Goal: Book appointment/travel/reservation

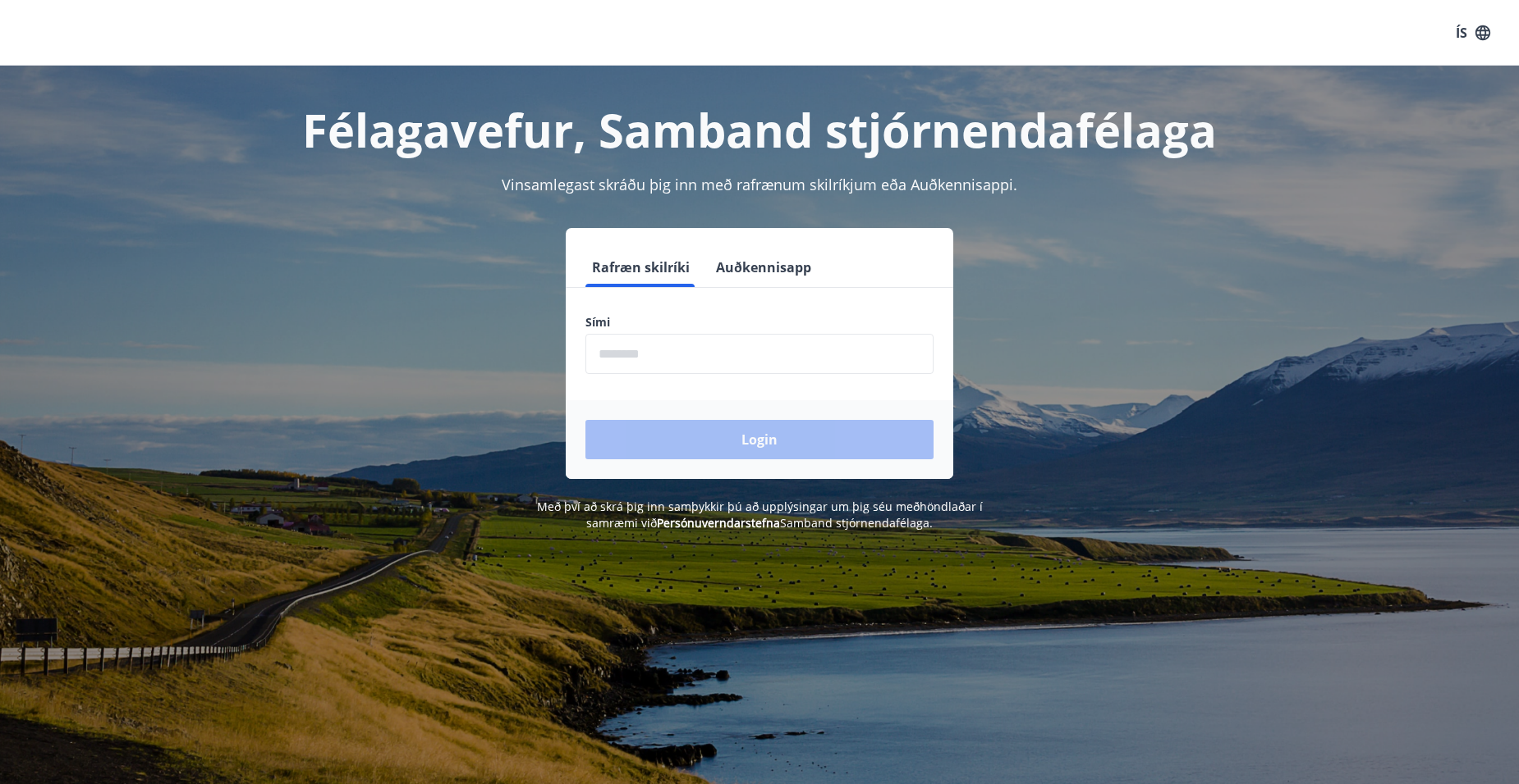
click at [697, 353] on input "phone" at bounding box center [760, 354] width 348 height 40
type input "********"
click at [756, 438] on button "Login" at bounding box center [760, 439] width 348 height 39
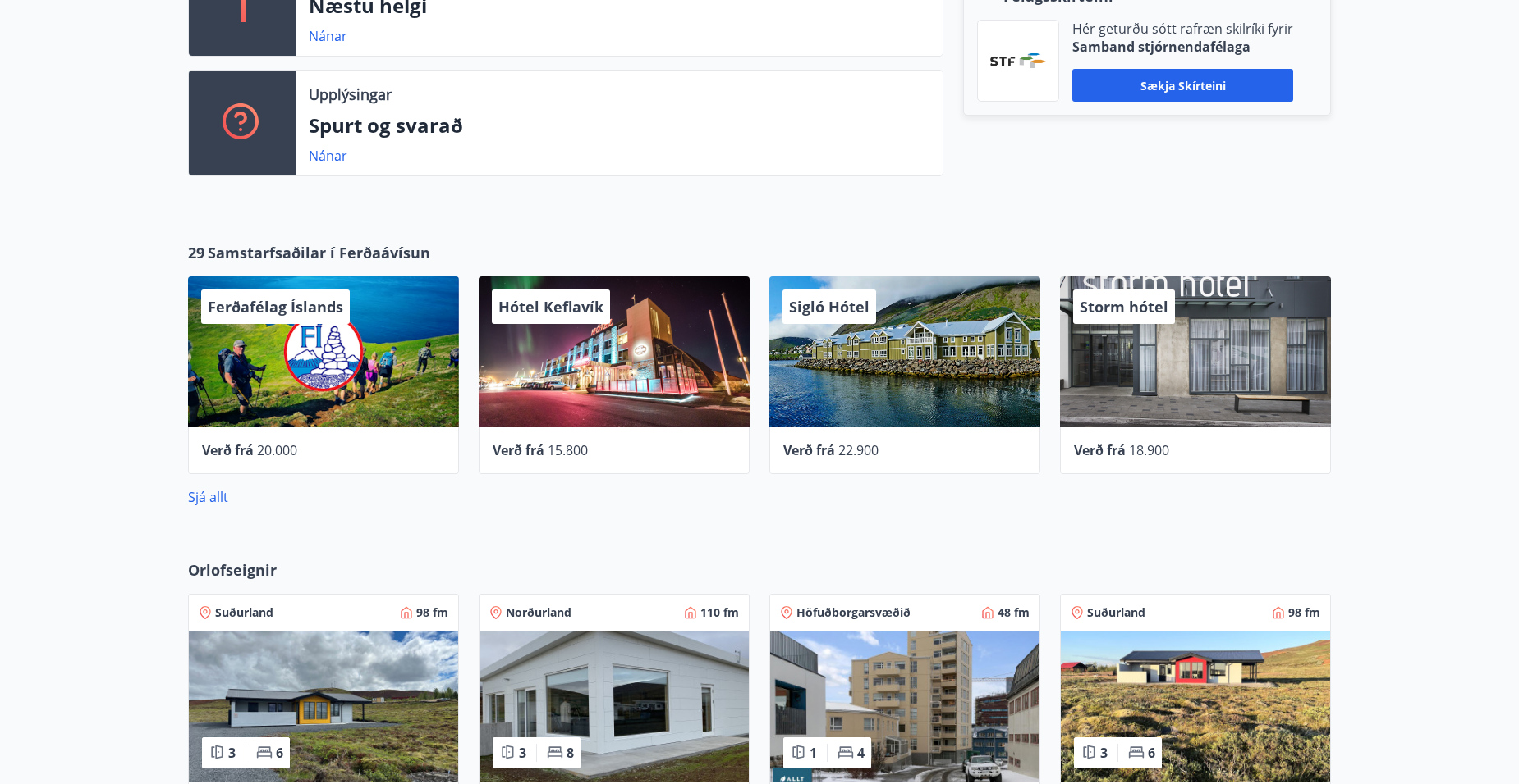
scroll to position [329, 0]
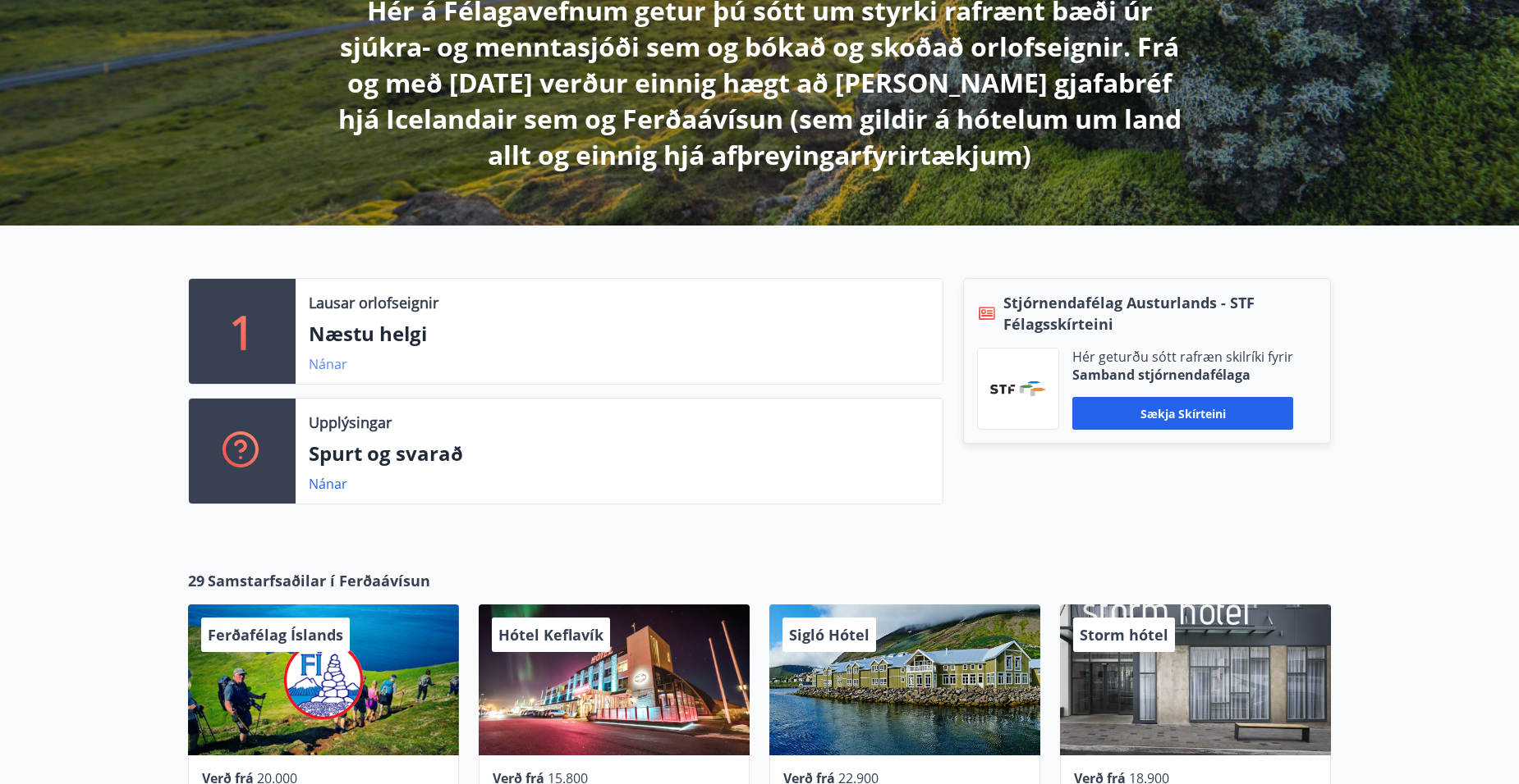
click at [322, 363] on link "Nánar" at bounding box center [328, 365] width 39 height 18
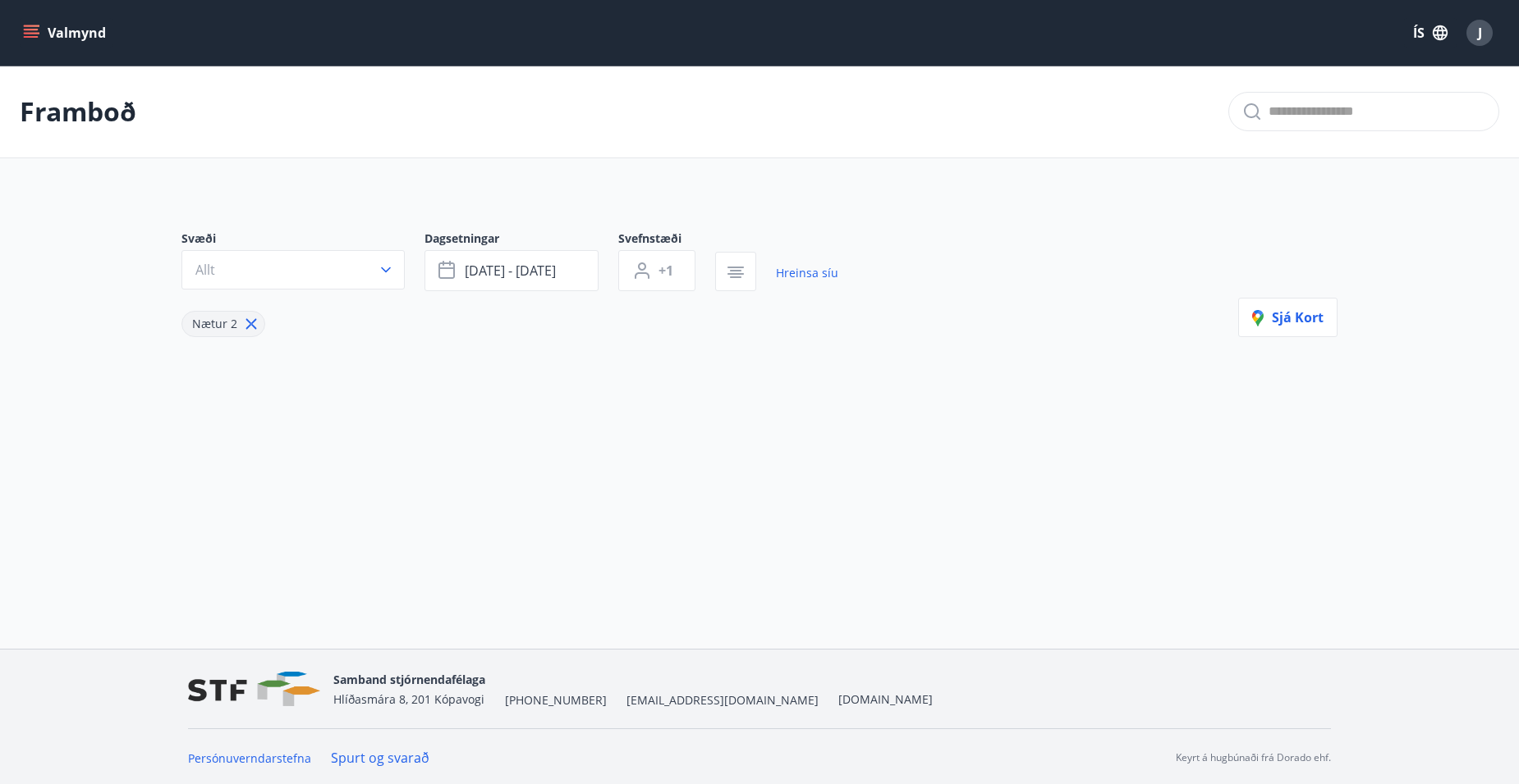
type input "*"
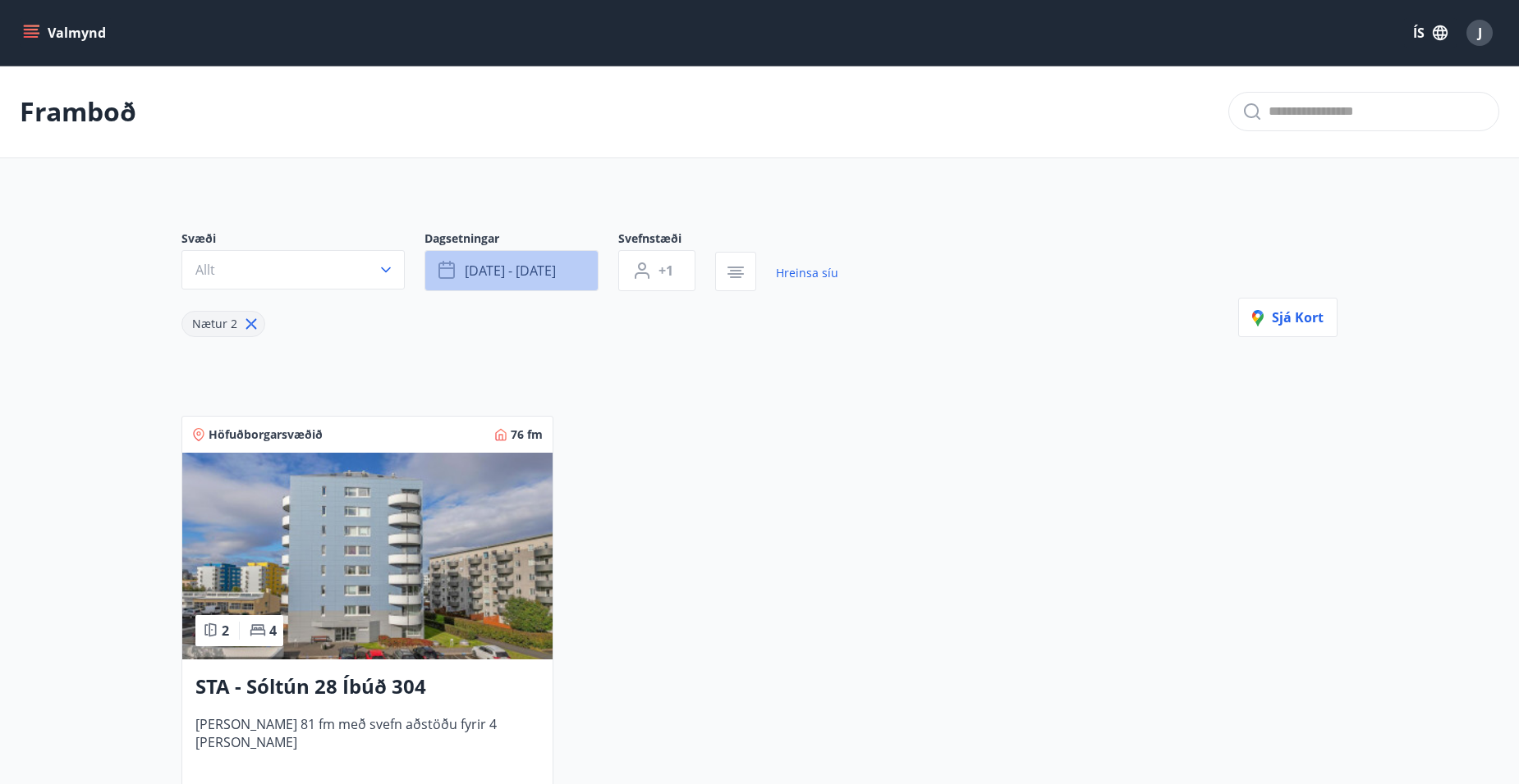
click at [524, 268] on span "[DATE] - [DATE]" at bounding box center [510, 271] width 91 height 18
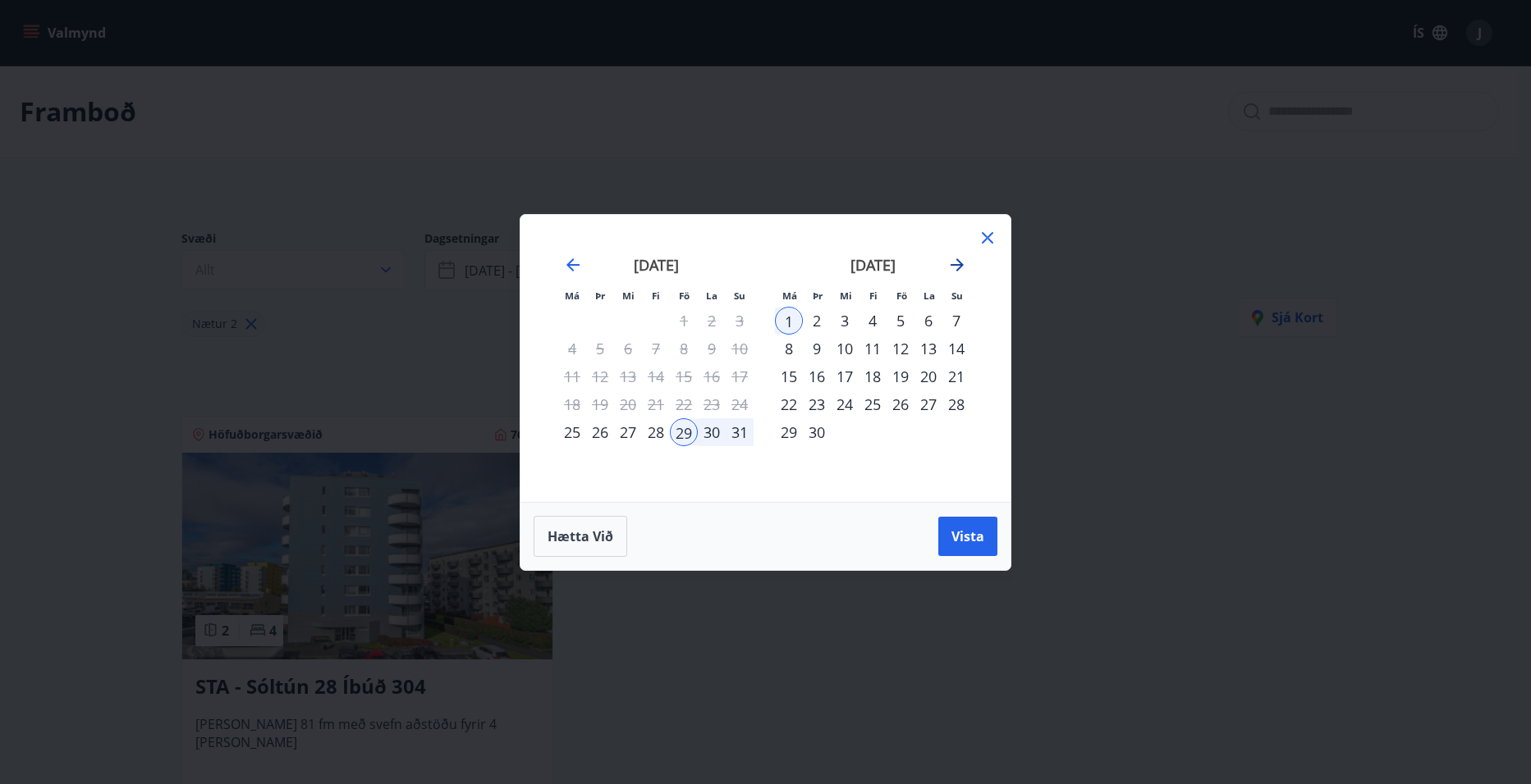
click at [954, 259] on icon "Move forward to switch to the next month." at bounding box center [957, 265] width 20 height 20
click at [871, 429] on div "30" at bounding box center [872, 432] width 28 height 28
click at [957, 267] on icon "Move forward to switch to the next month." at bounding box center [957, 265] width 20 height 20
click at [788, 349] on div "3" at bounding box center [789, 349] width 28 height 28
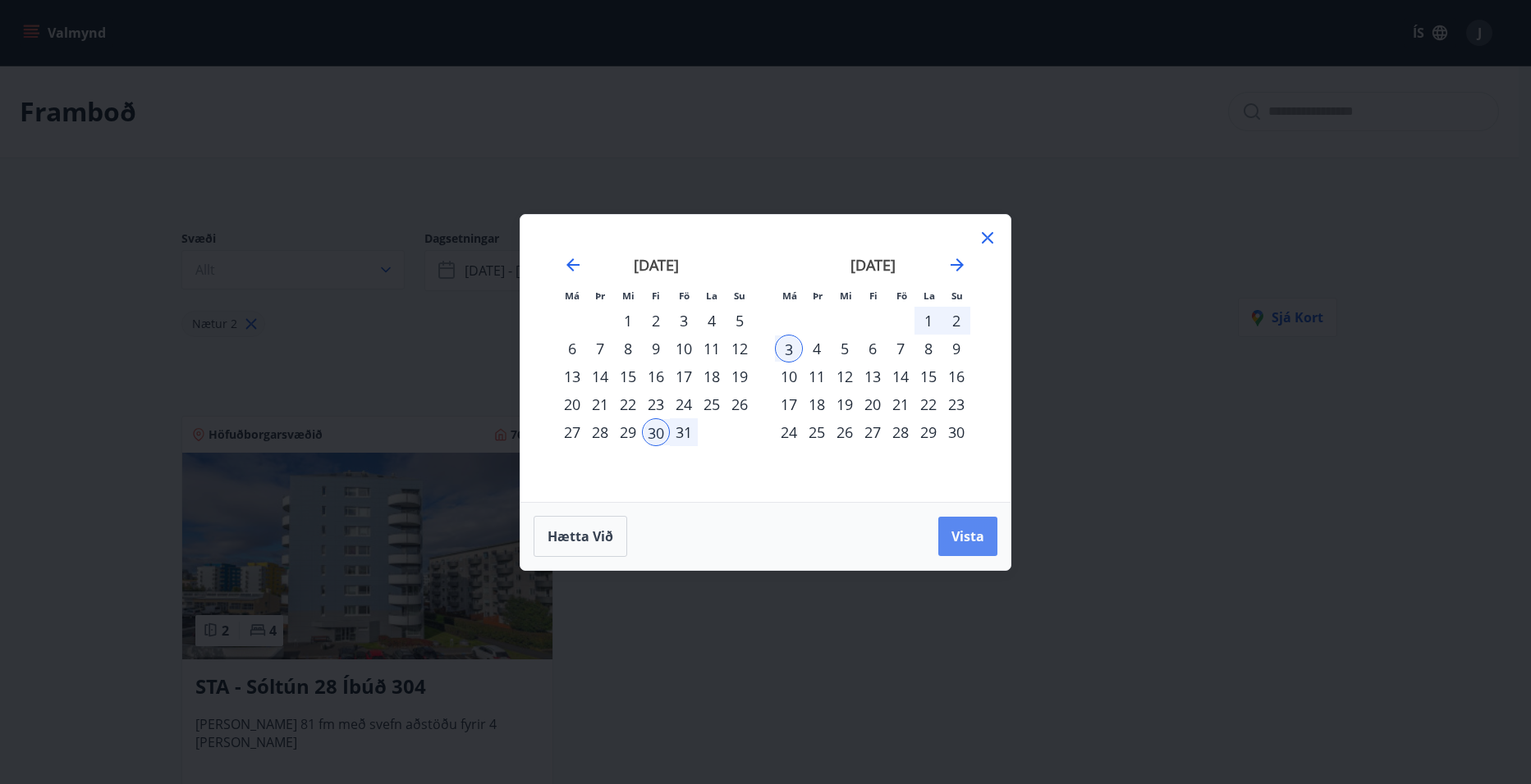
click at [971, 535] on span "Vista" at bounding box center [967, 536] width 33 height 18
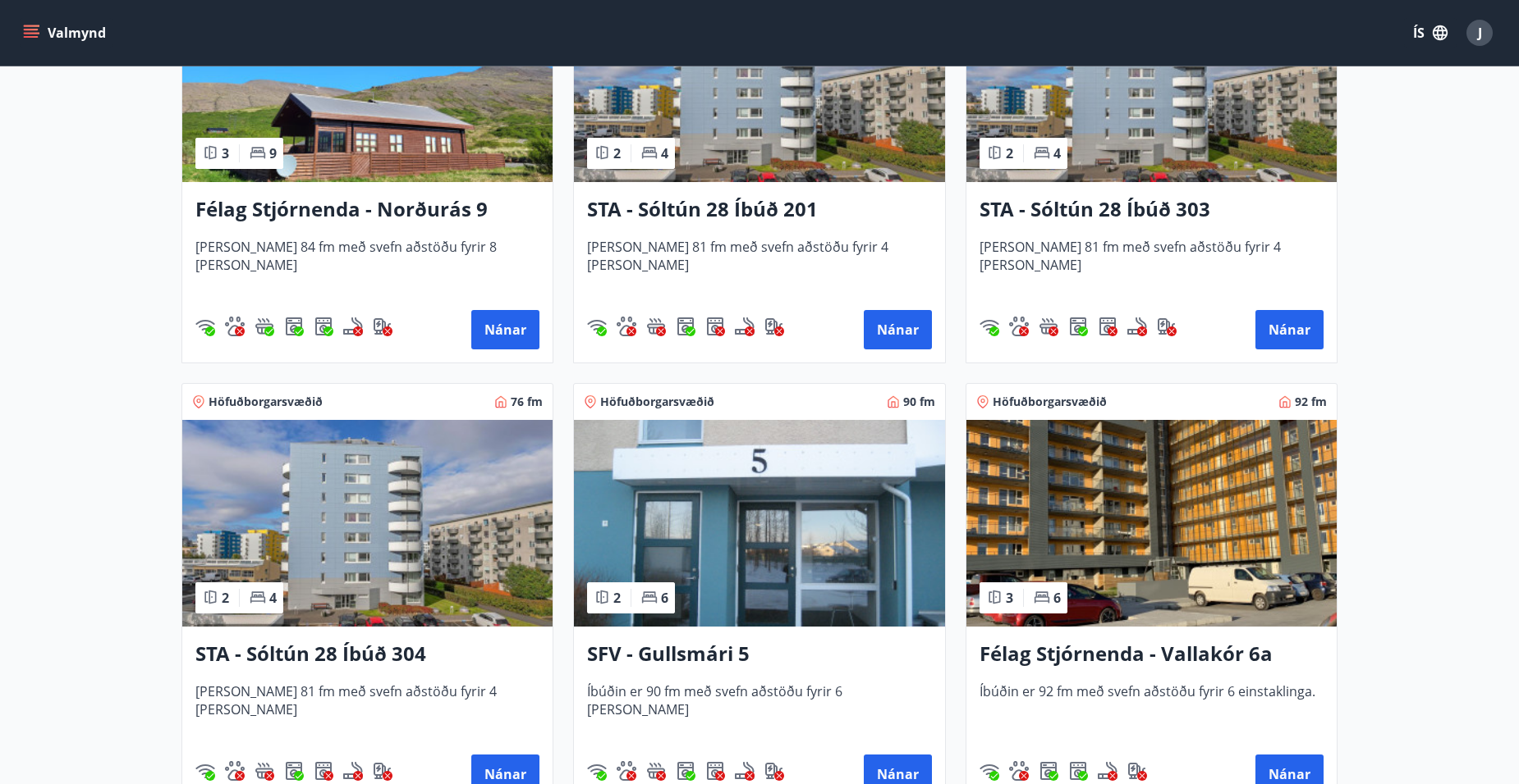
scroll to position [821, 0]
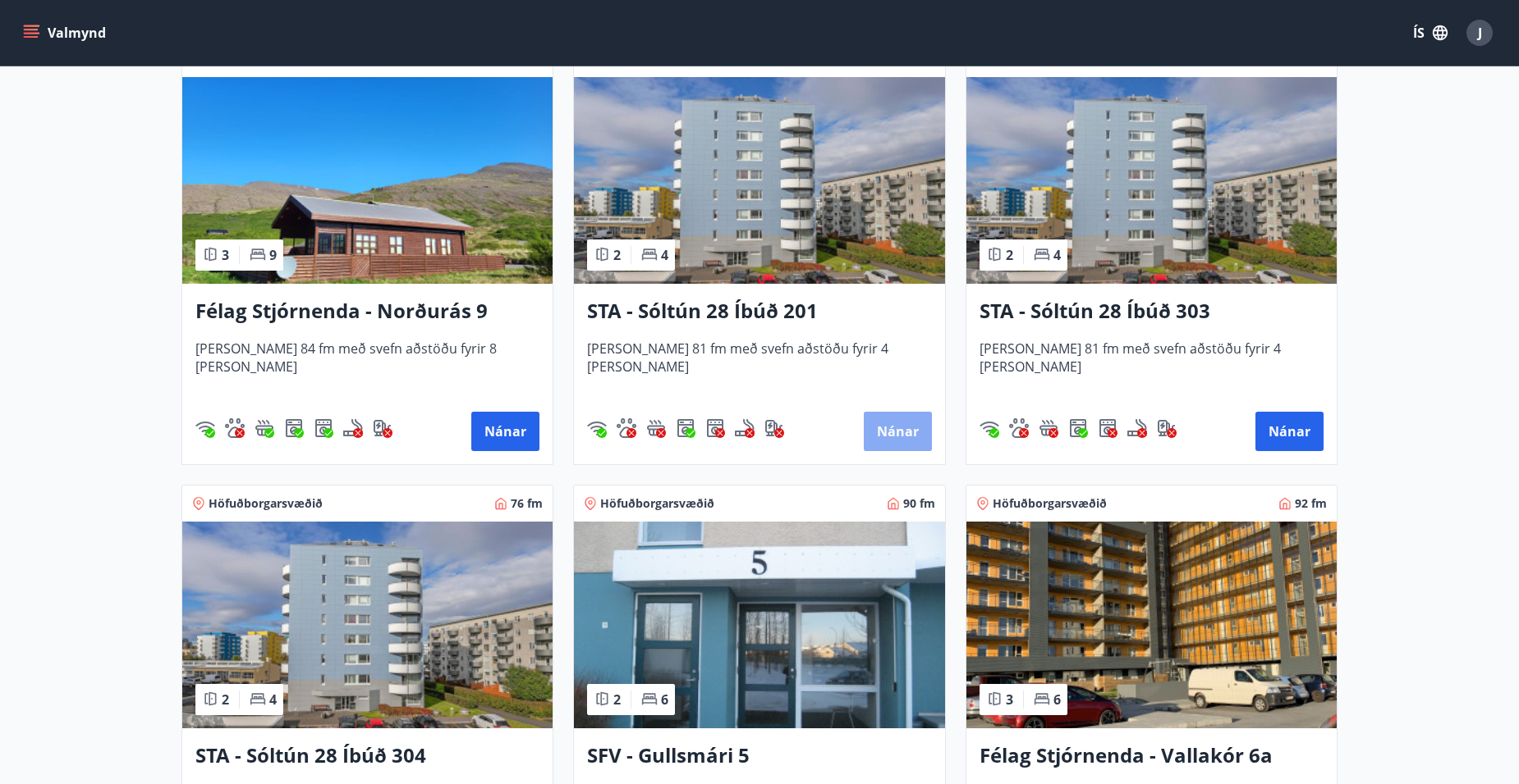
click at [894, 428] on button "Nánar" at bounding box center [897, 430] width 68 height 39
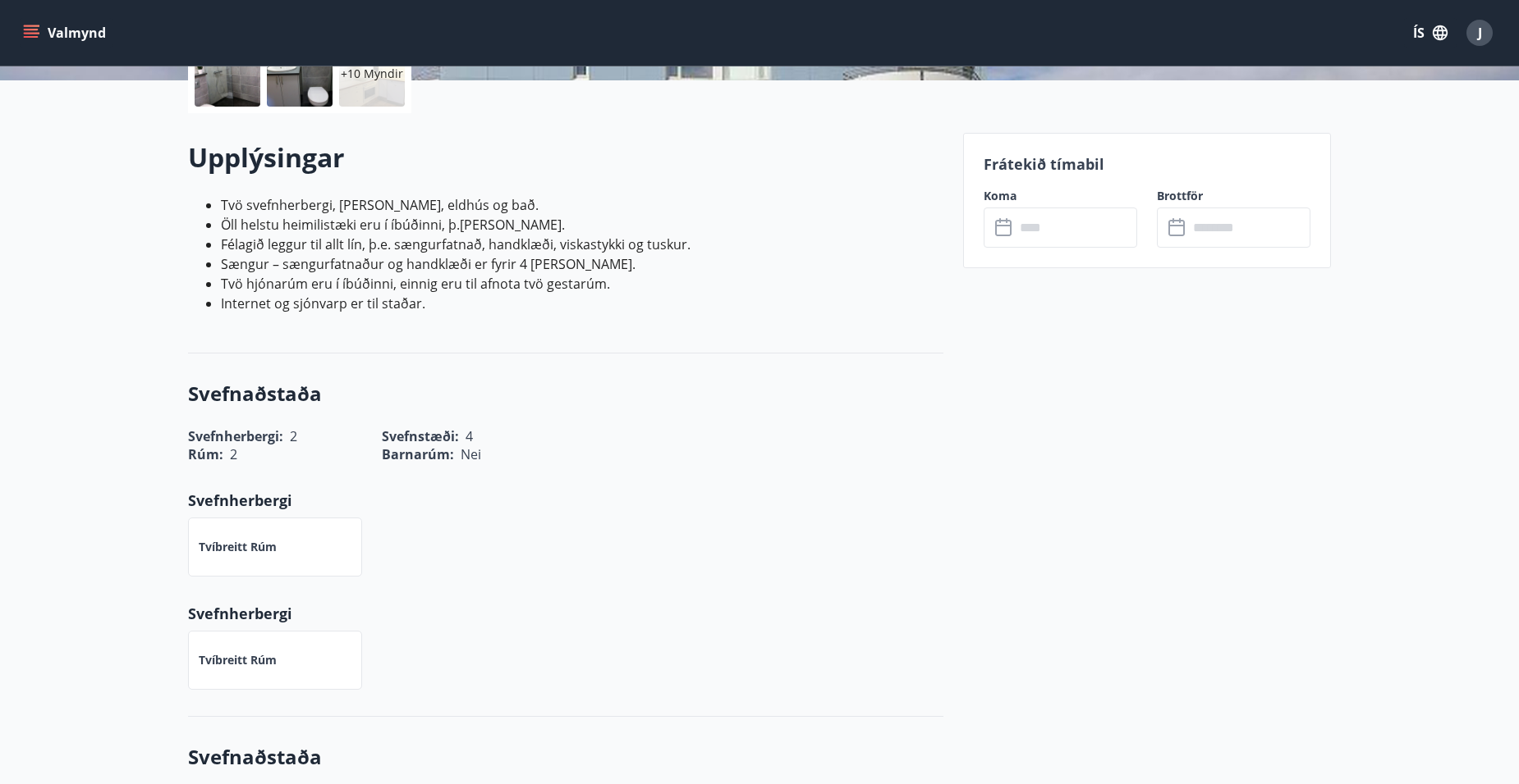
scroll to position [329, 0]
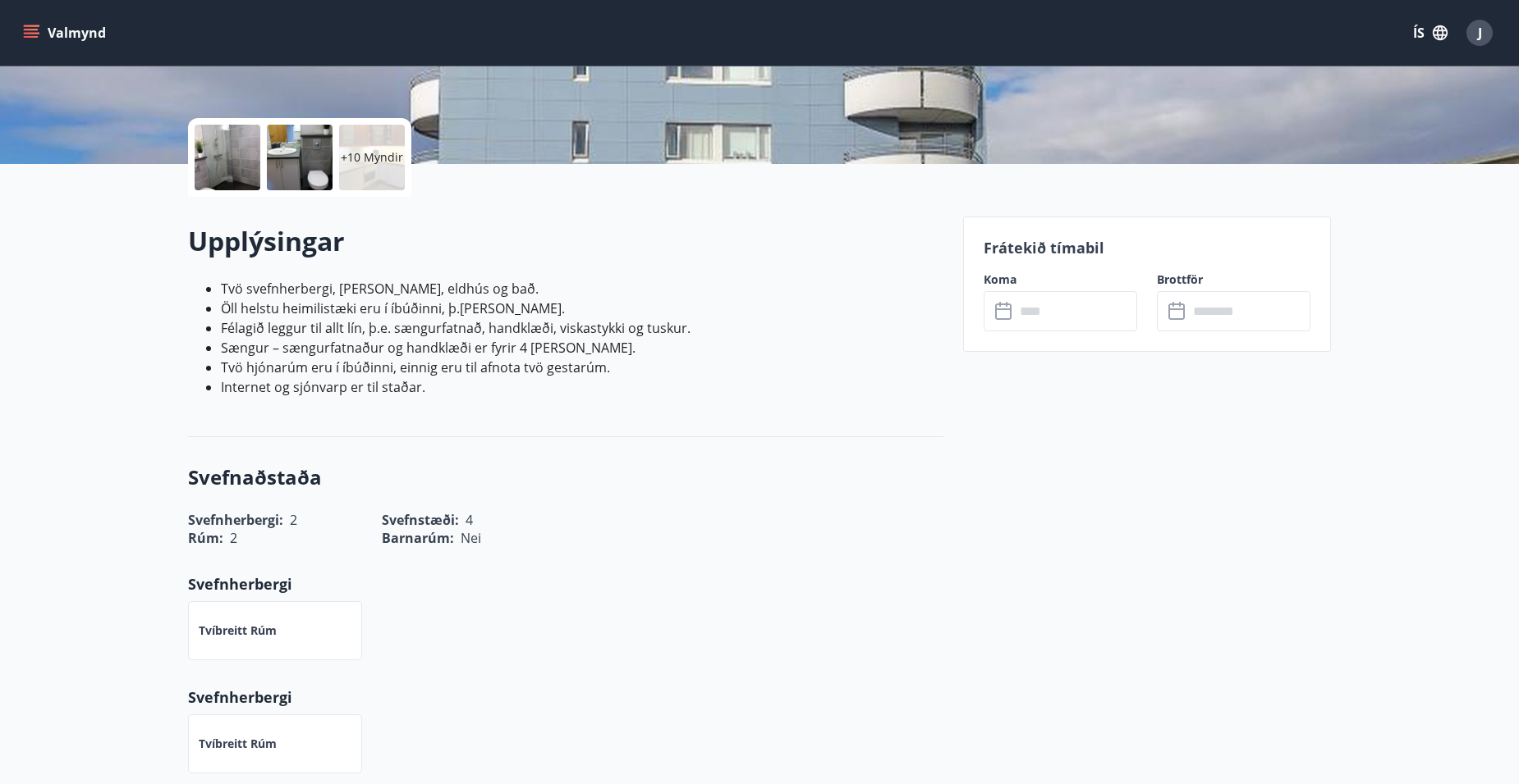
click at [1039, 312] on input "text" at bounding box center [1075, 312] width 122 height 40
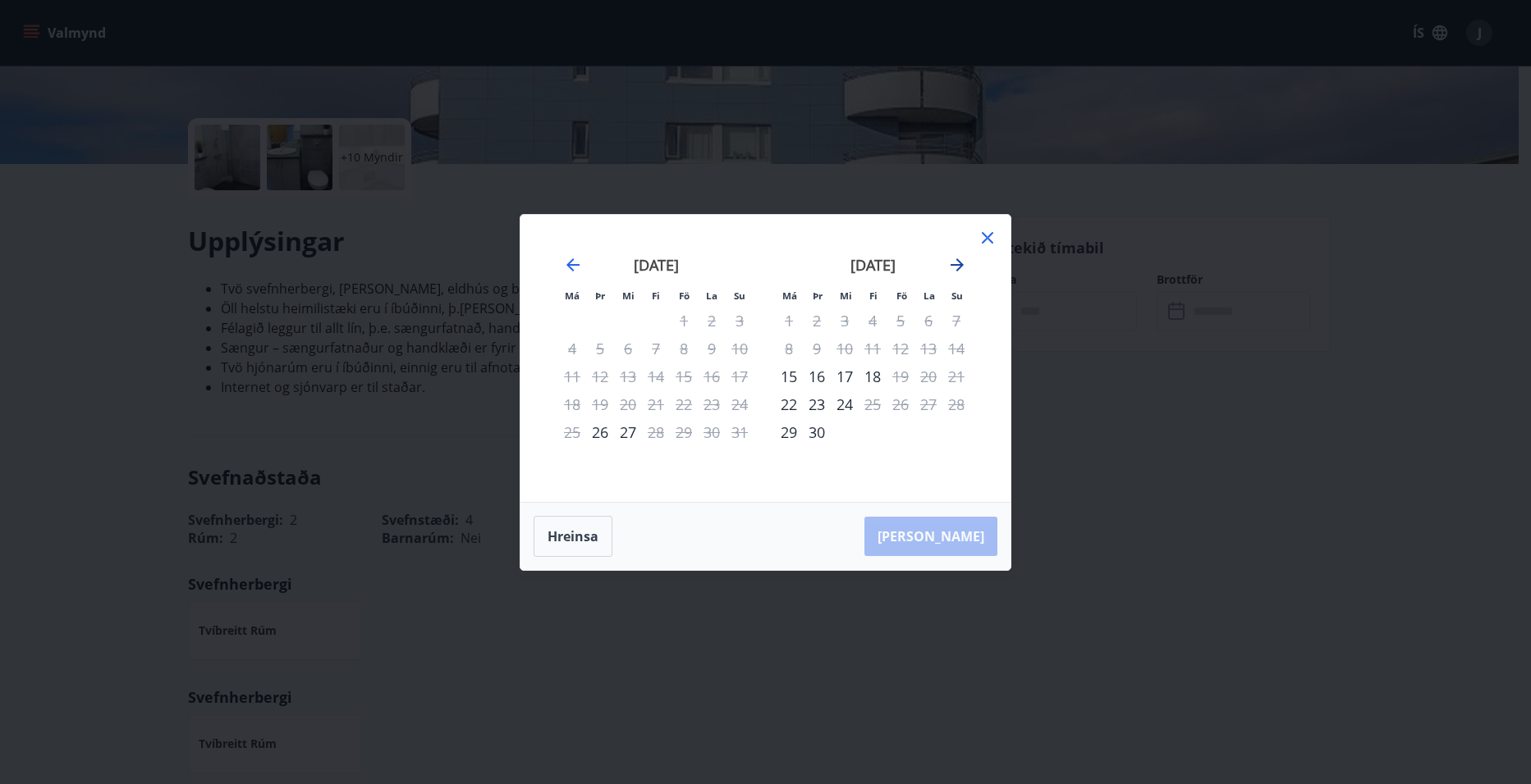
click at [956, 266] on icon "Move forward to switch to the next month." at bounding box center [957, 265] width 20 height 20
click at [987, 237] on icon at bounding box center [987, 238] width 2 height 2
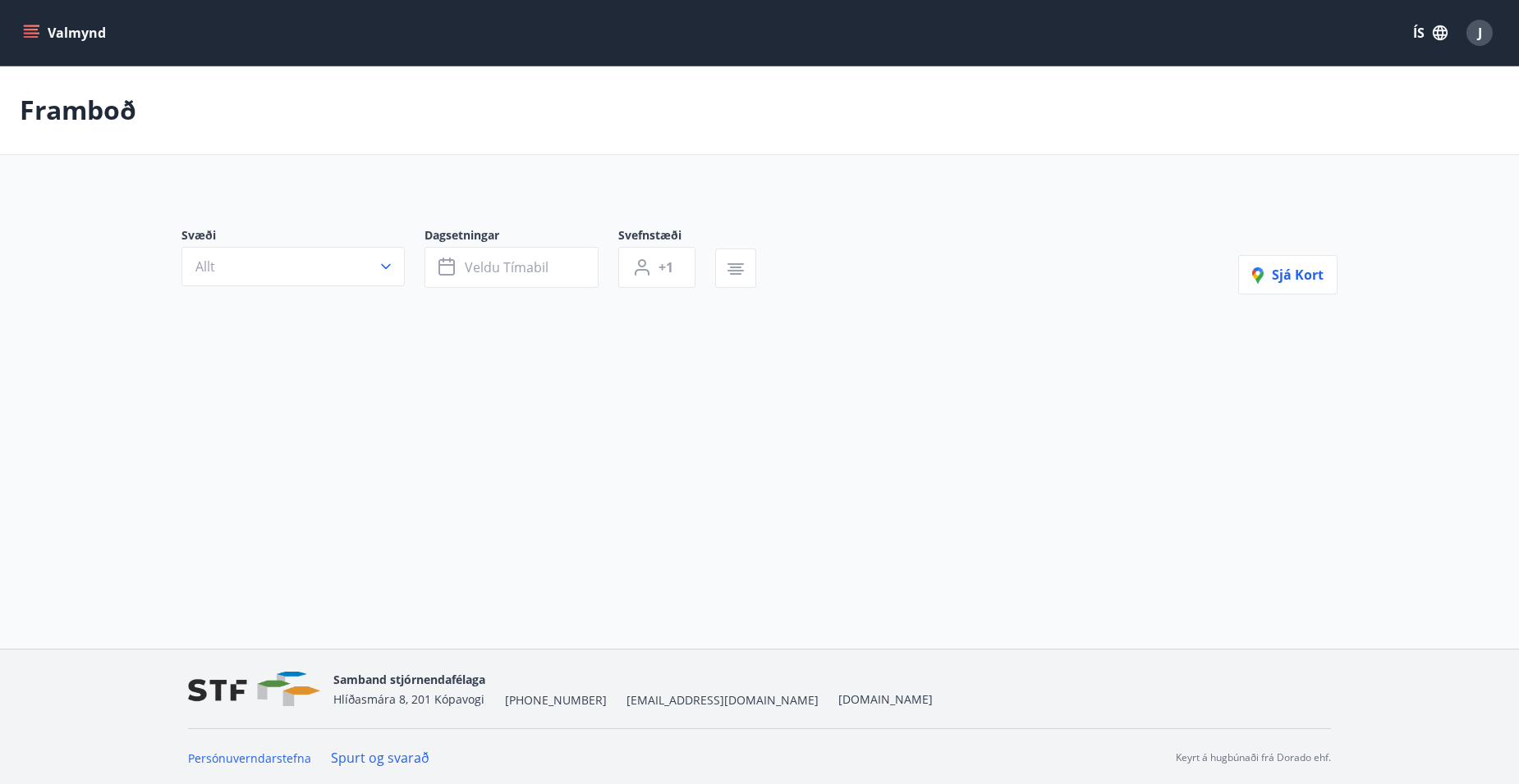
type input "*"
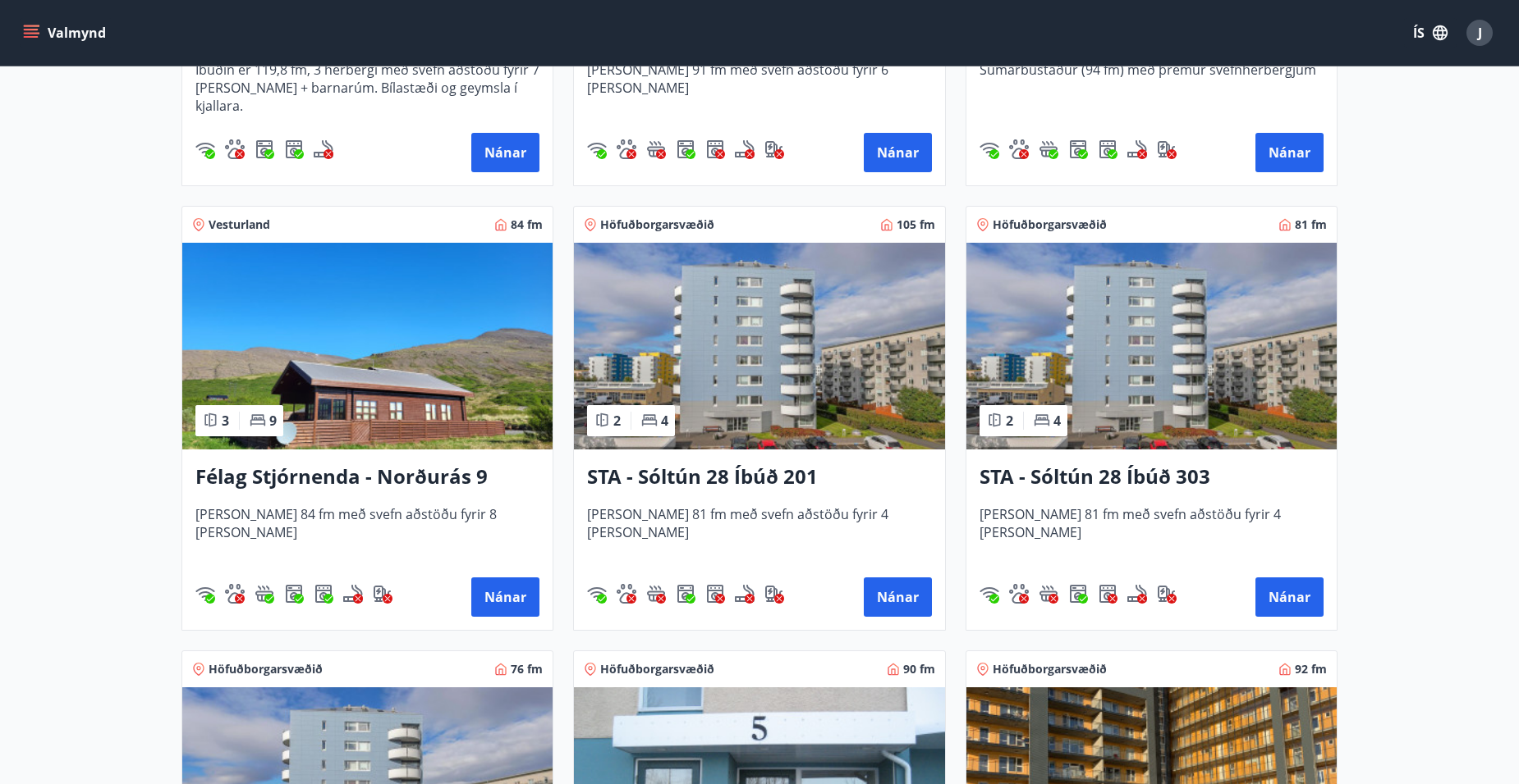
scroll to position [656, 0]
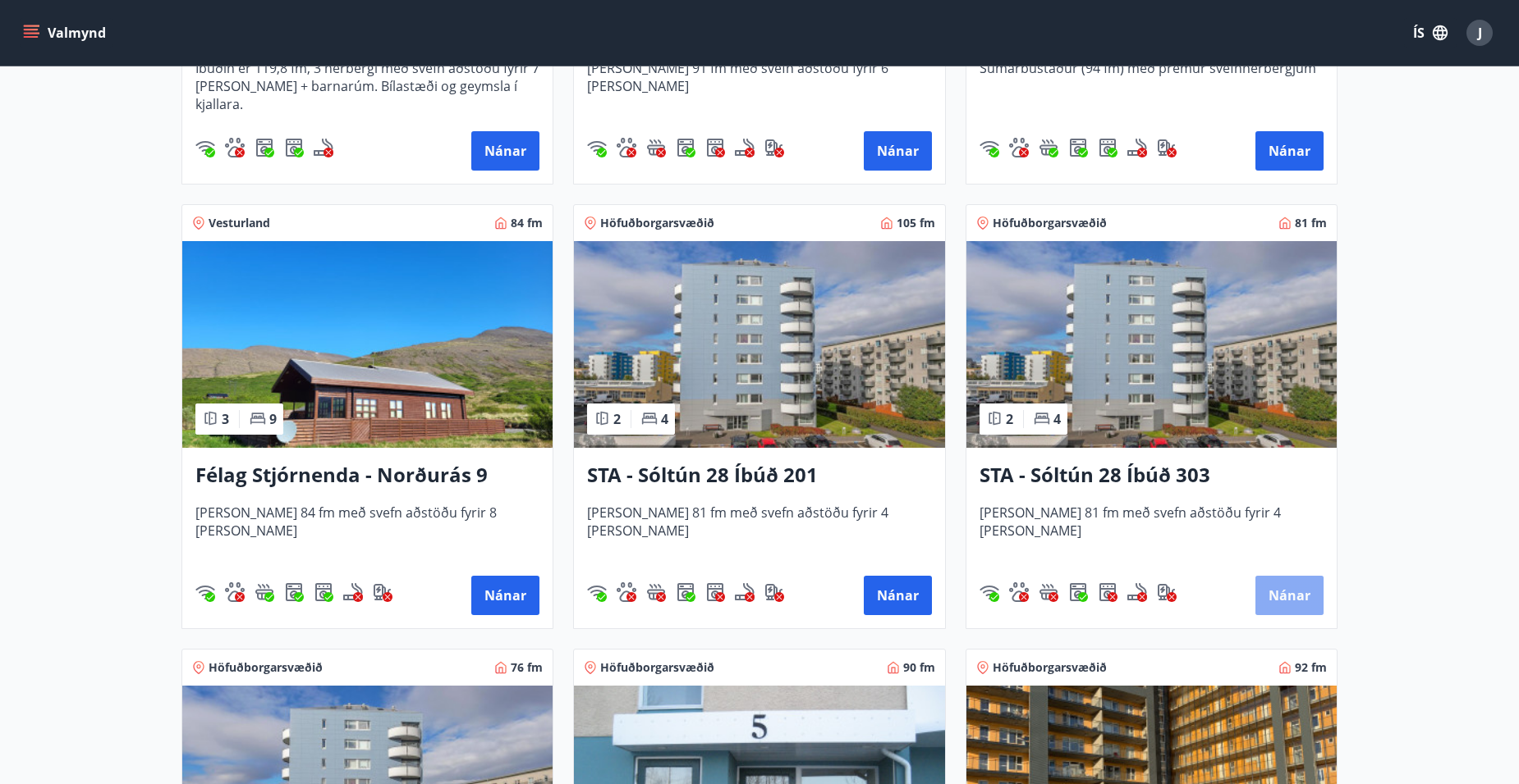
click at [1281, 589] on button "Nánar" at bounding box center [1289, 595] width 68 height 39
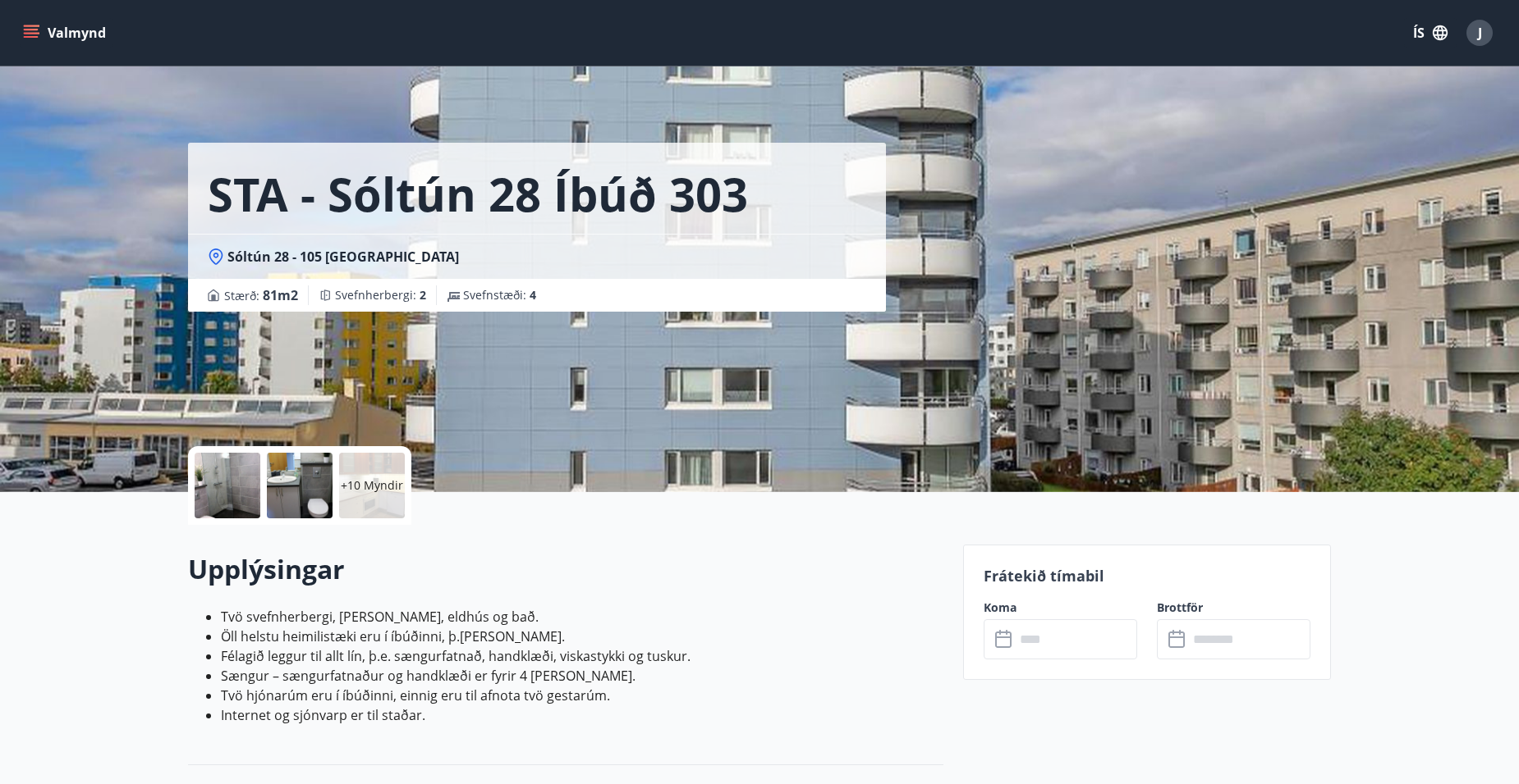
click at [1068, 635] on input "text" at bounding box center [1075, 639] width 122 height 40
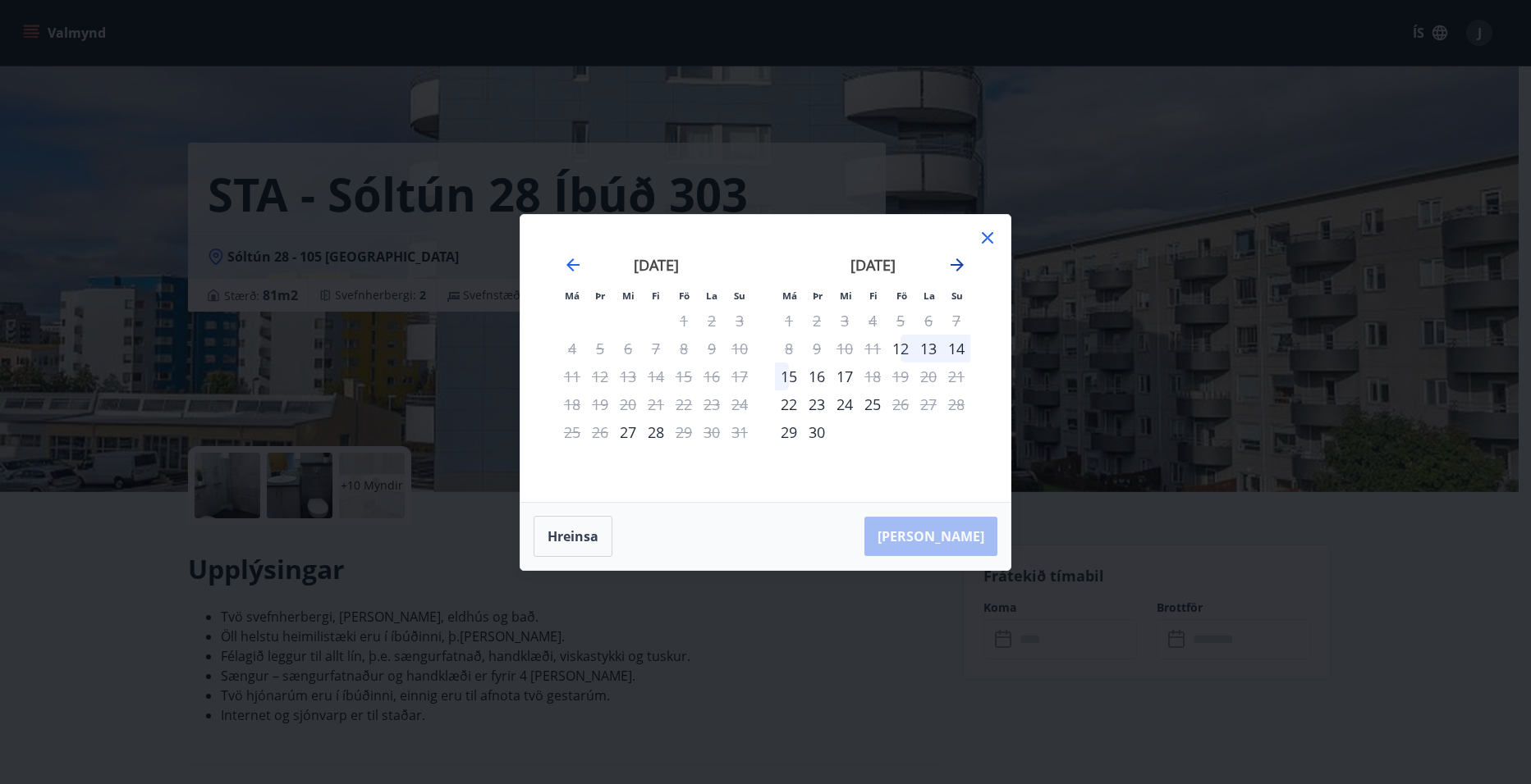
click at [962, 267] on icon "Move forward to switch to the next month." at bounding box center [957, 265] width 20 height 20
click at [983, 240] on icon at bounding box center [987, 238] width 20 height 20
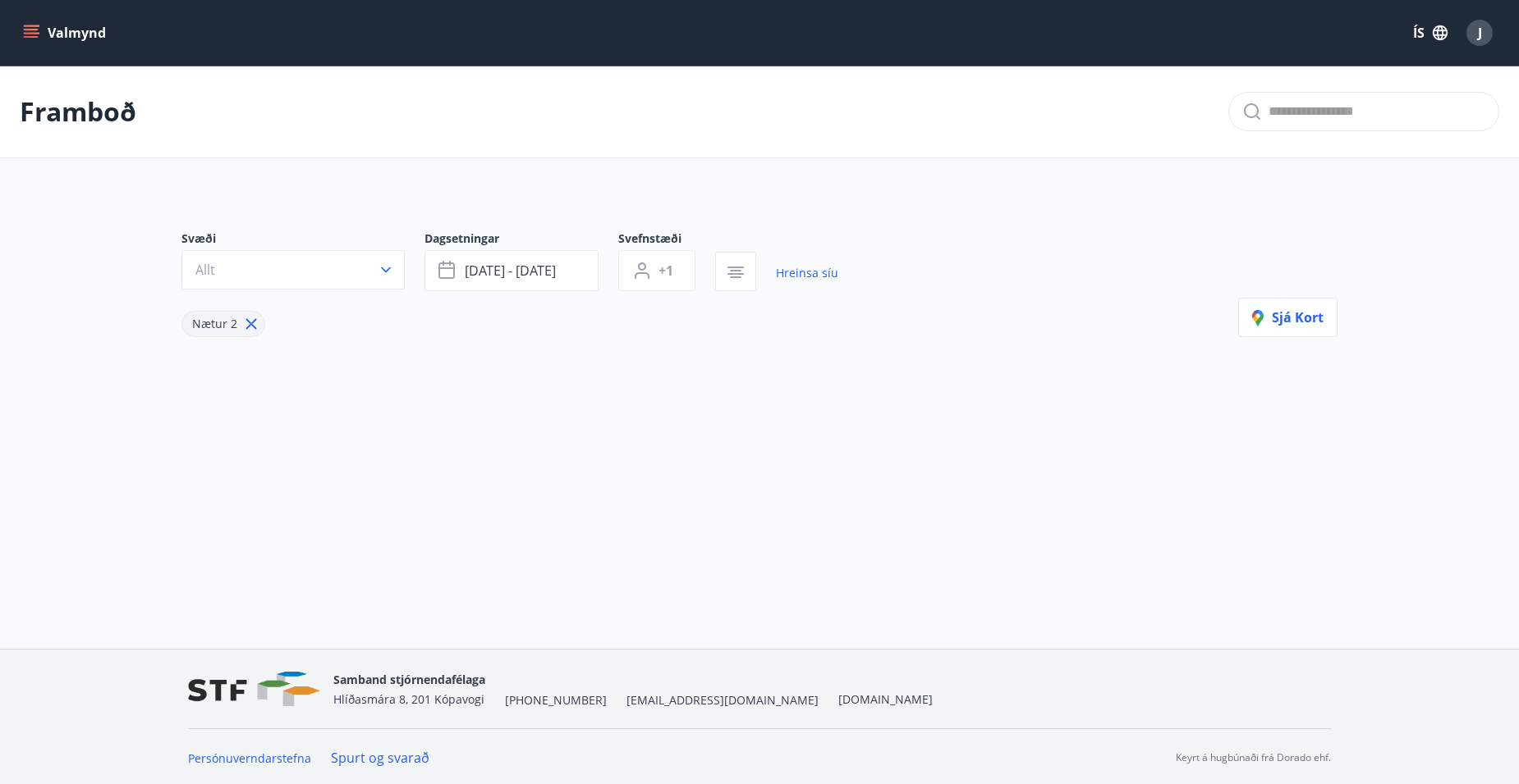
type input "*"
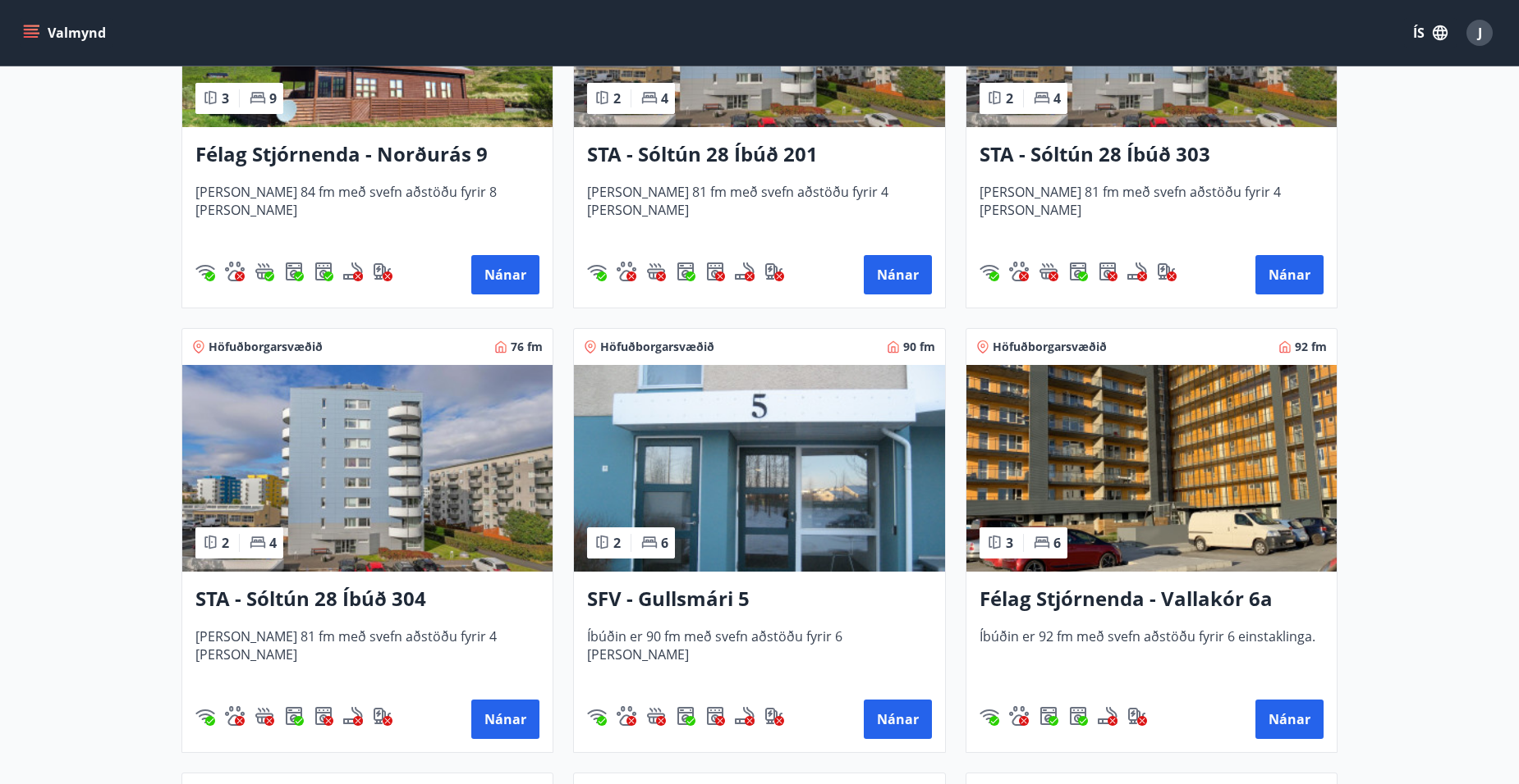
scroll to position [1067, 0]
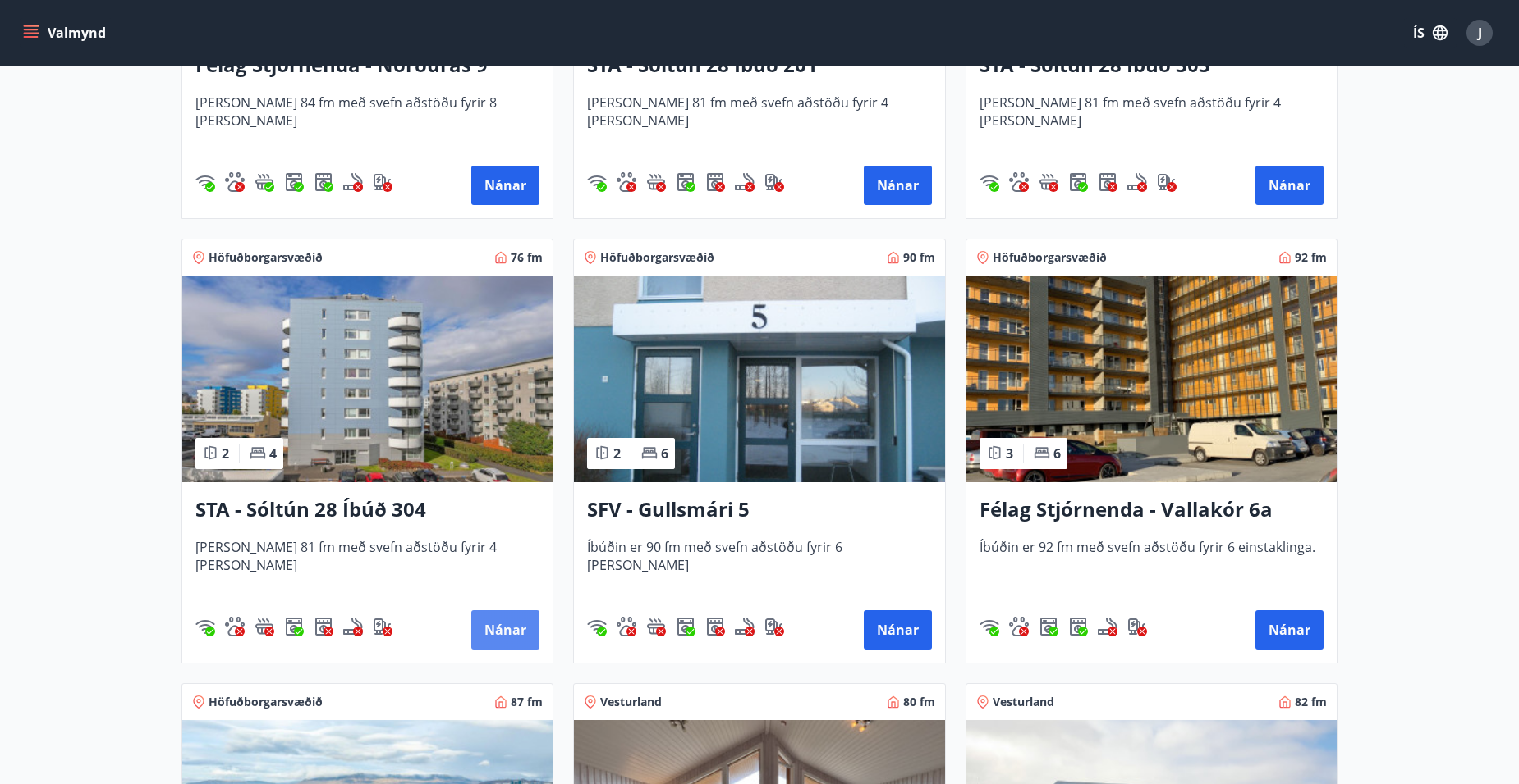
click at [501, 629] on button "Nánar" at bounding box center [506, 629] width 68 height 39
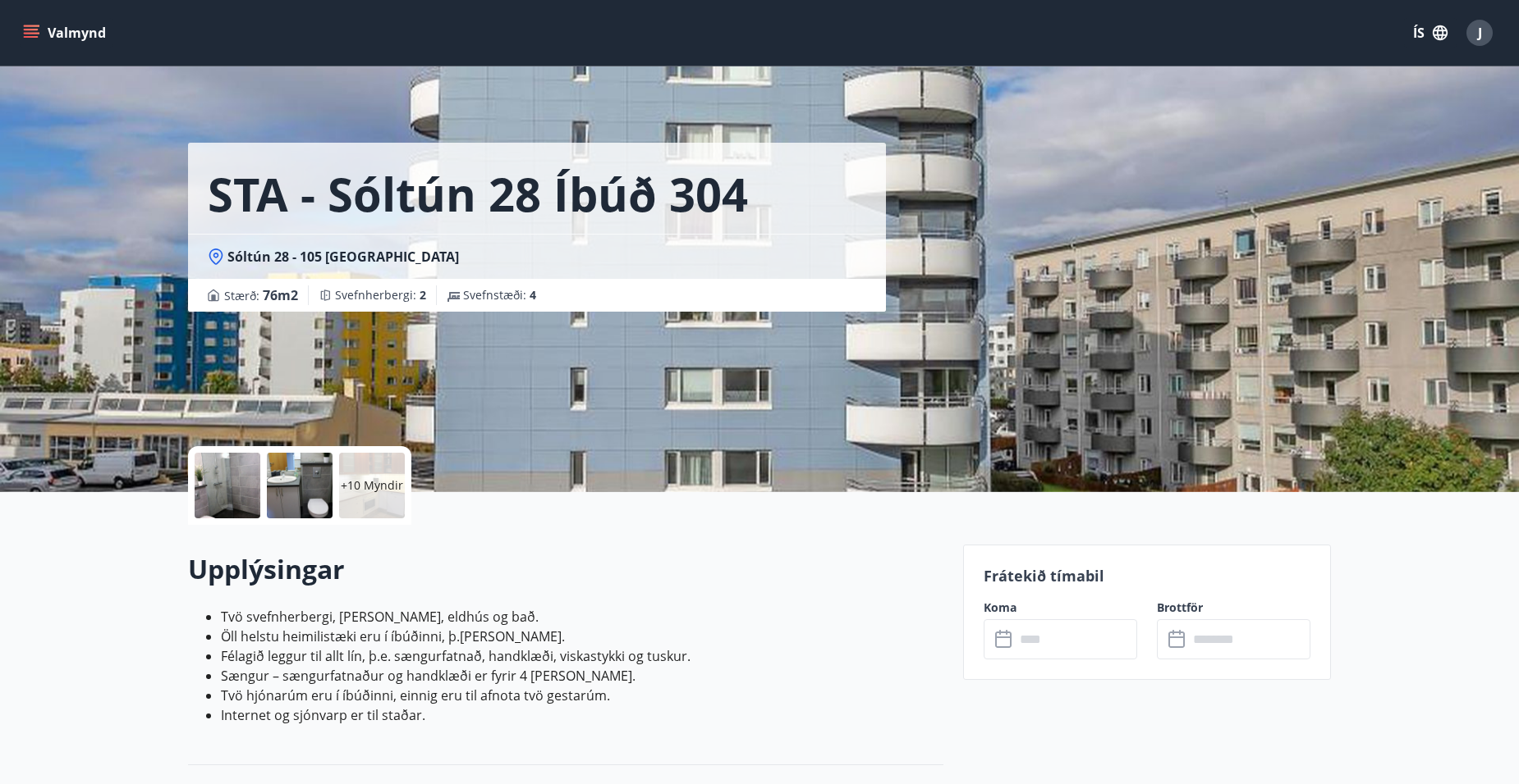
click at [1080, 635] on input "text" at bounding box center [1075, 639] width 122 height 40
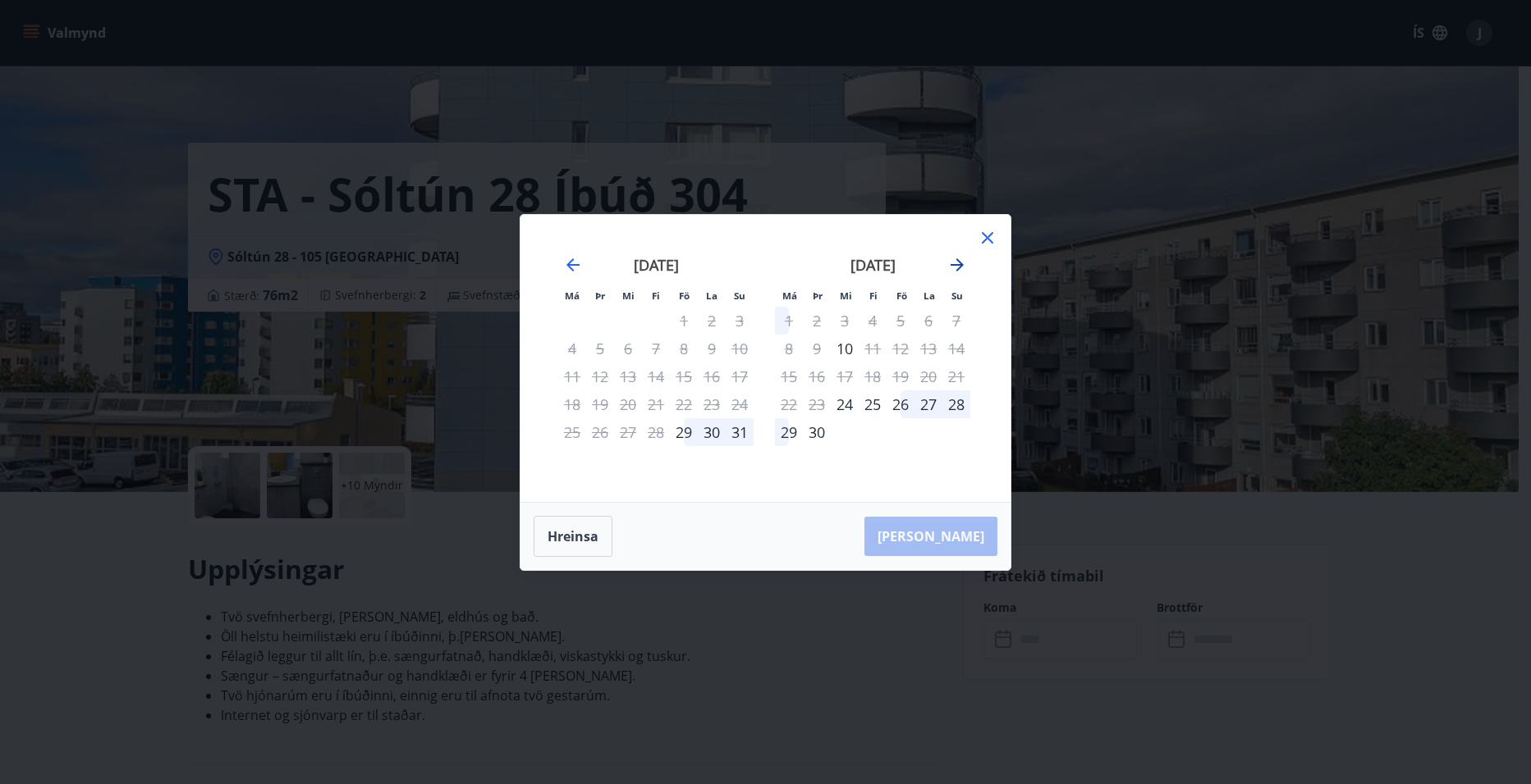
click at [958, 265] on icon "Move forward to switch to the next month." at bounding box center [956, 265] width 13 height 13
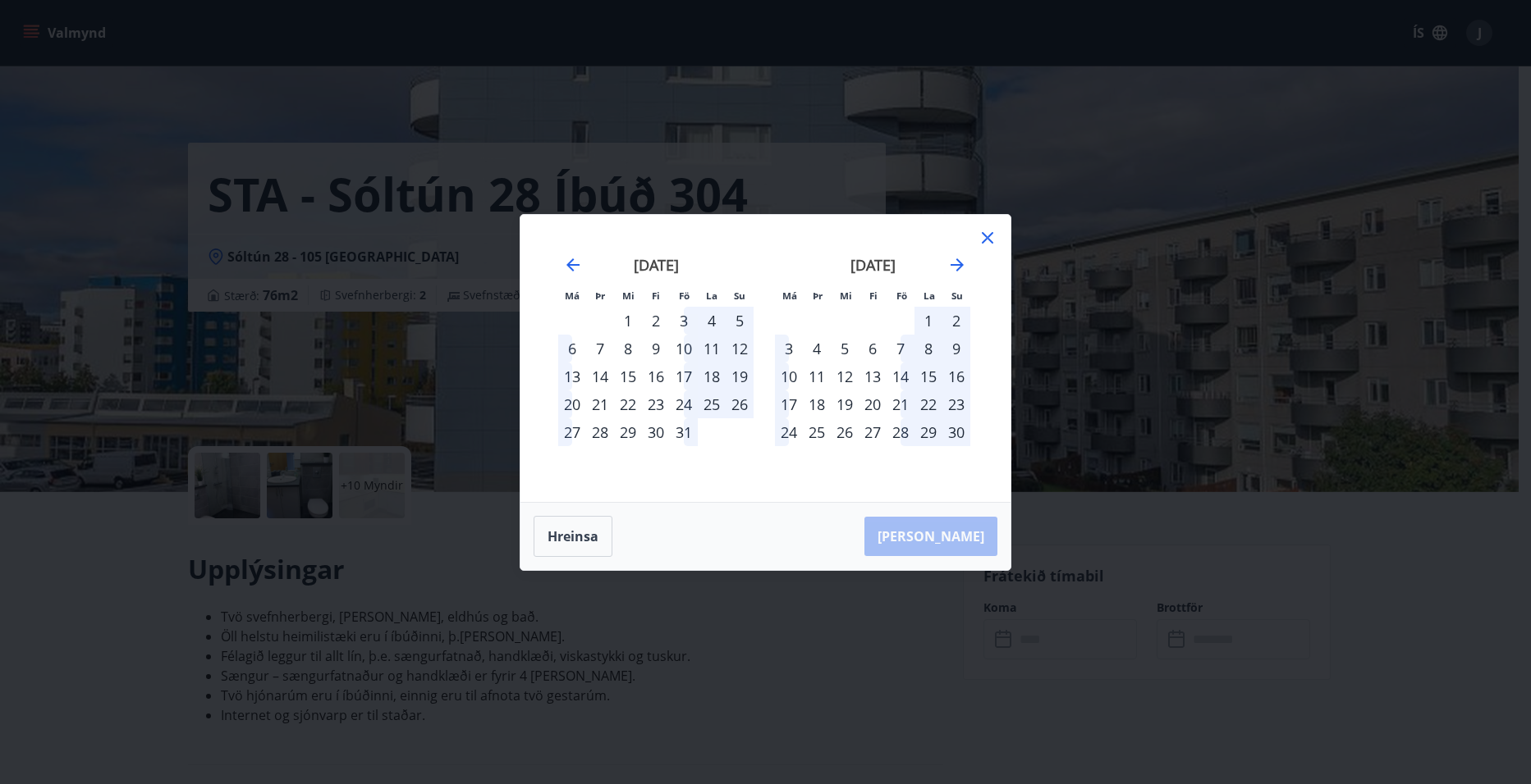
click at [995, 241] on icon at bounding box center [987, 238] width 20 height 20
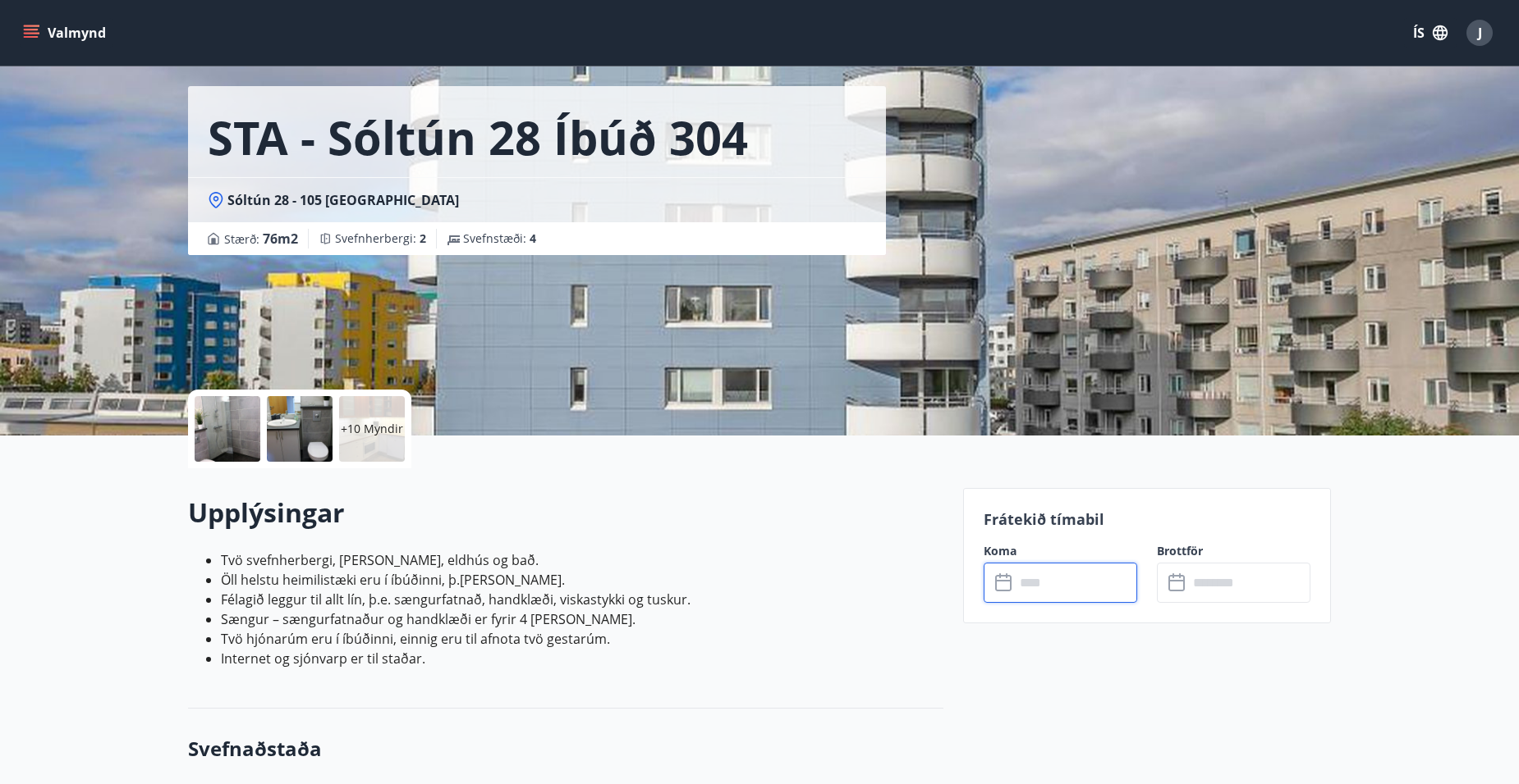
scroll to position [82, 0]
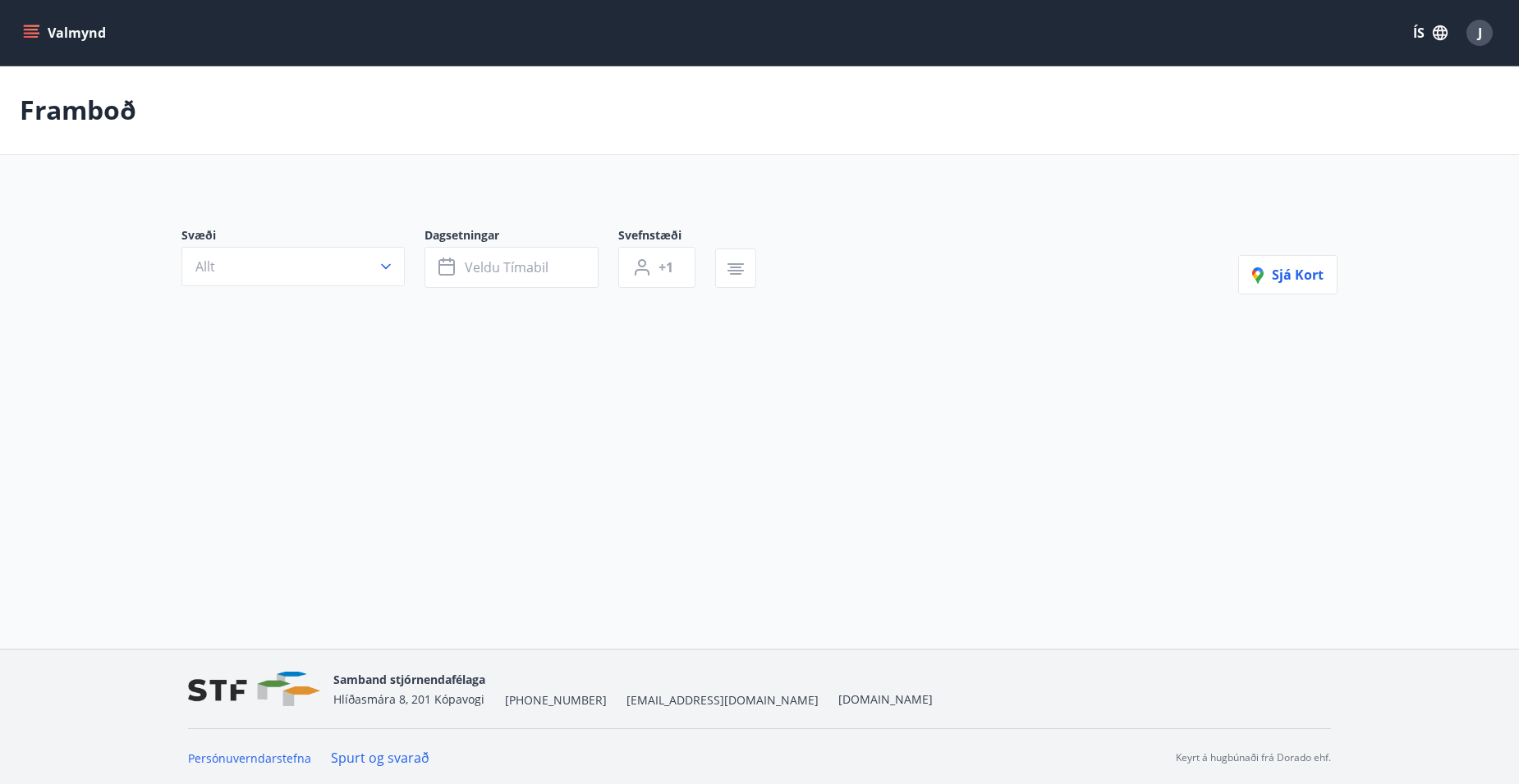
type input "*"
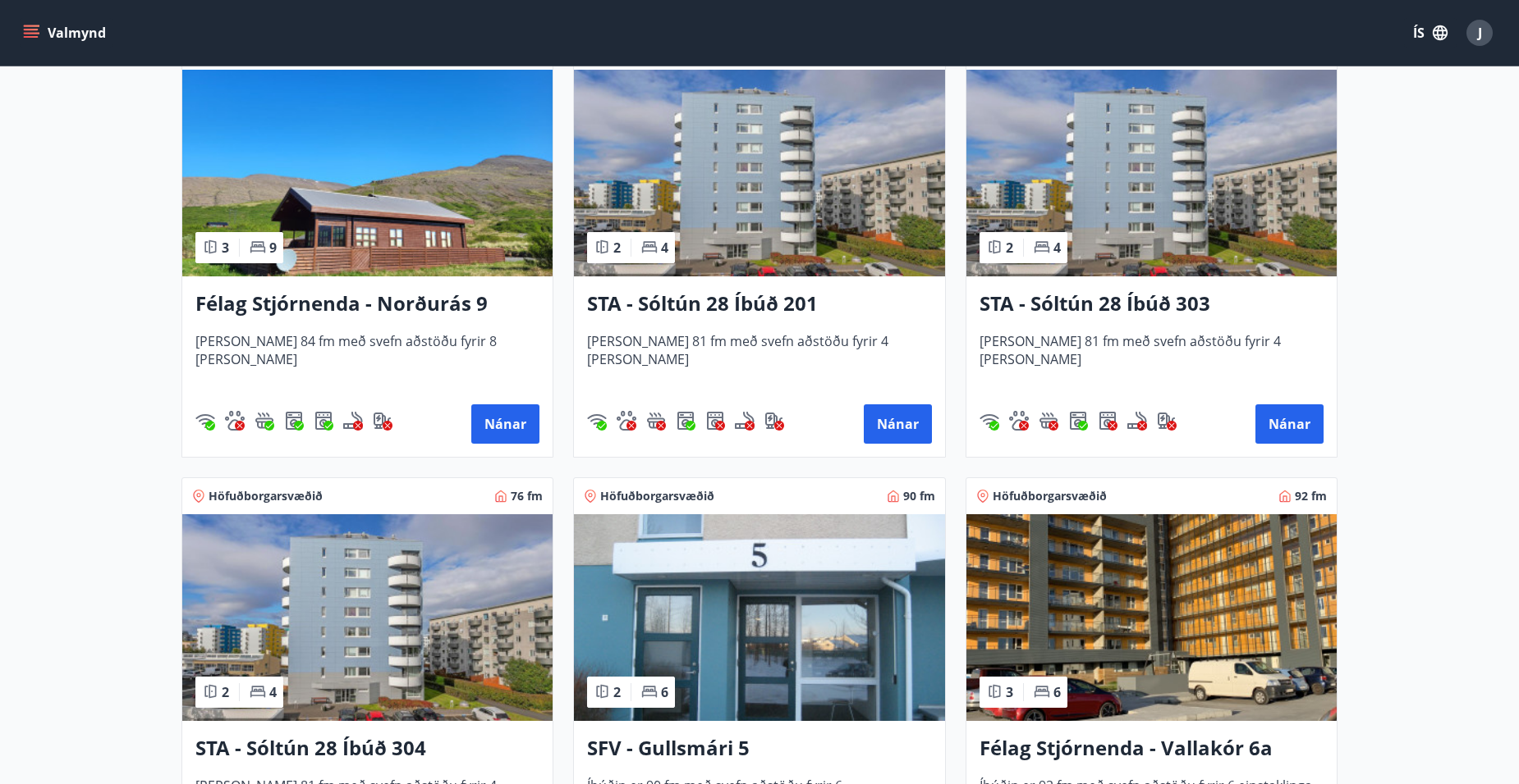
scroll to position [985, 0]
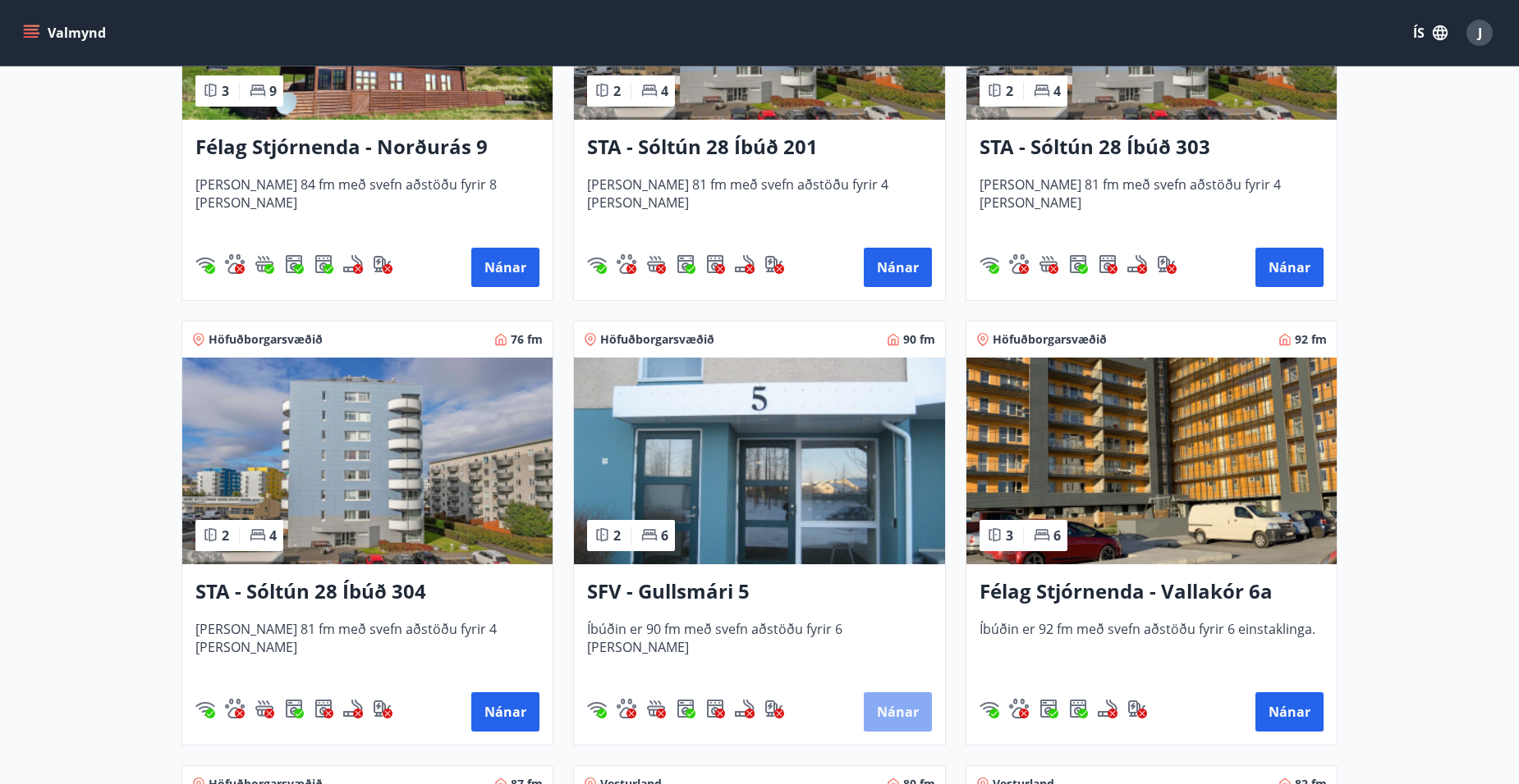
click at [903, 710] on button "Nánar" at bounding box center [897, 711] width 68 height 39
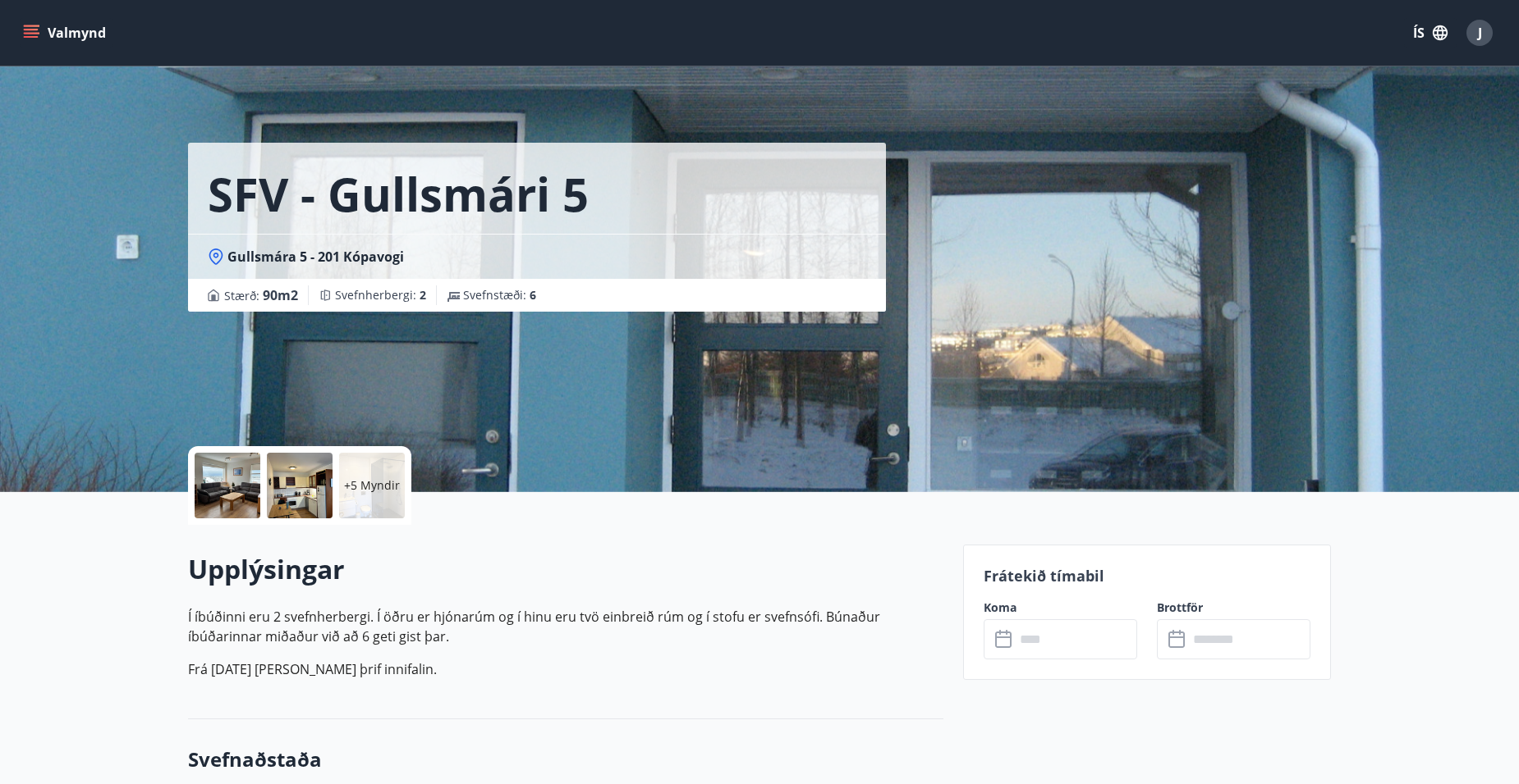
click at [1078, 641] on input "text" at bounding box center [1075, 639] width 122 height 40
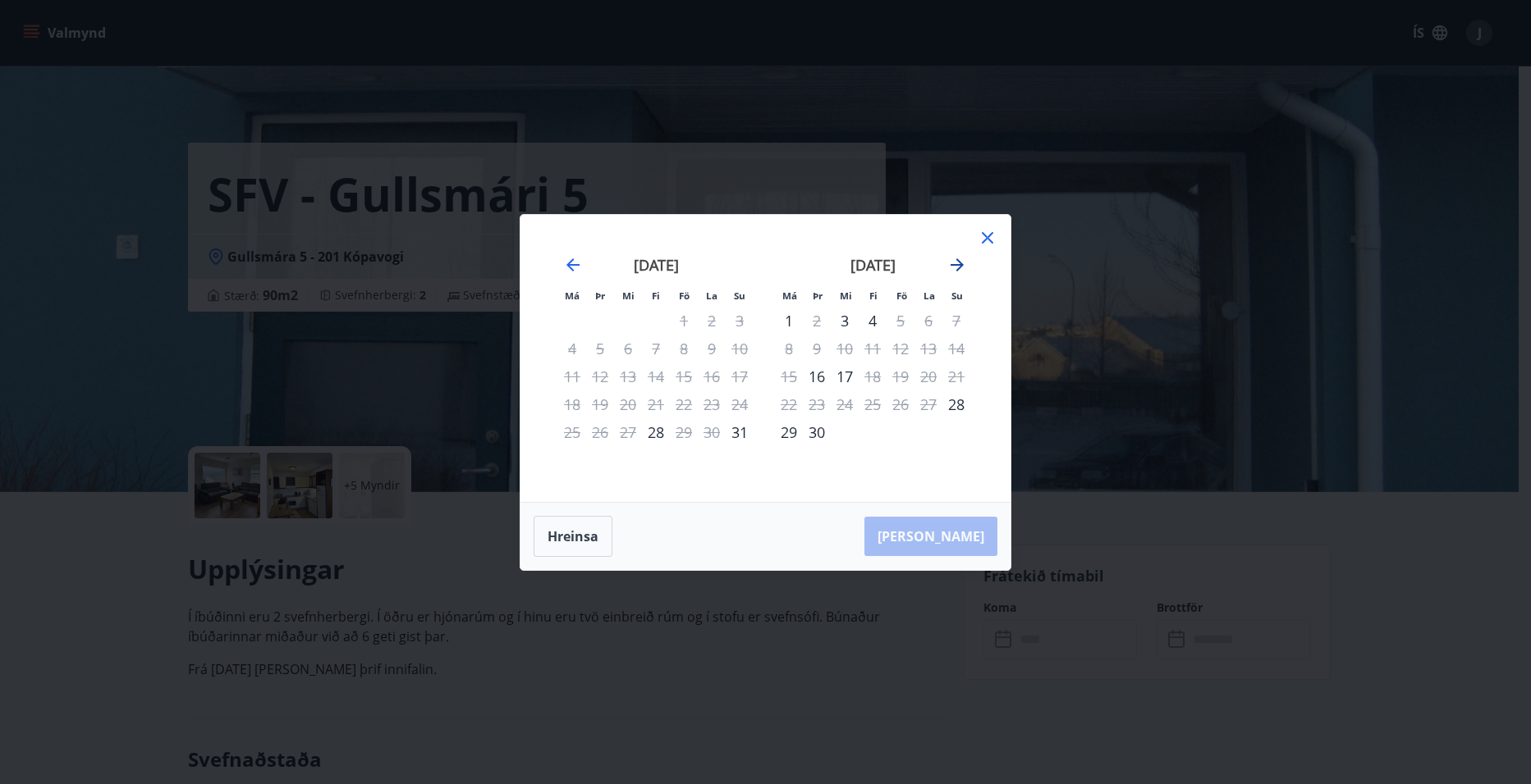
click at [953, 265] on icon "Move forward to switch to the next month." at bounding box center [956, 265] width 13 height 13
click at [955, 266] on icon "Move forward to switch to the next month." at bounding box center [957, 265] width 20 height 20
click at [985, 237] on icon at bounding box center [987, 238] width 20 height 20
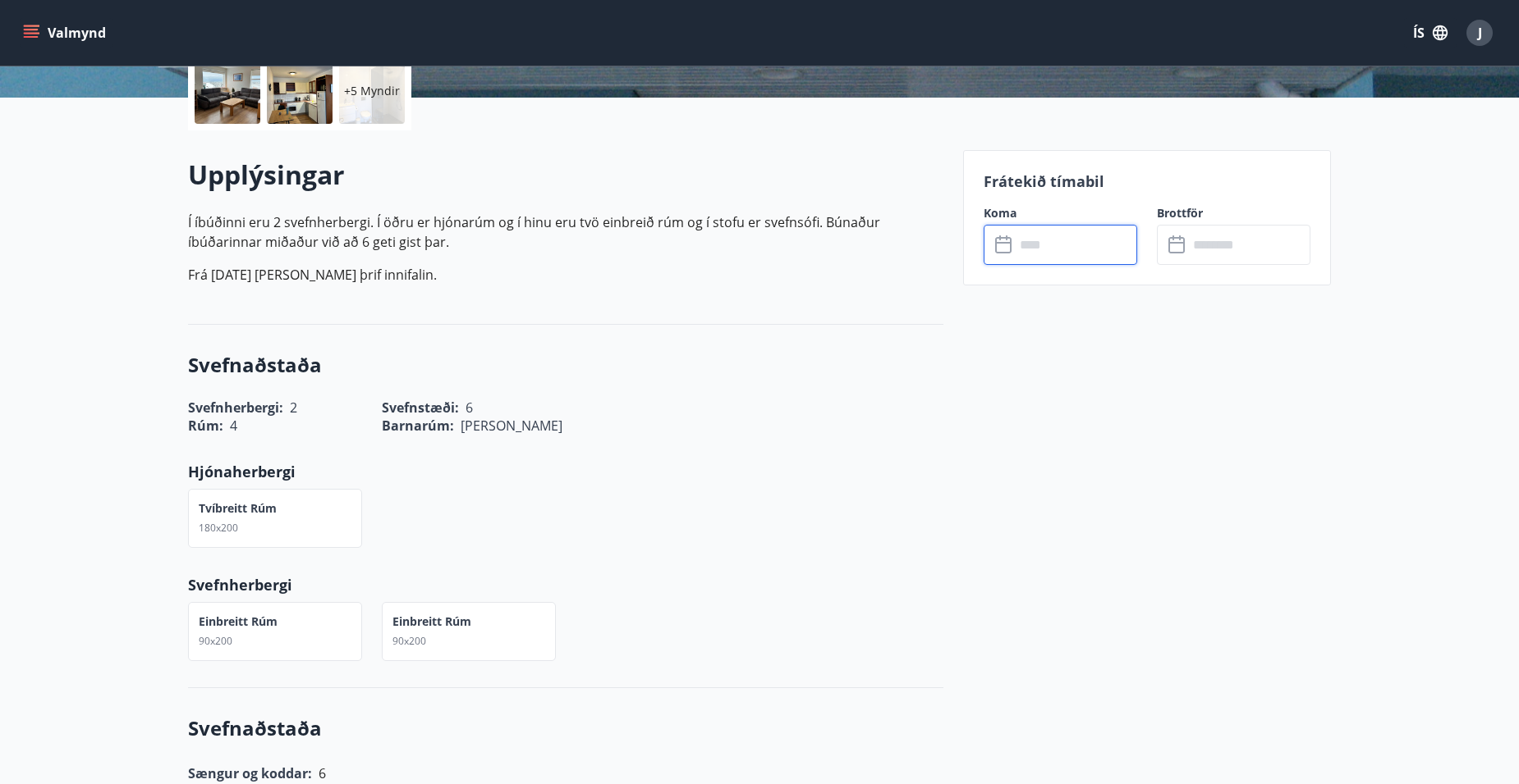
scroll to position [492, 0]
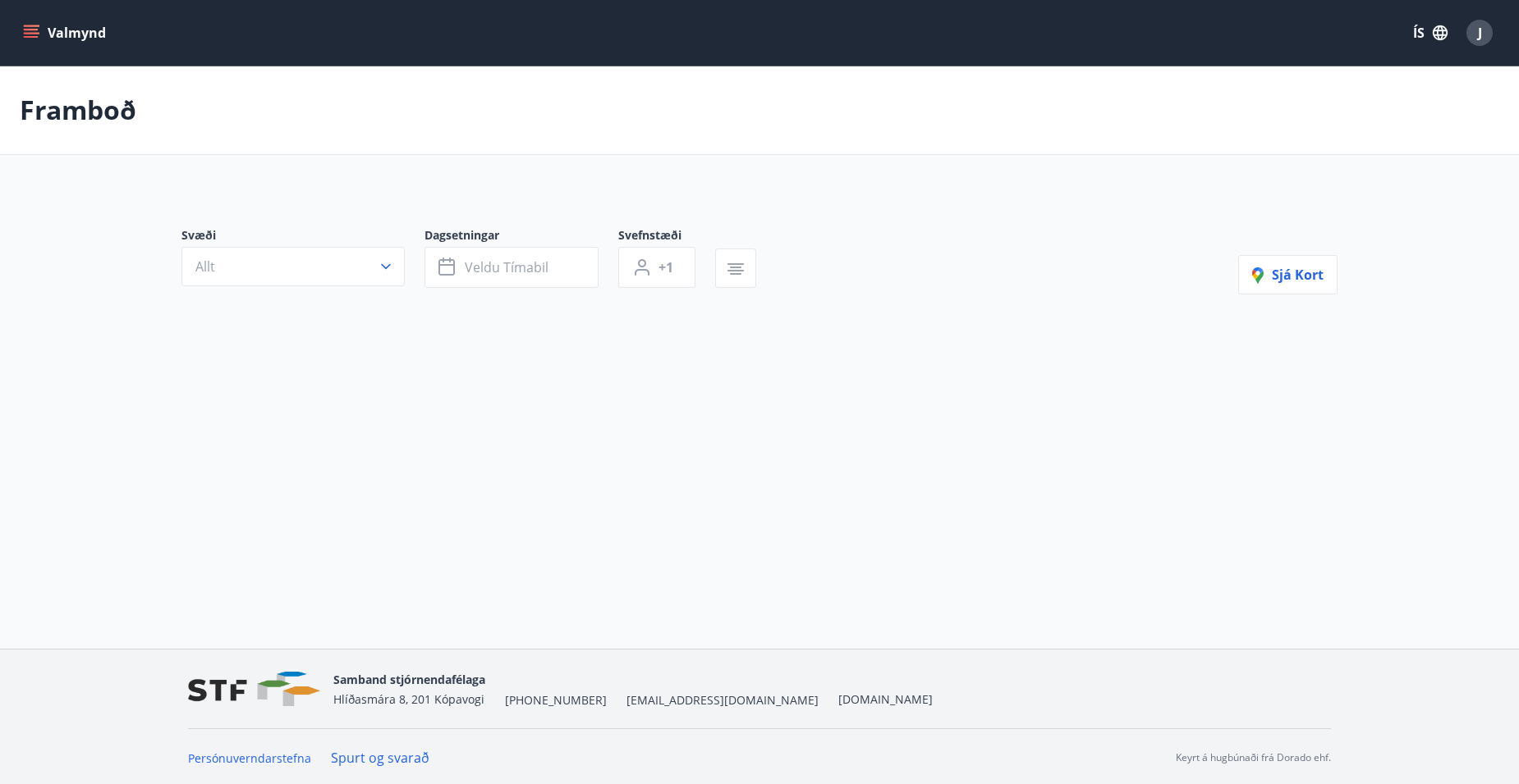
type input "*"
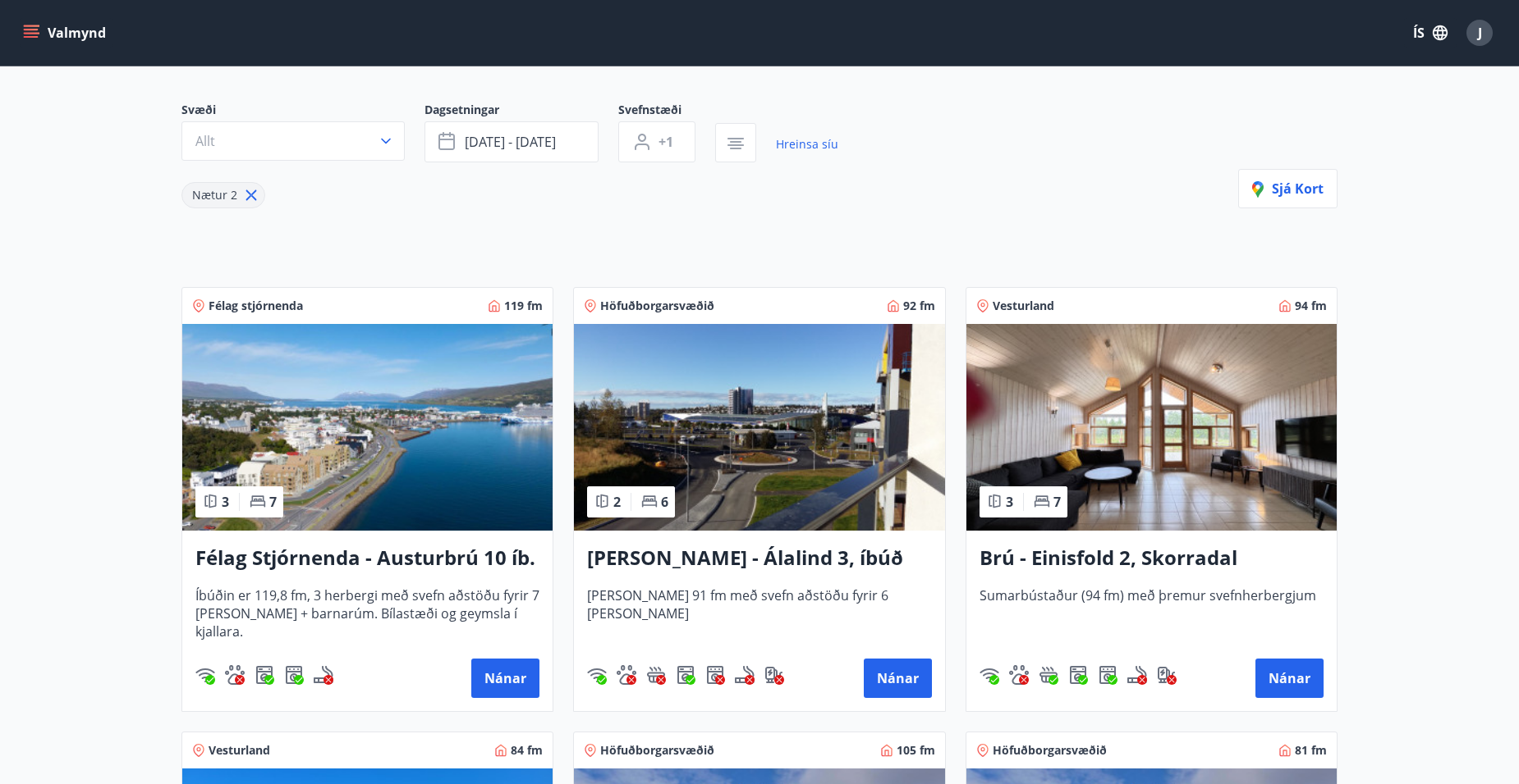
scroll to position [329, 0]
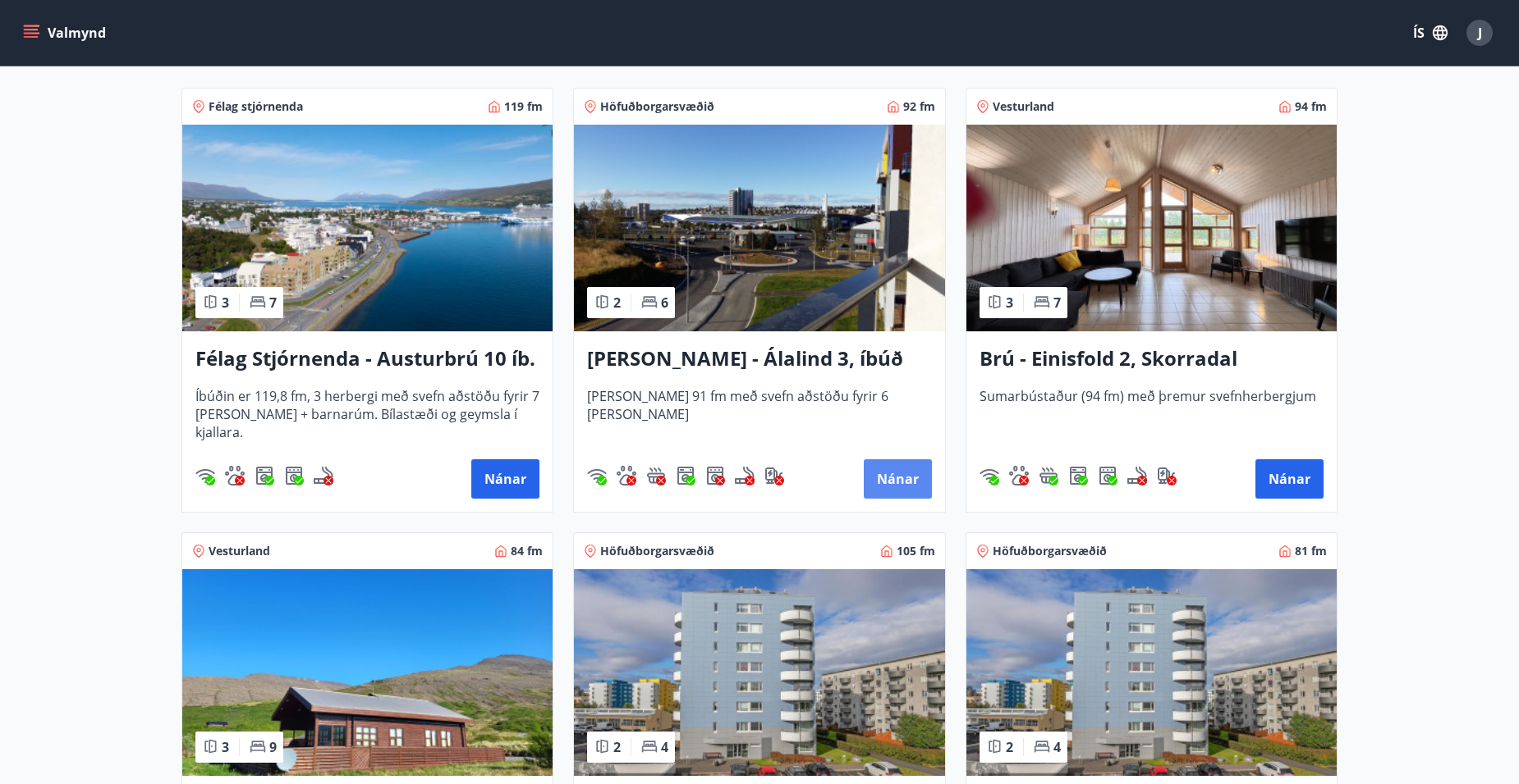
click at [894, 480] on button "Nánar" at bounding box center [897, 478] width 68 height 39
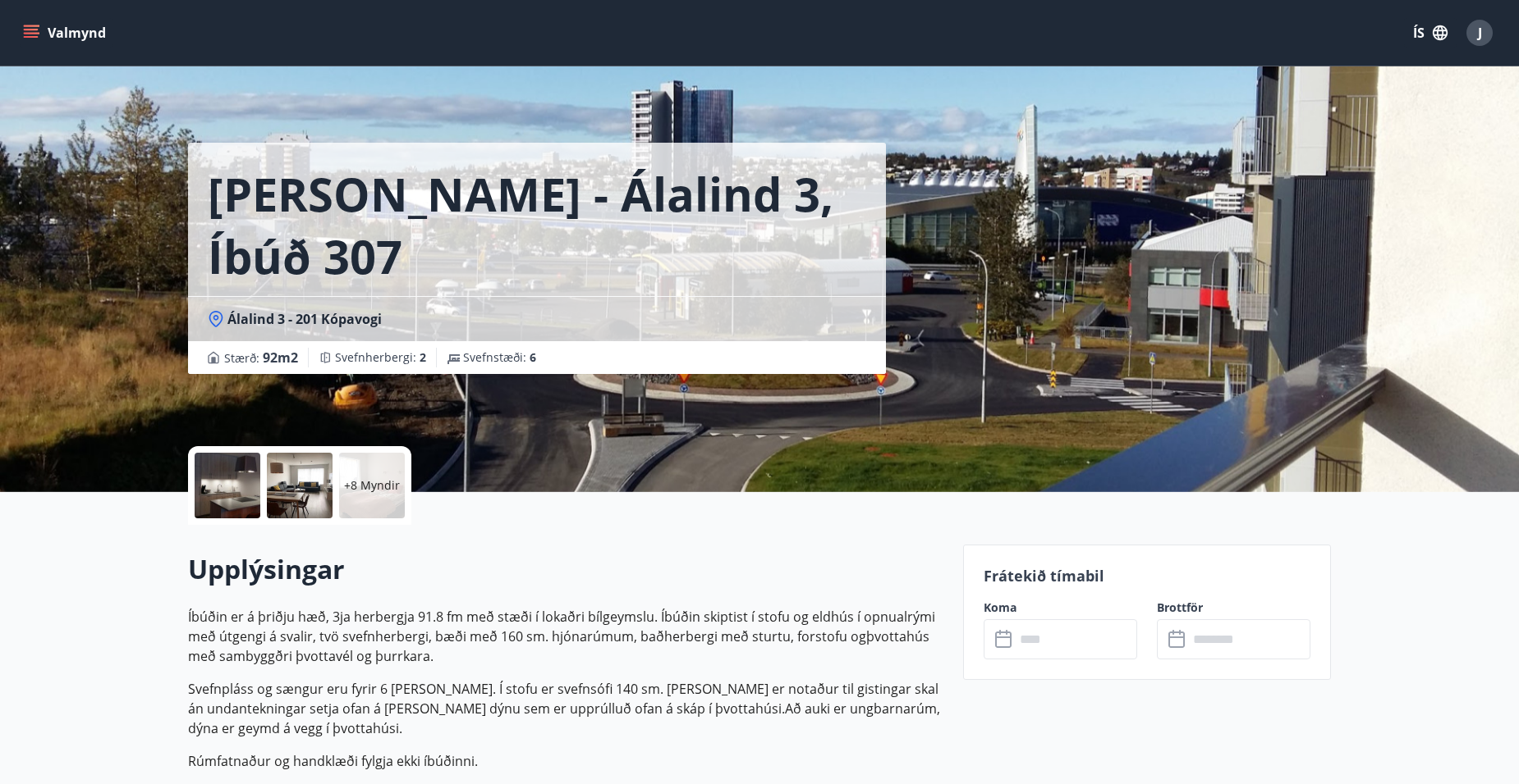
click at [1090, 638] on input "text" at bounding box center [1075, 639] width 122 height 40
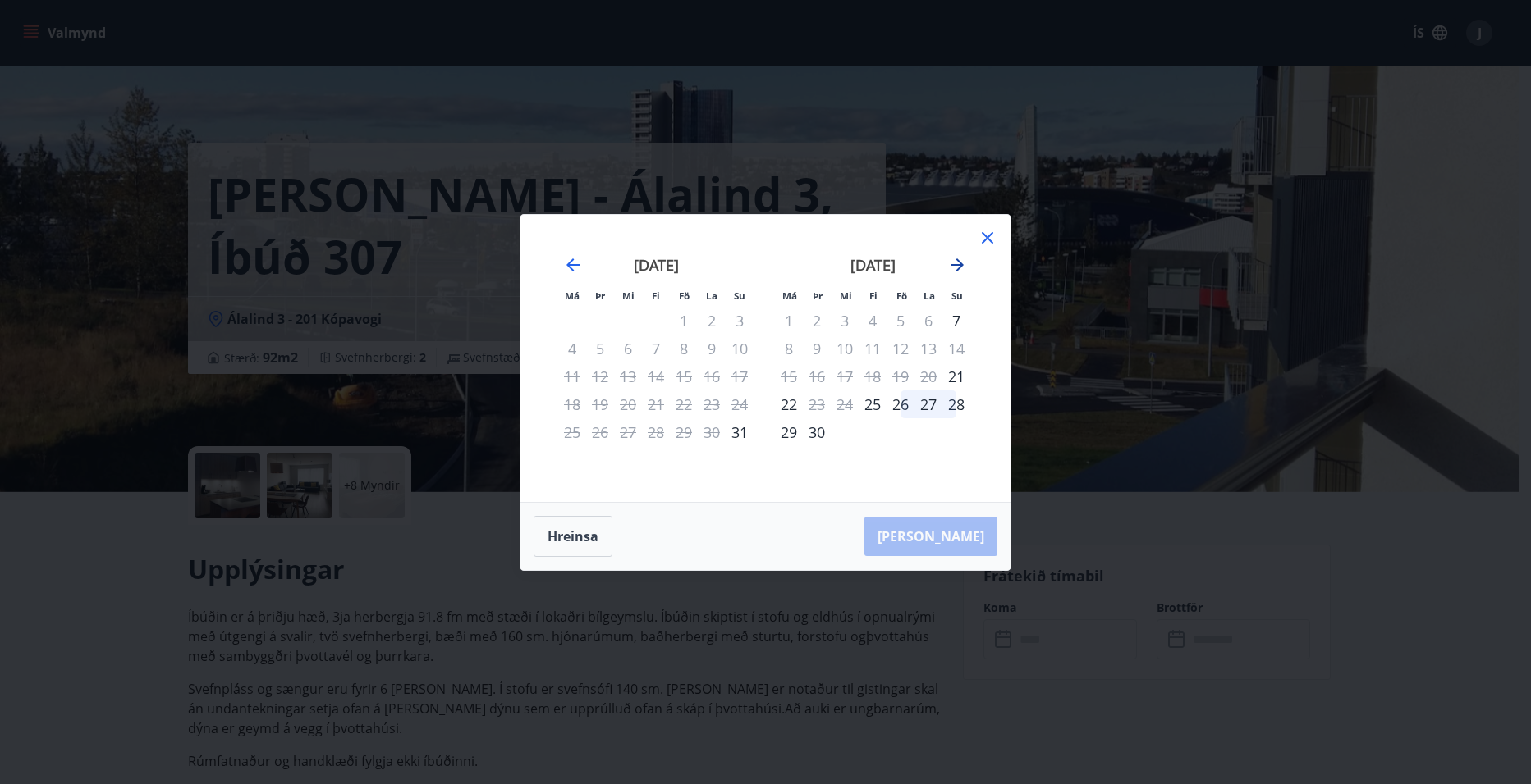
click at [959, 263] on icon "Move forward to switch to the next month." at bounding box center [957, 265] width 20 height 20
click at [984, 239] on icon at bounding box center [987, 238] width 20 height 20
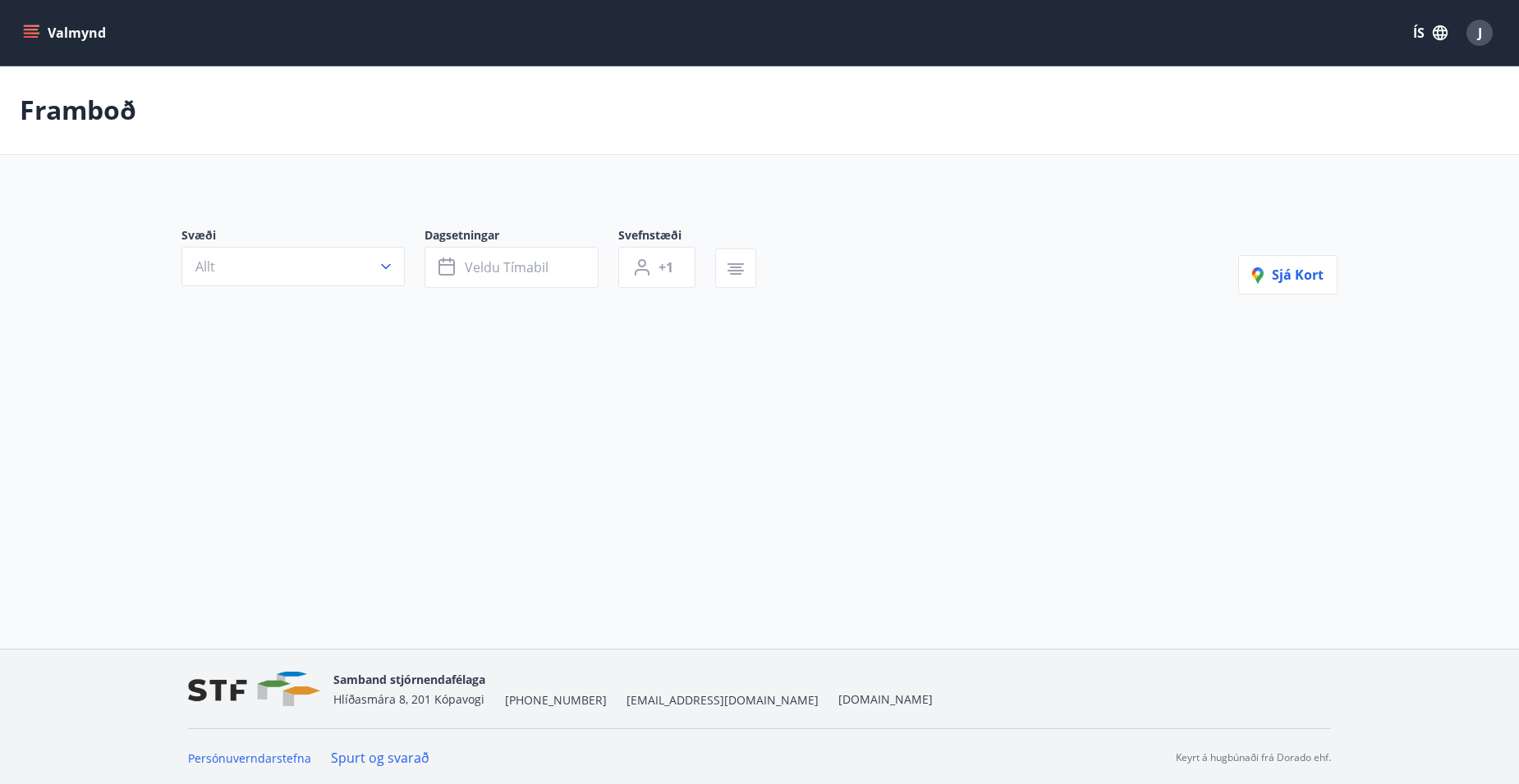
type input "*"
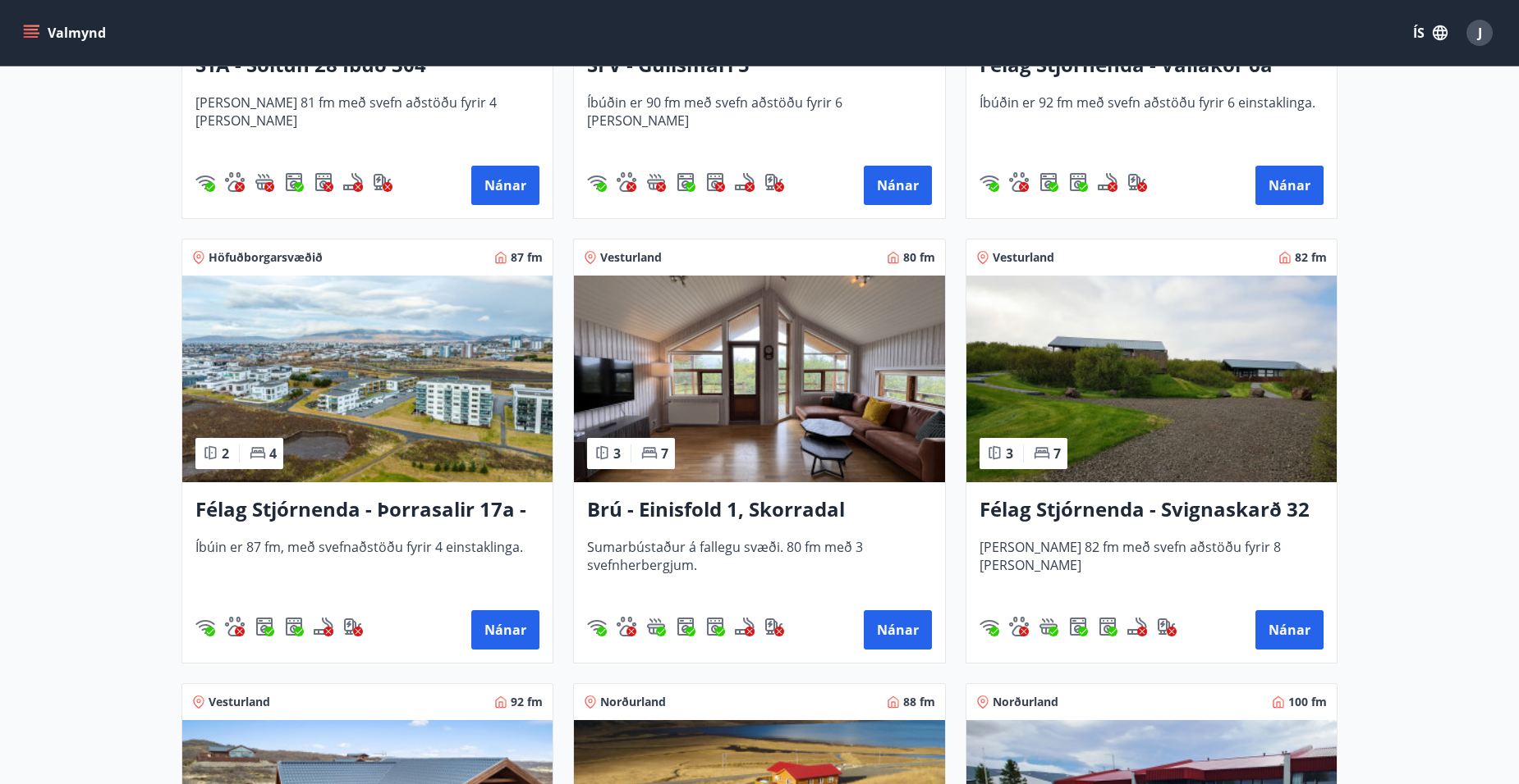
scroll to position [1477, 0]
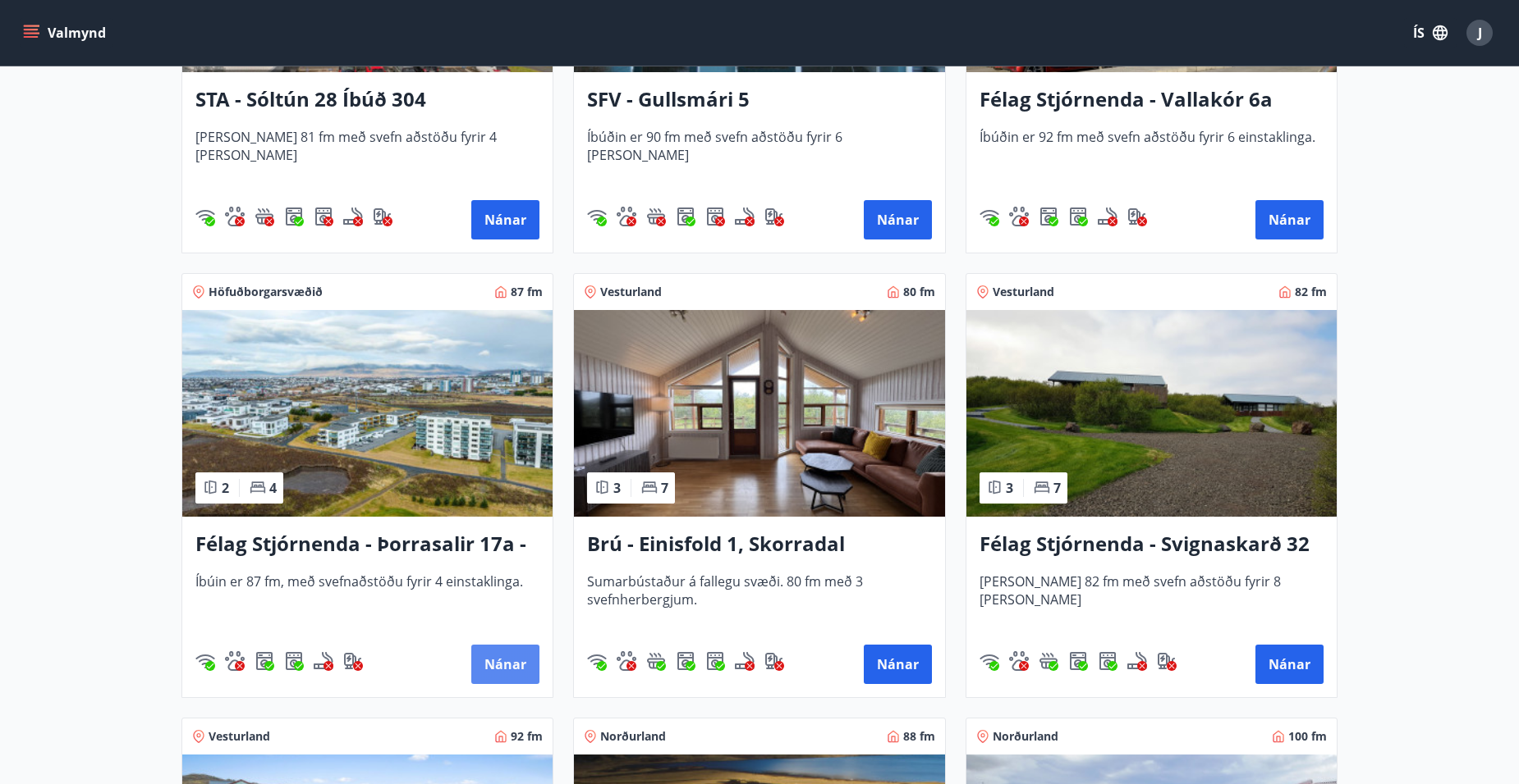
click at [499, 661] on button "Nánar" at bounding box center [506, 664] width 68 height 39
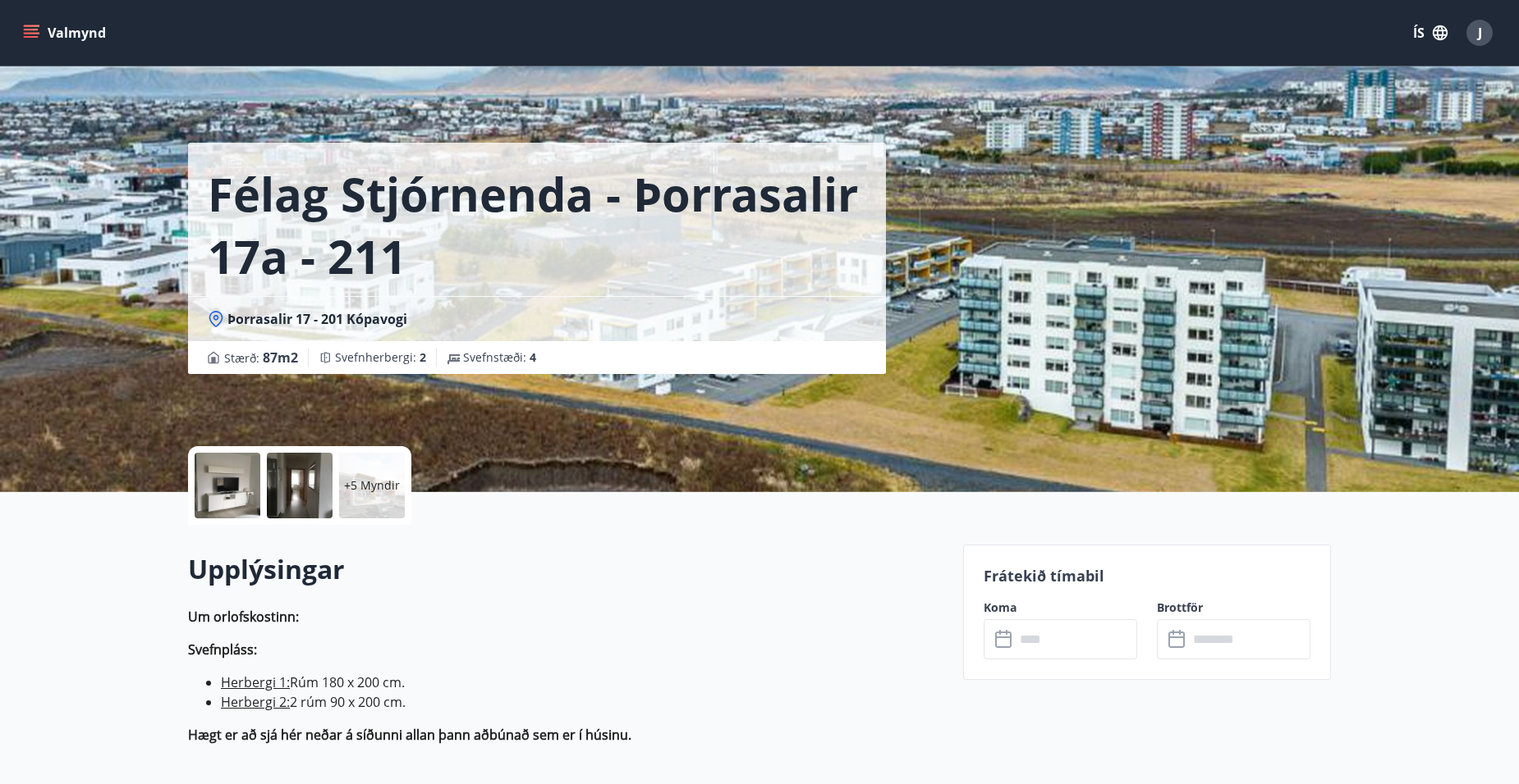
click at [1077, 646] on input "text" at bounding box center [1075, 639] width 122 height 40
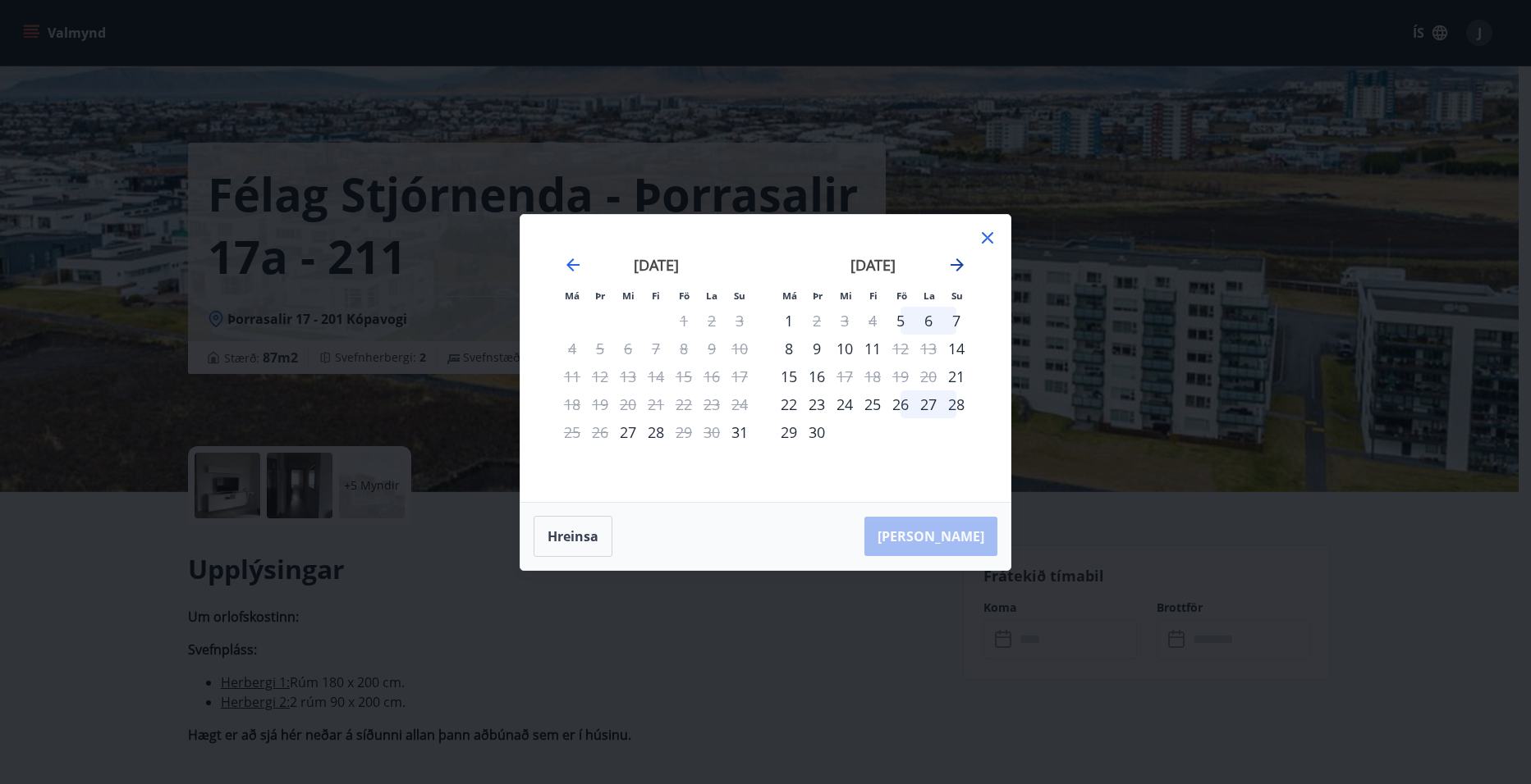
click at [954, 265] on icon "Move forward to switch to the next month." at bounding box center [956, 265] width 13 height 13
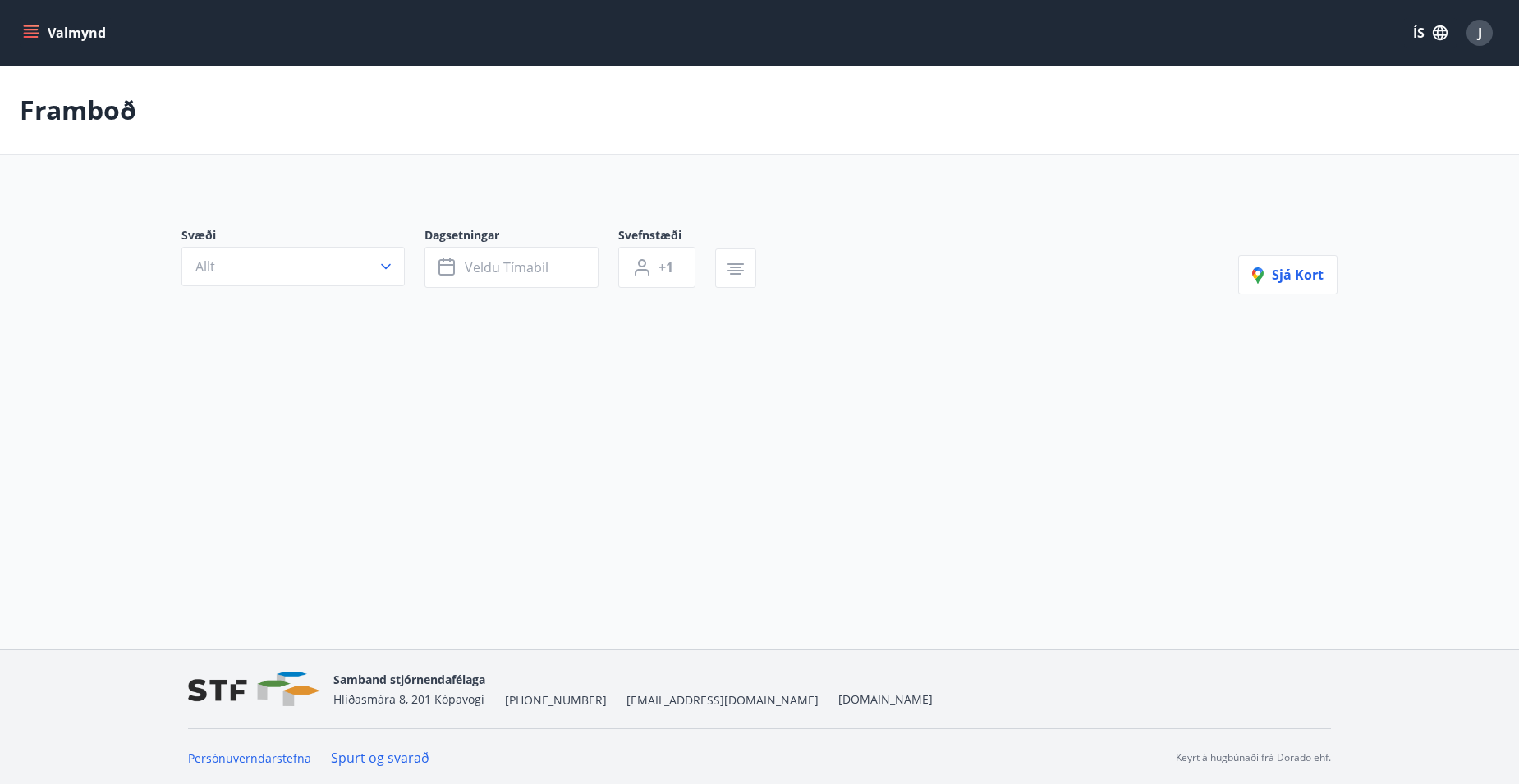
type input "*"
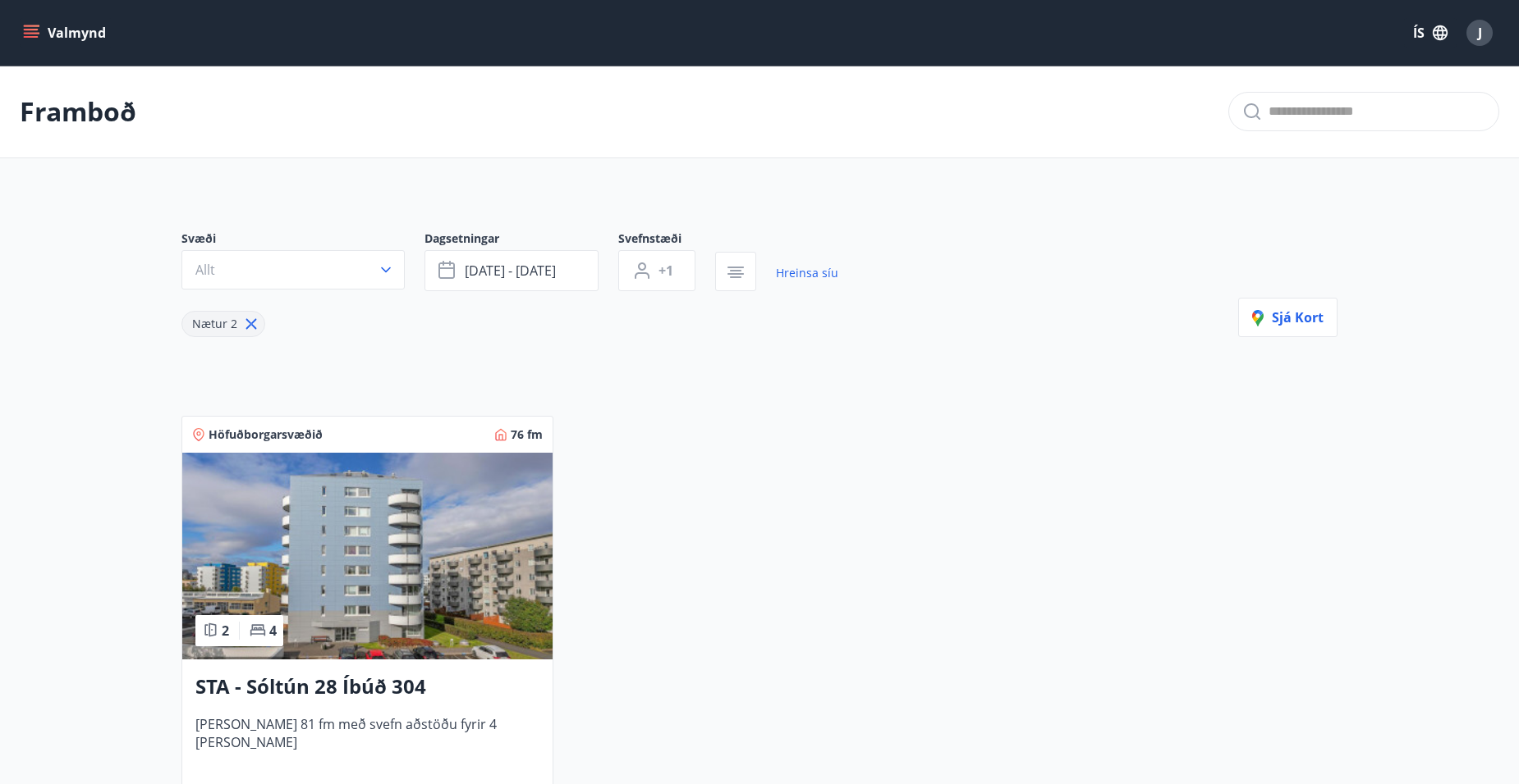
scroll to position [329, 0]
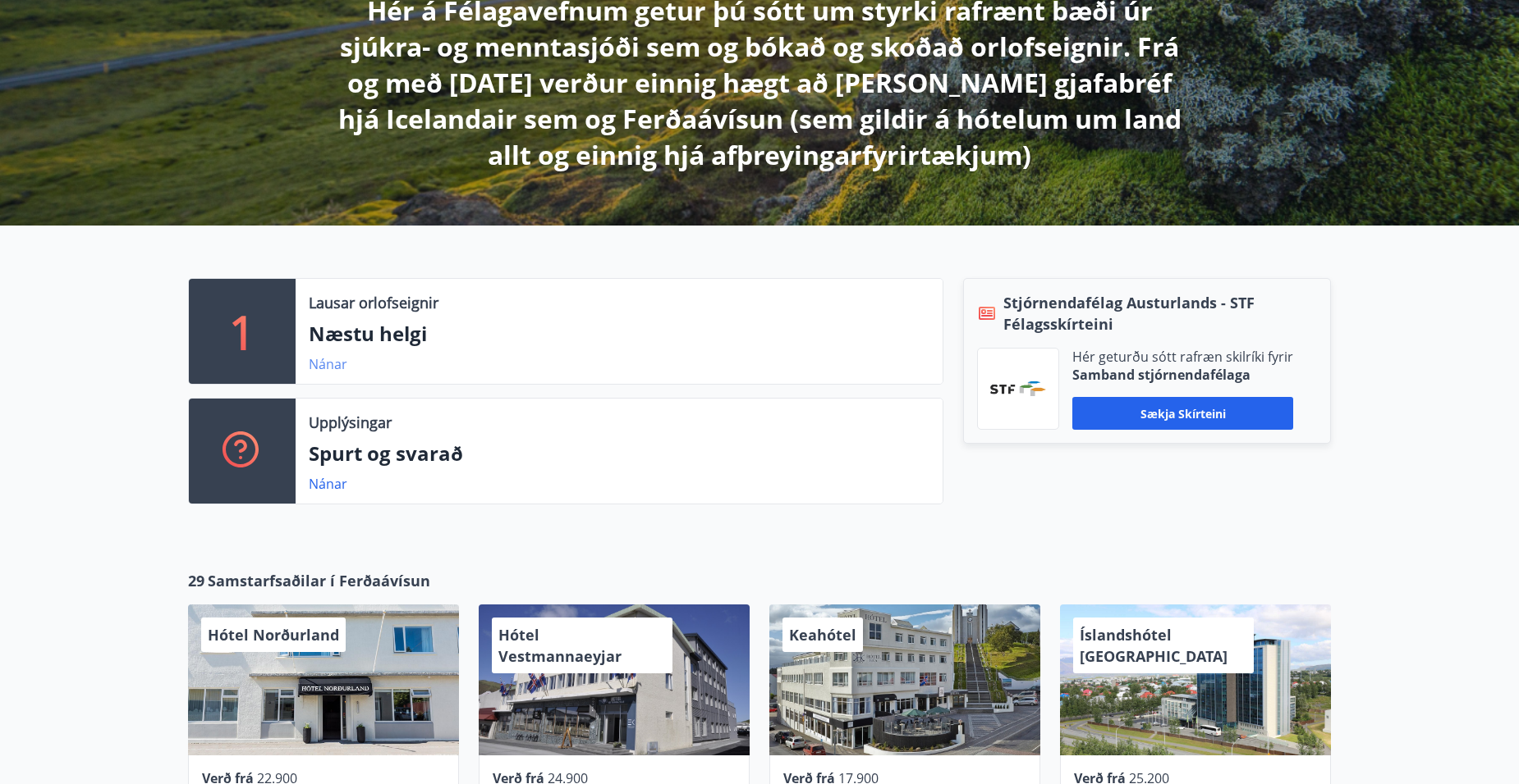
click at [324, 365] on link "Nánar" at bounding box center [328, 365] width 39 height 18
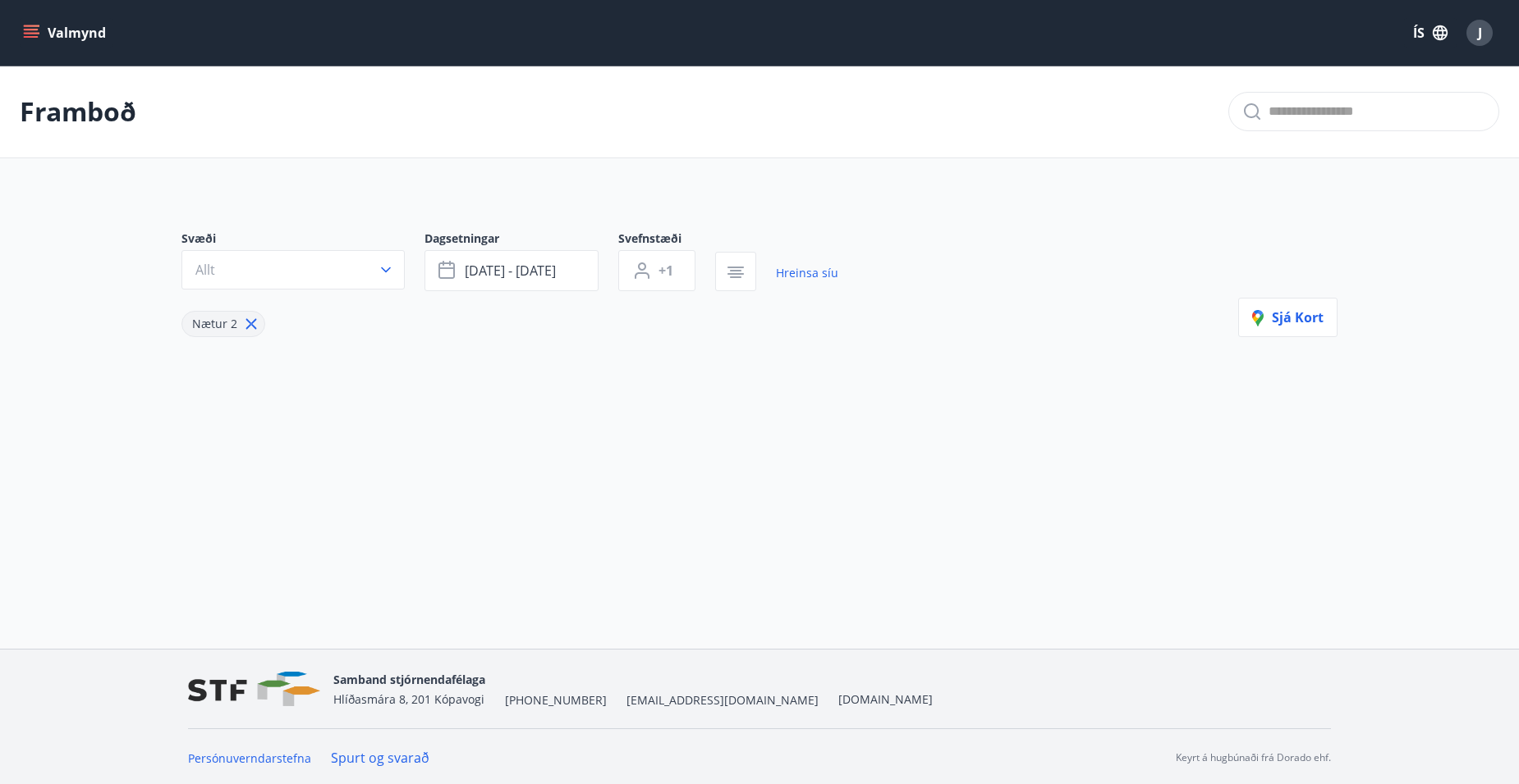
type input "*"
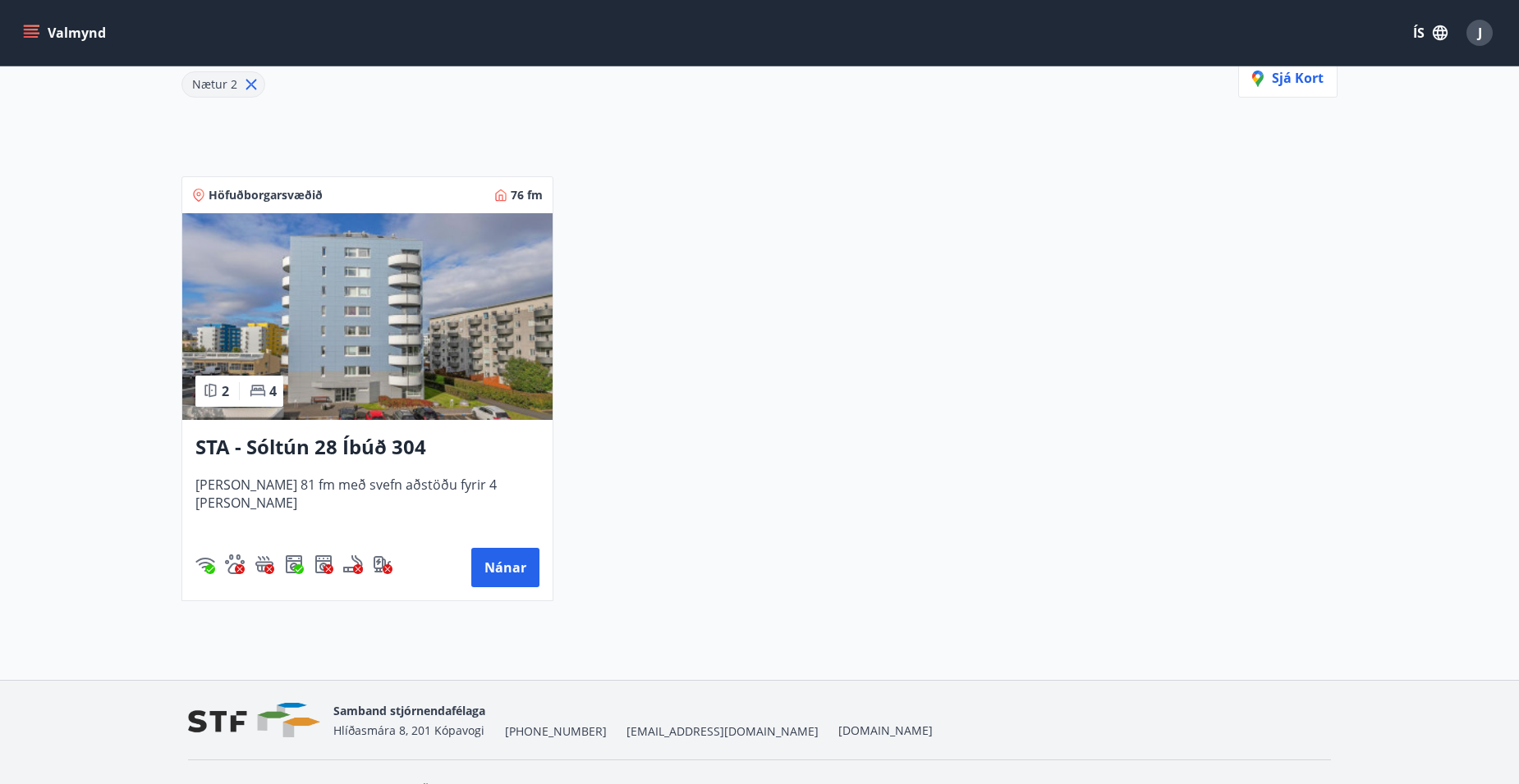
scroll to position [274, 0]
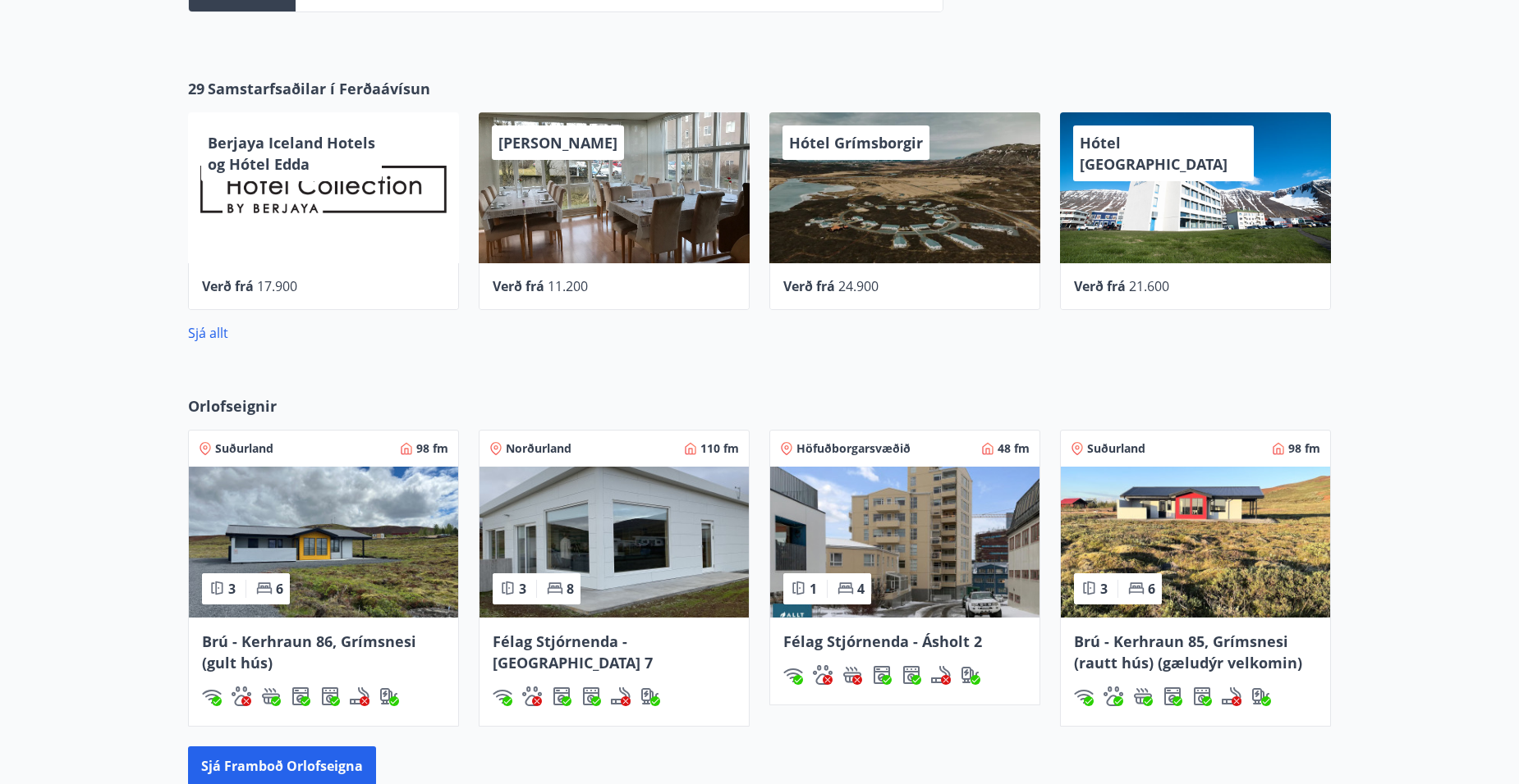
scroll to position [1067, 0]
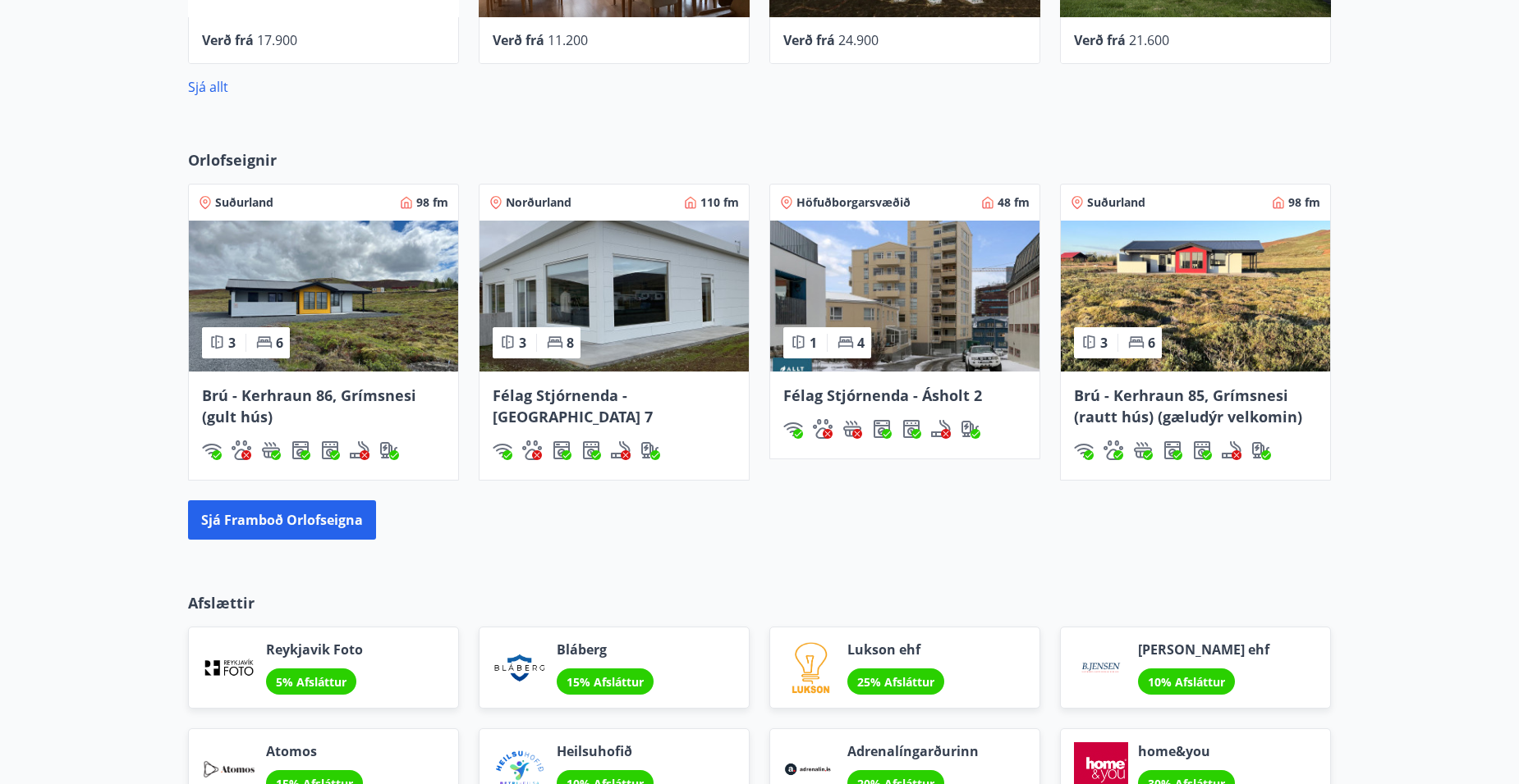
click at [917, 310] on img at bounding box center [904, 296] width 269 height 151
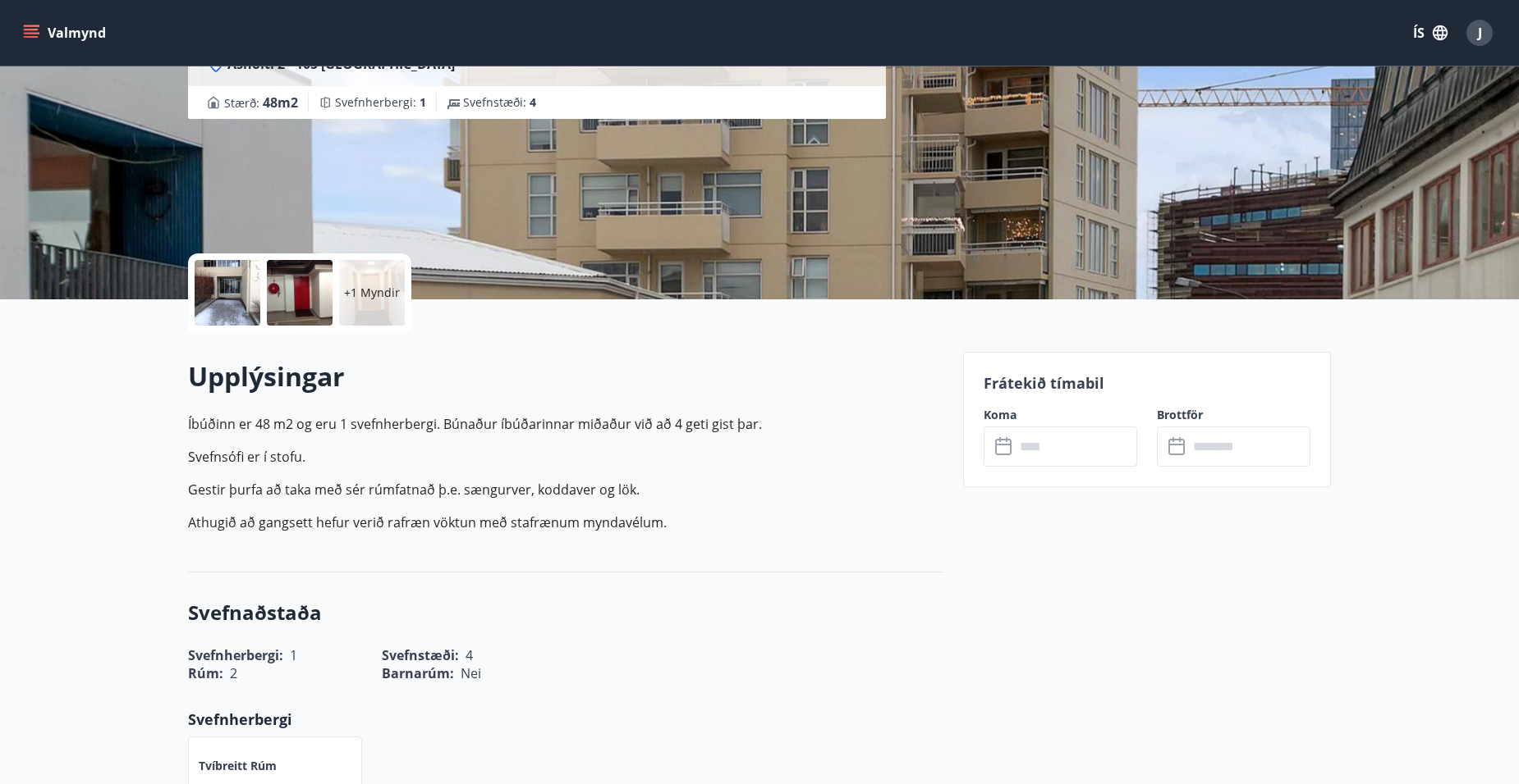
scroll to position [164, 0]
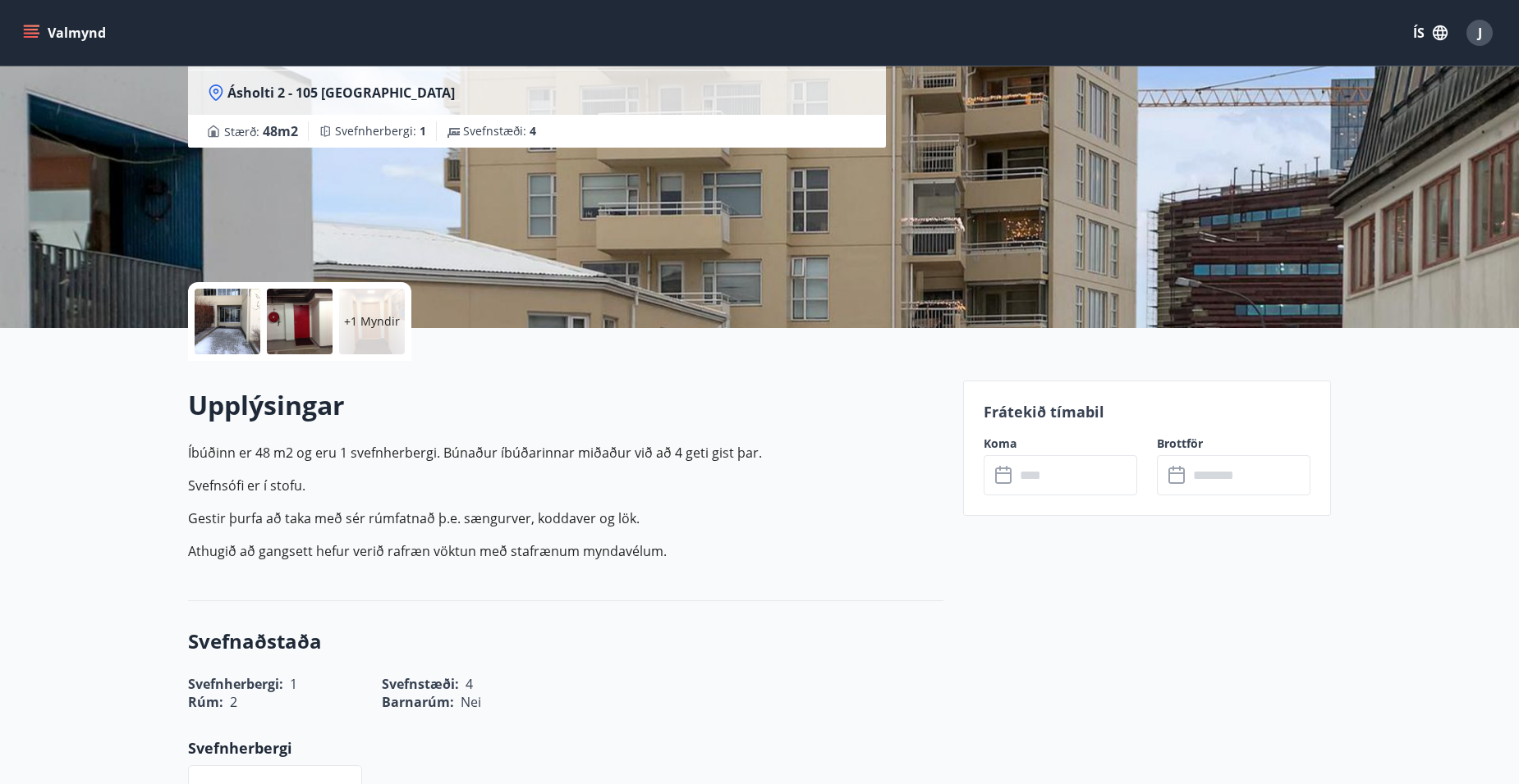
click at [1044, 481] on input "text" at bounding box center [1075, 475] width 122 height 40
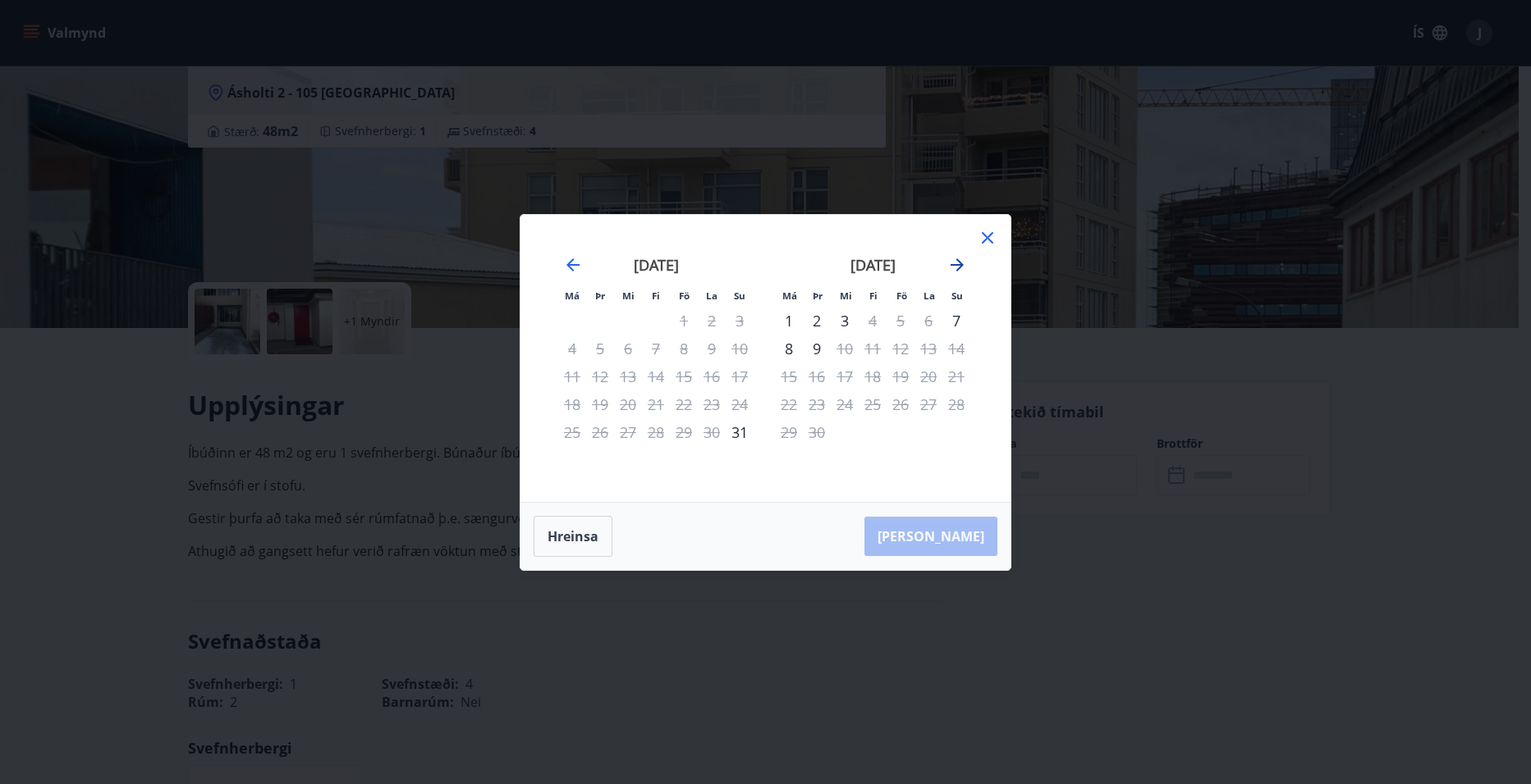
click at [954, 266] on icon "Move forward to switch to the next month." at bounding box center [957, 265] width 20 height 20
click at [989, 239] on icon at bounding box center [988, 238] width 12 height 12
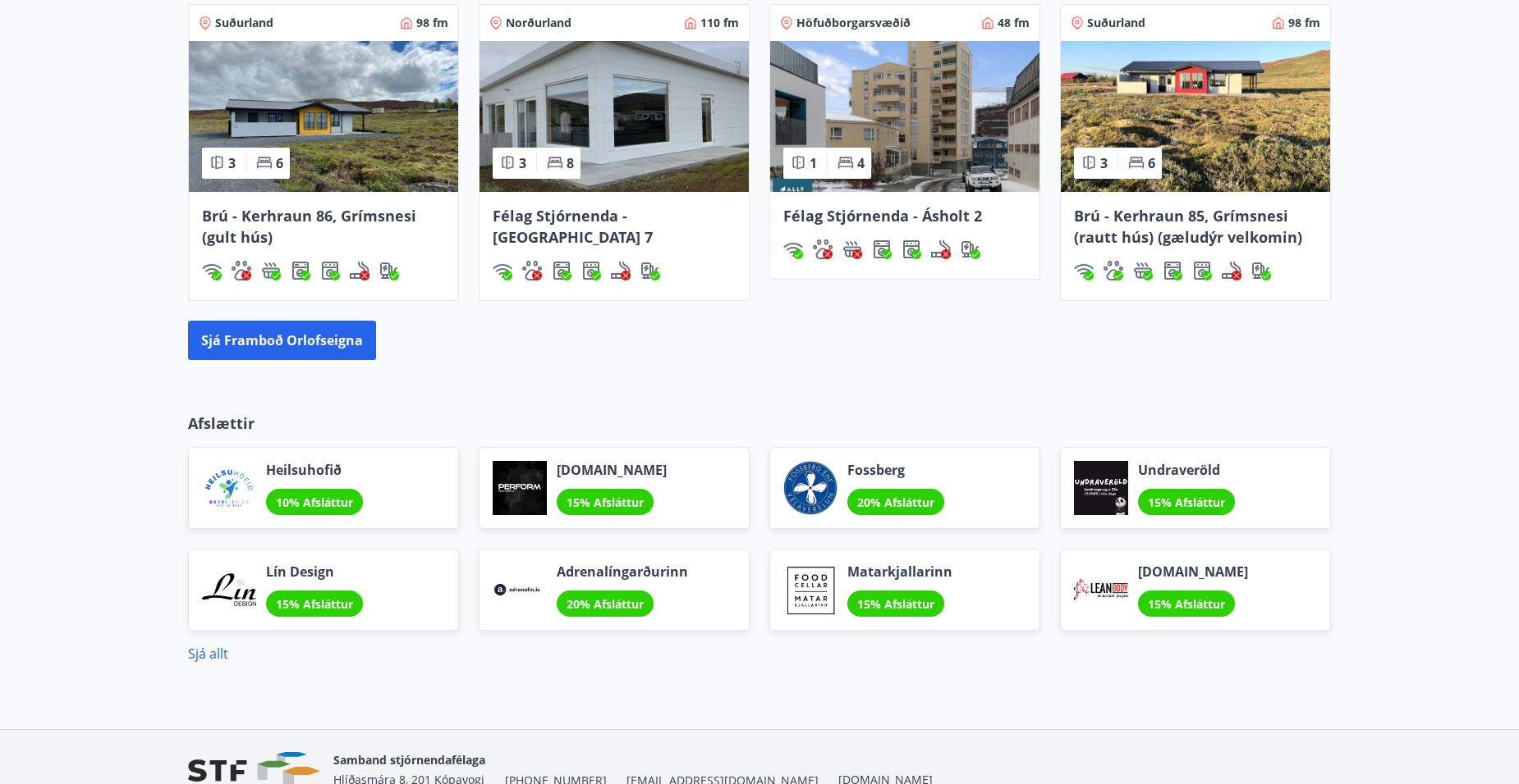
scroll to position [1312, 0]
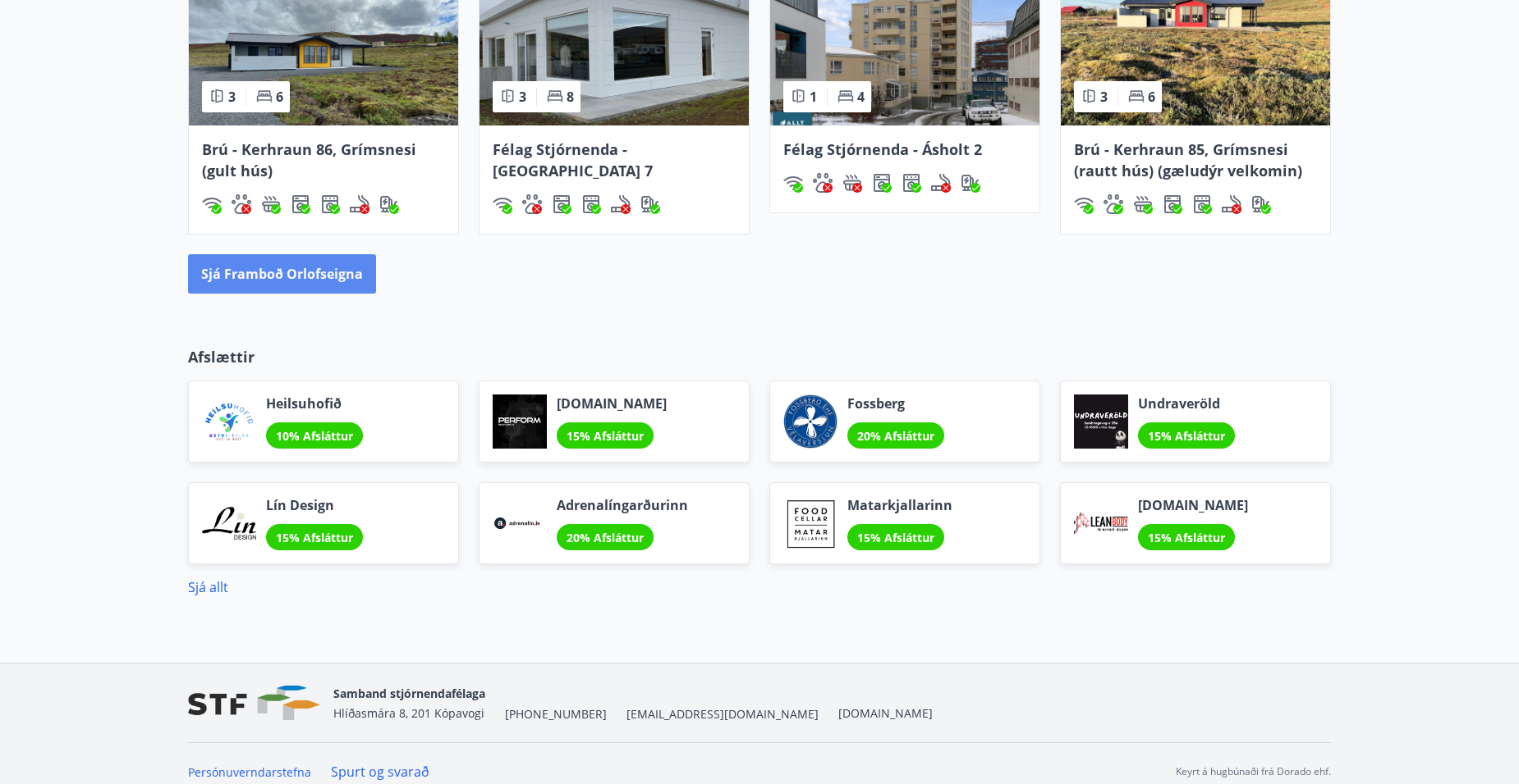
click at [310, 273] on button "Sjá framboð orlofseigna" at bounding box center [282, 274] width 188 height 39
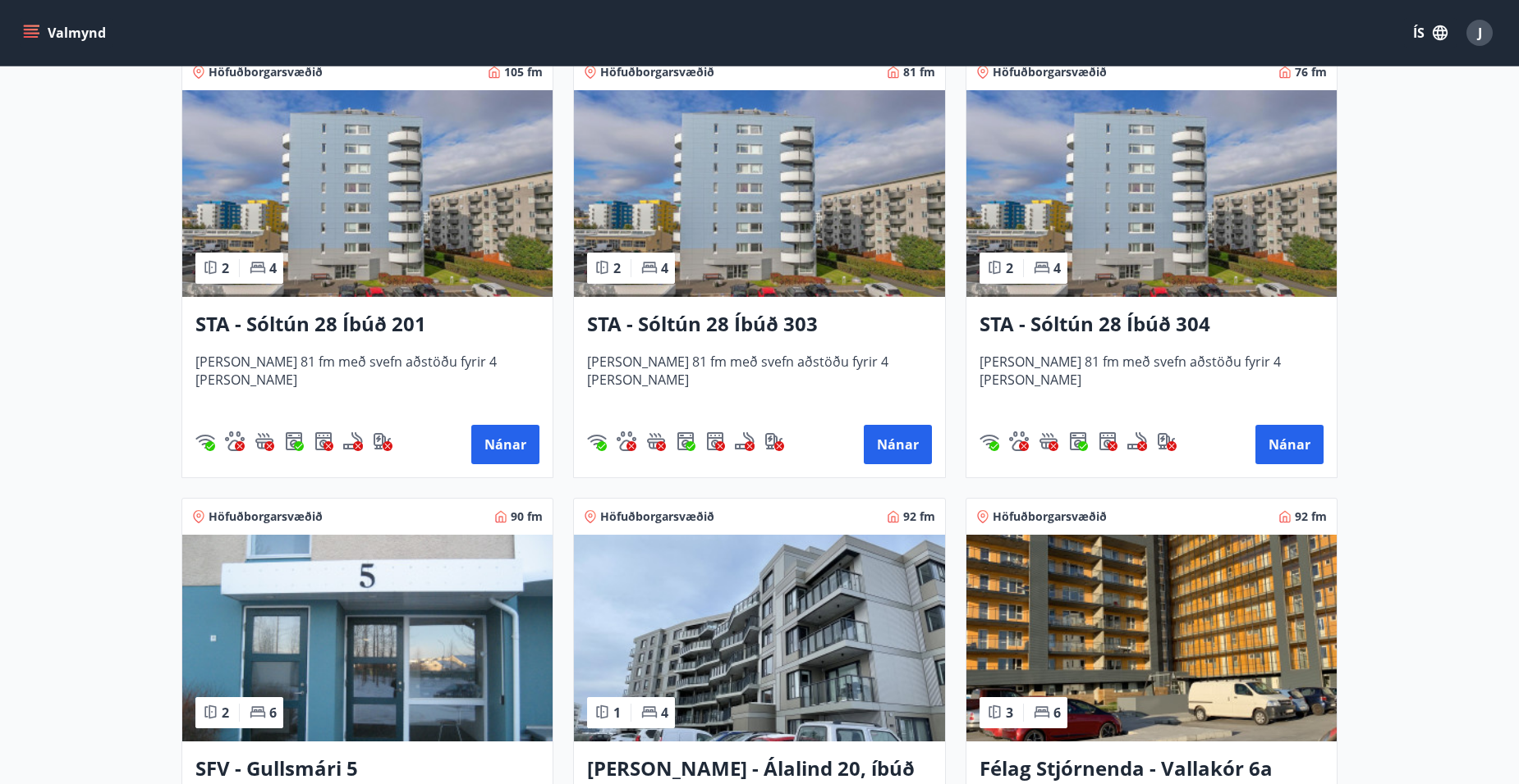
scroll to position [1888, 0]
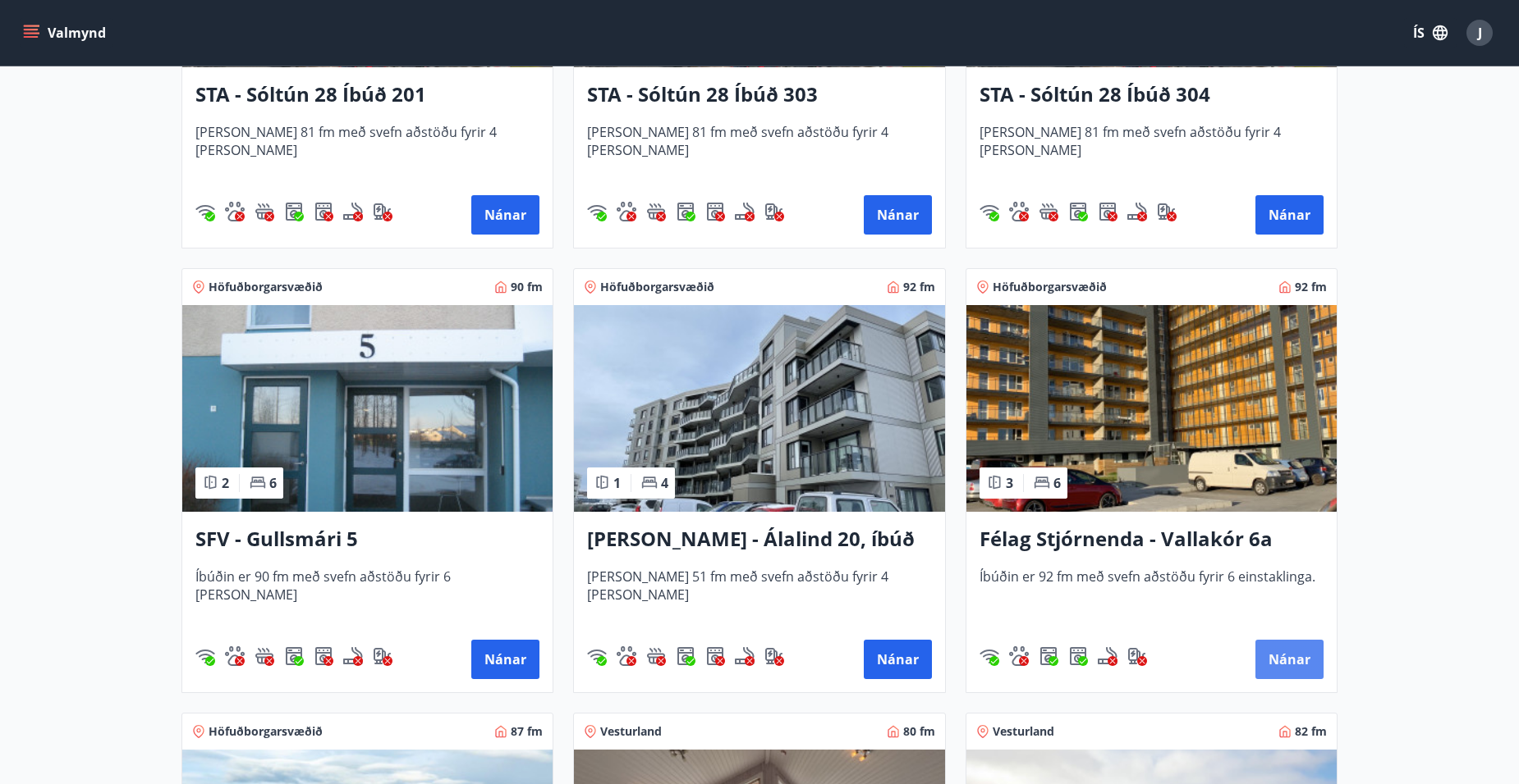
click at [1278, 658] on button "Nánar" at bounding box center [1289, 659] width 68 height 39
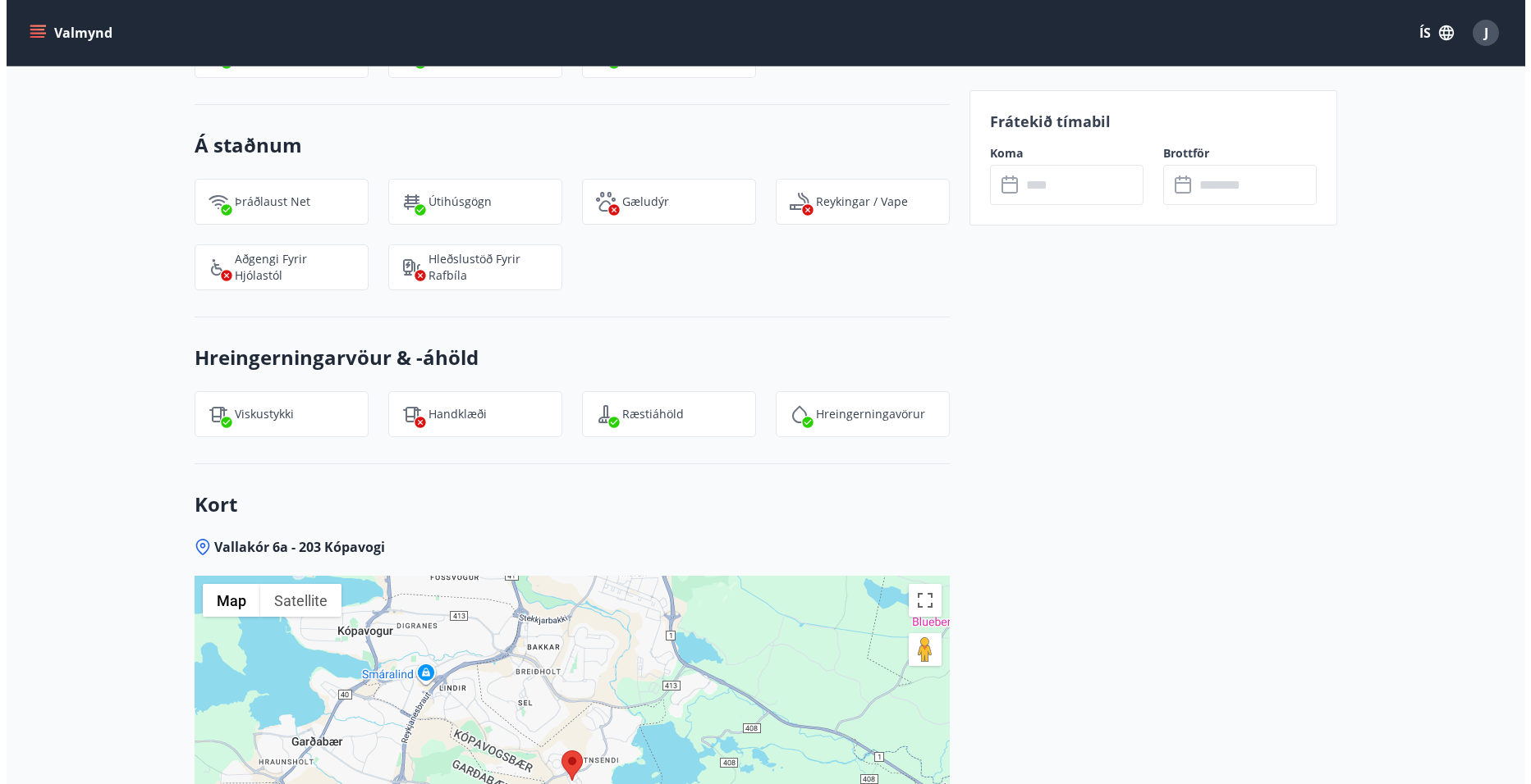
scroll to position [1823, 0]
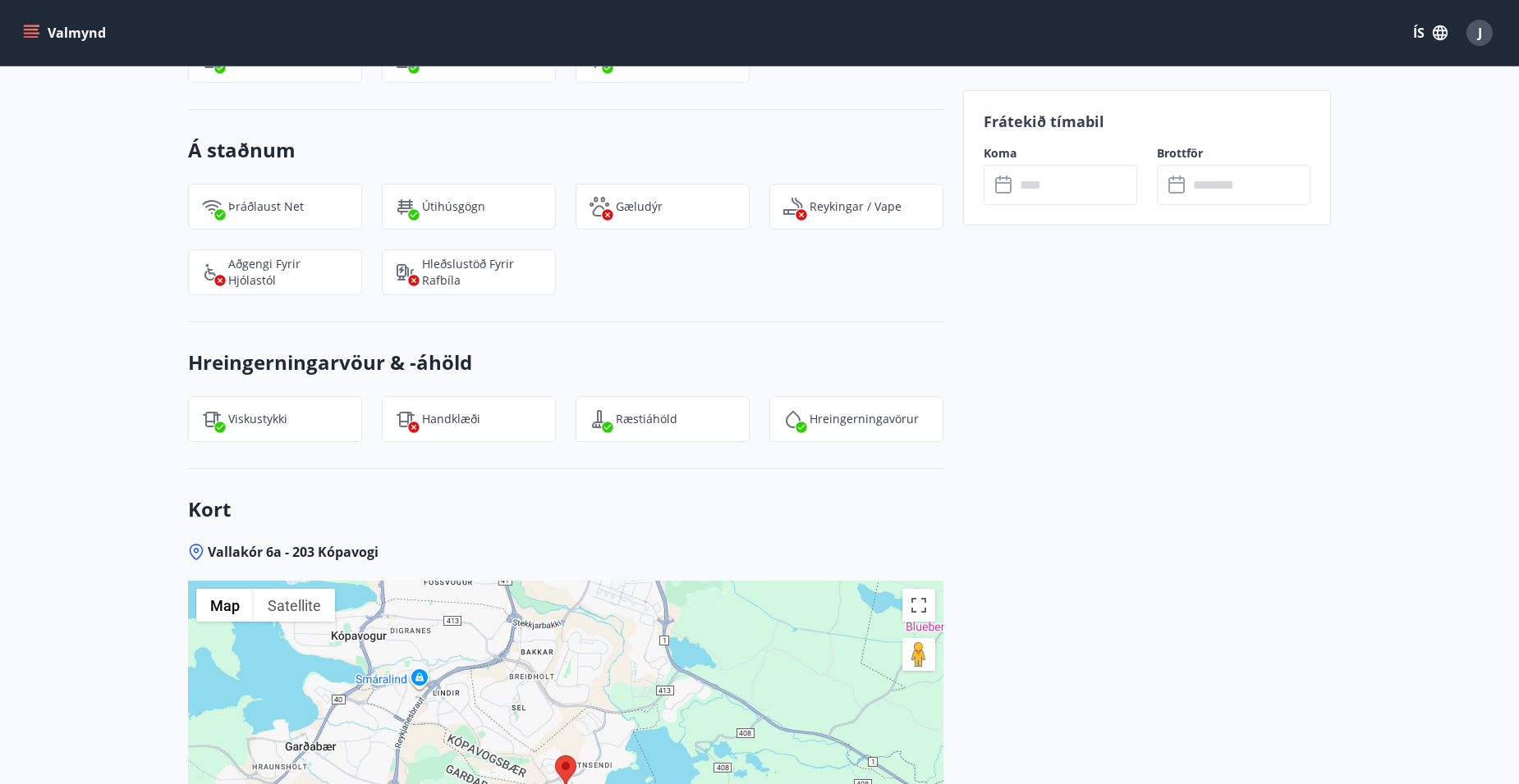
click at [1060, 187] on input "text" at bounding box center [1075, 185] width 122 height 40
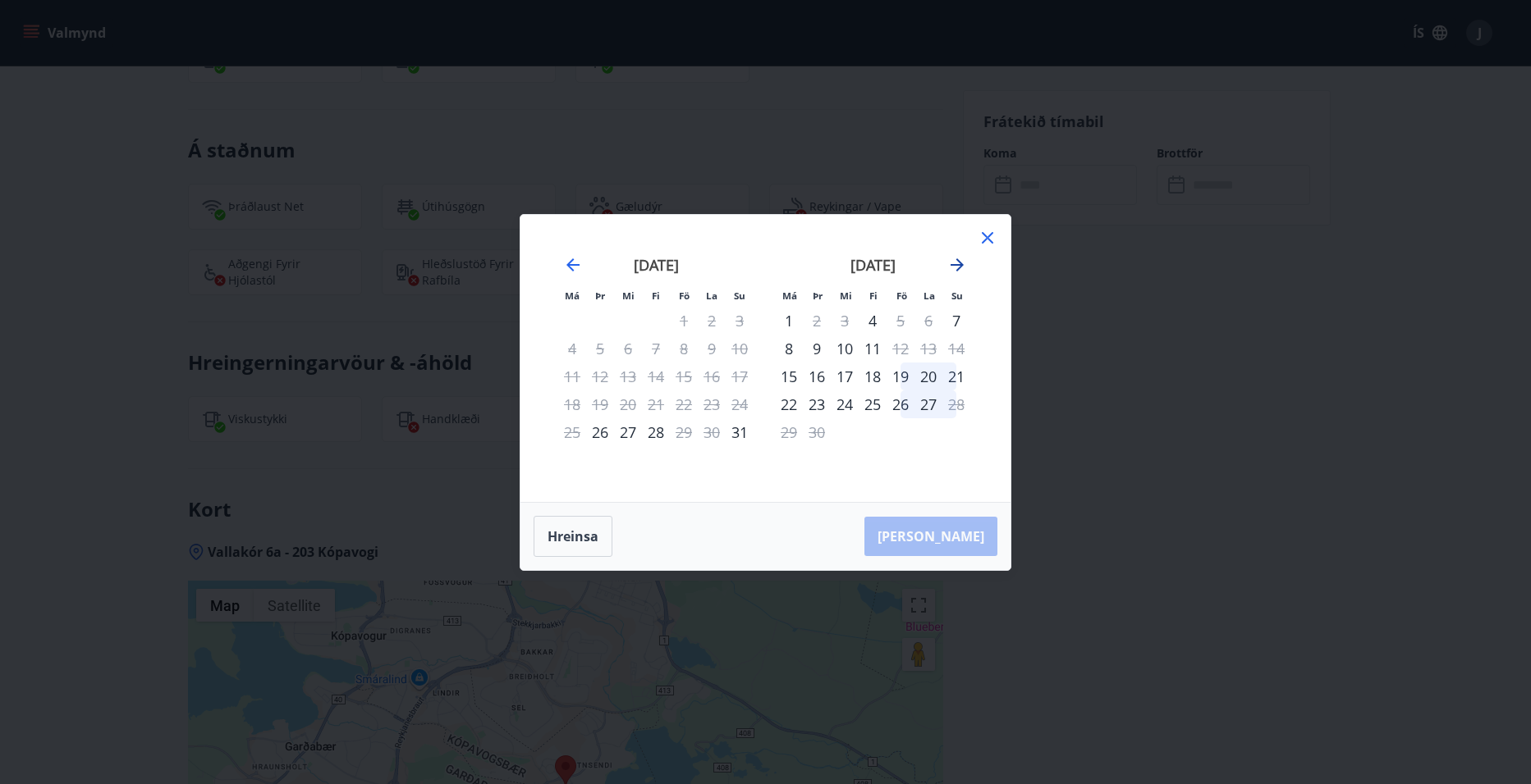
click at [954, 266] on icon "Move forward to switch to the next month." at bounding box center [957, 265] width 20 height 20
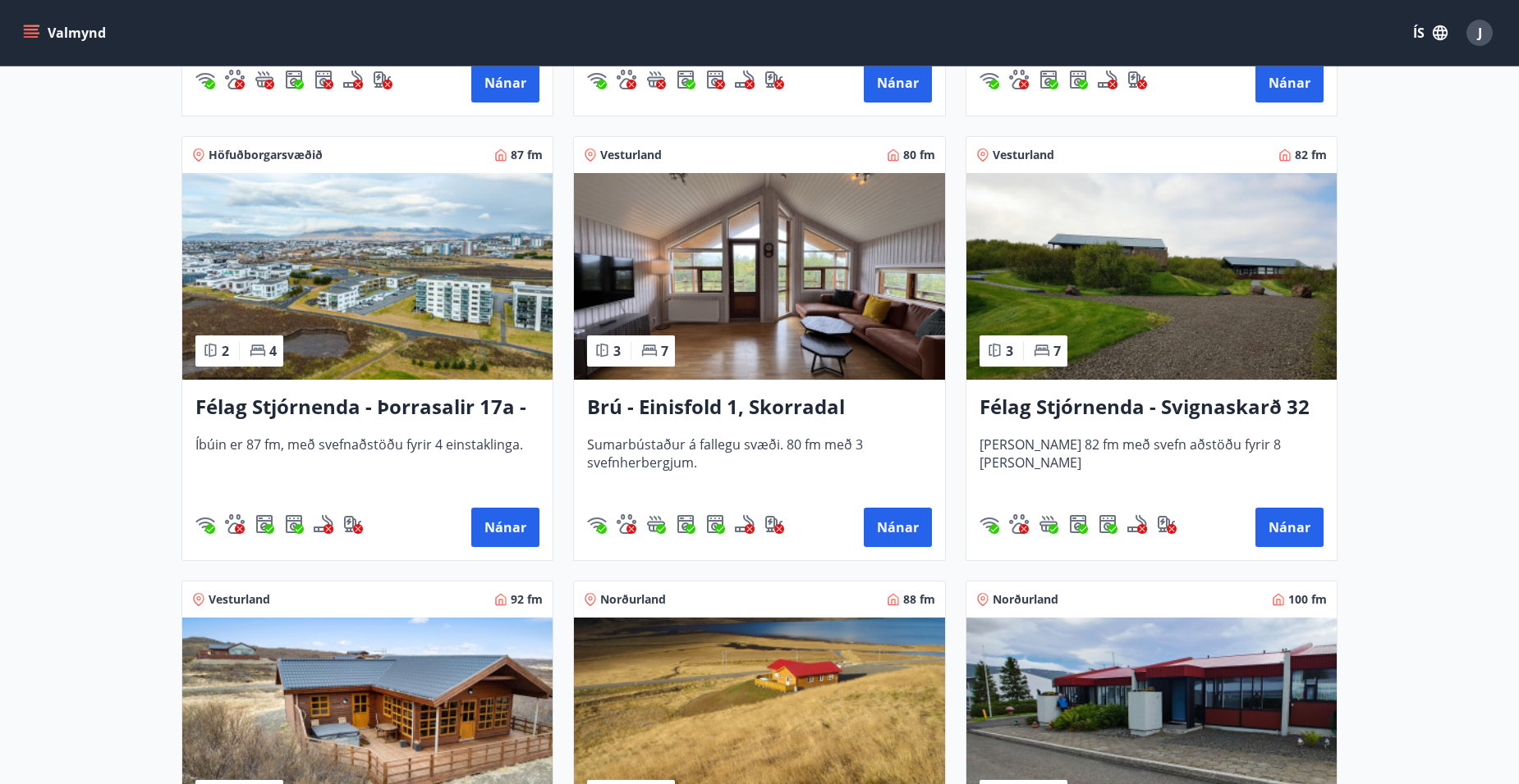
scroll to position [2462, 0]
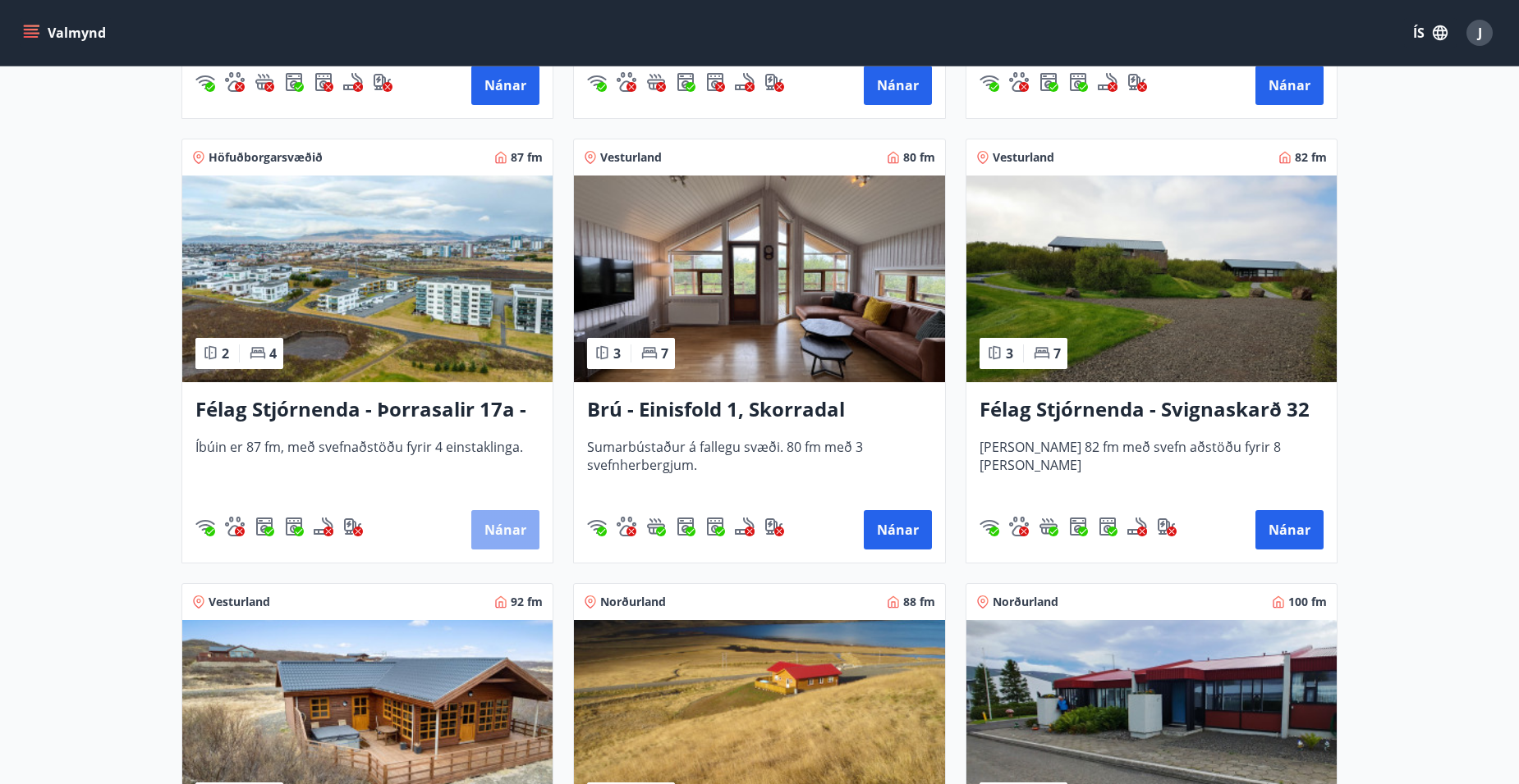
click at [520, 535] on button "Nánar" at bounding box center [506, 529] width 68 height 39
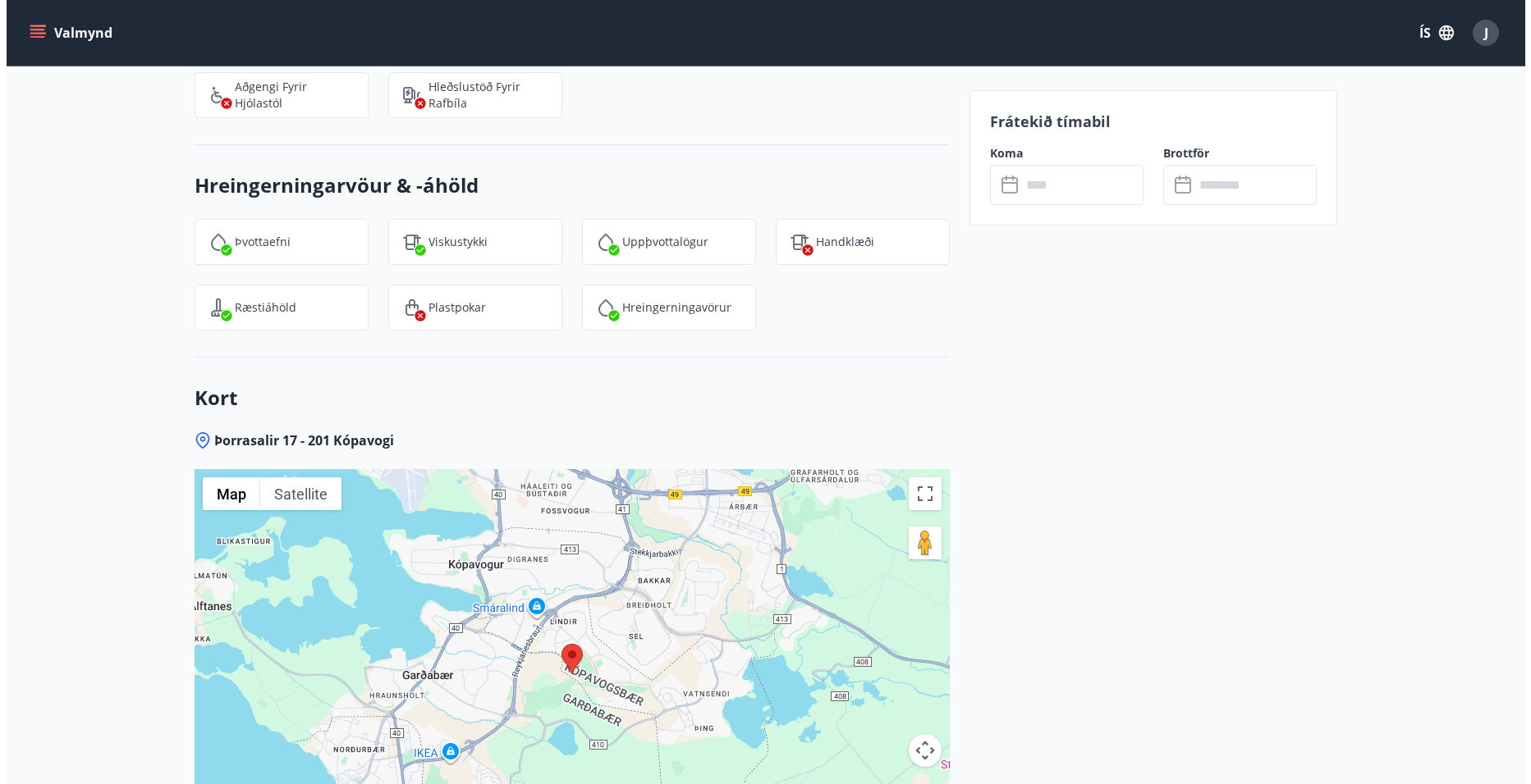
scroll to position [1940, 0]
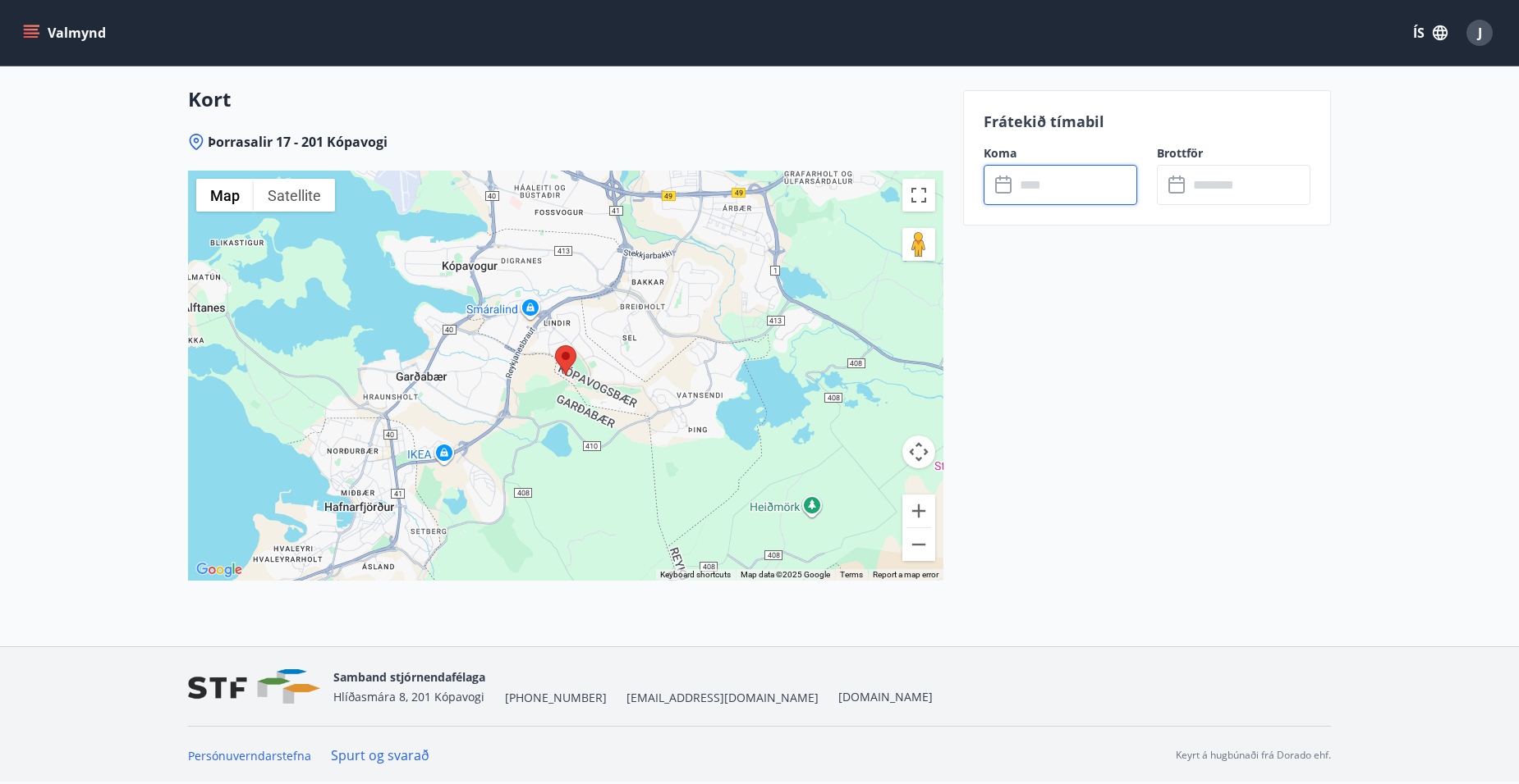
click at [1059, 189] on input "text" at bounding box center [1075, 185] width 122 height 40
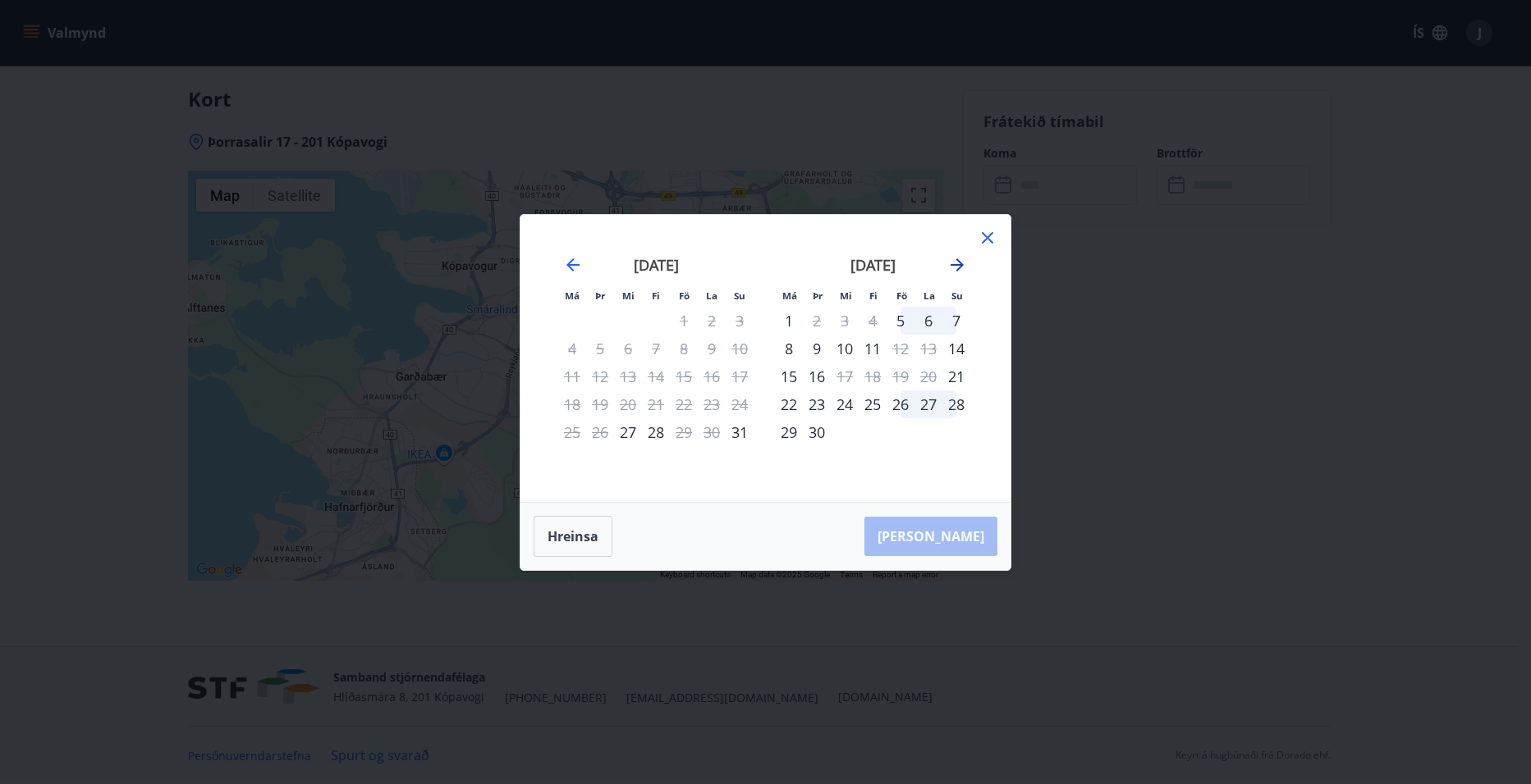
click at [954, 264] on icon "Move forward to switch to the next month." at bounding box center [957, 265] width 20 height 20
